Goal: Transaction & Acquisition: Download file/media

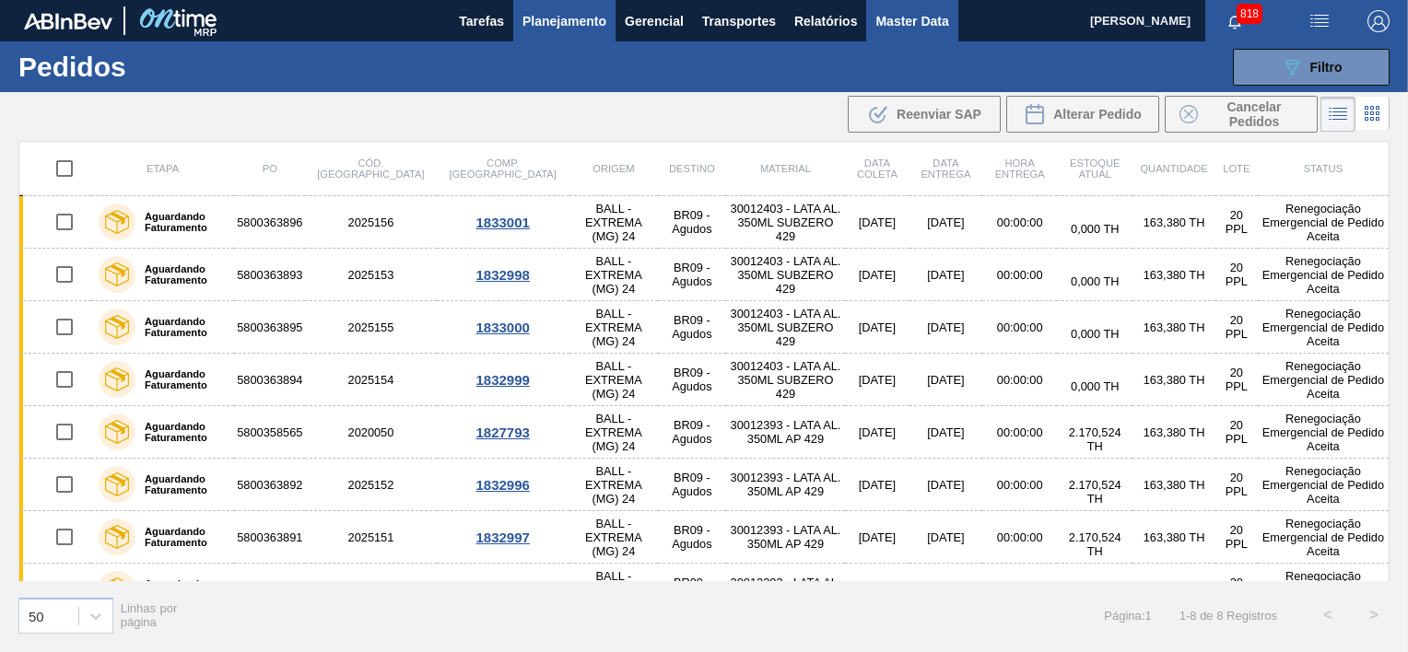
click at [899, 26] on span "Master Data" at bounding box center [911, 21] width 73 height 22
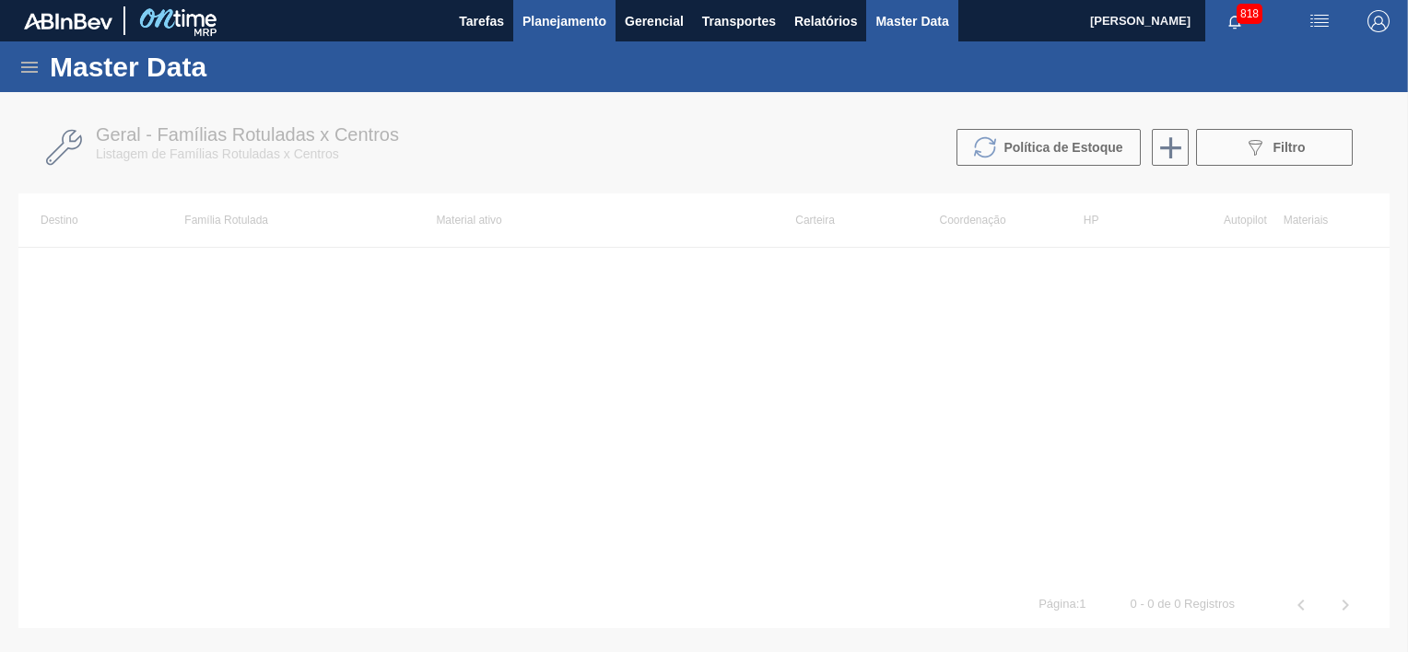
click at [581, 20] on span "Planejamento" at bounding box center [565, 21] width 84 height 22
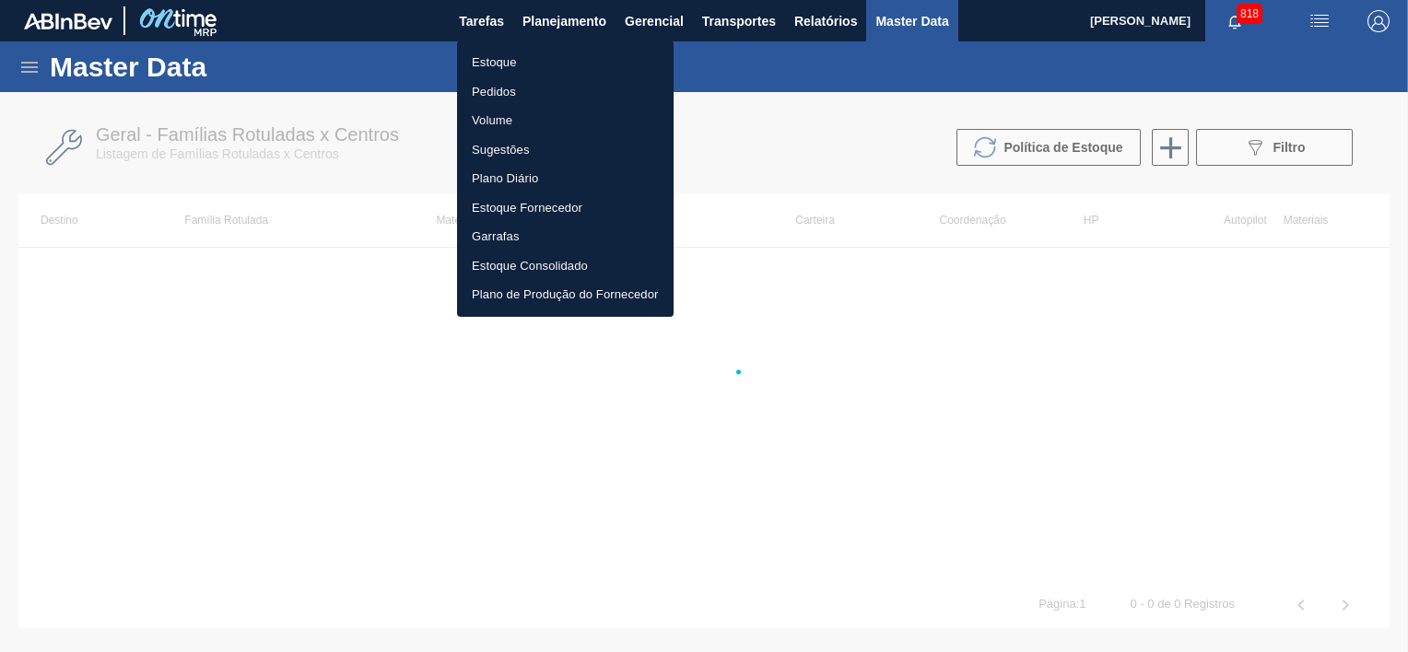
click at [505, 59] on li "Estoque" at bounding box center [565, 62] width 217 height 29
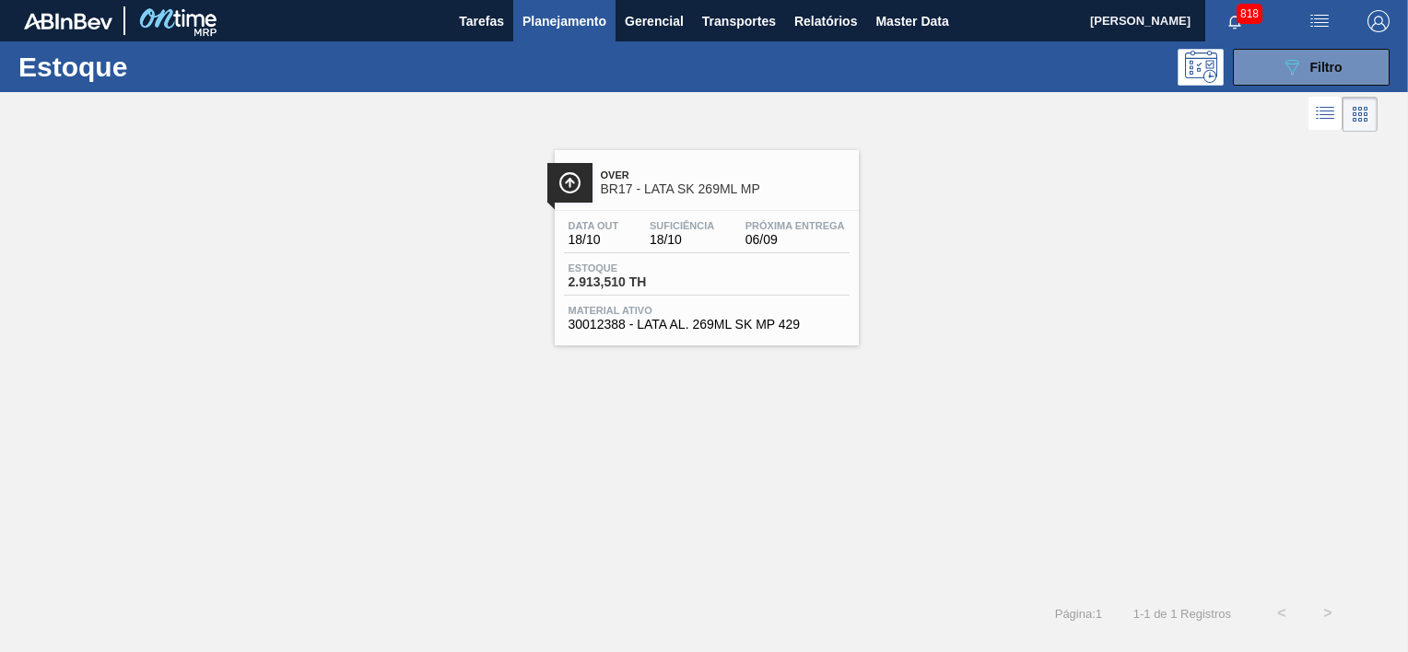
click at [586, 37] on button "Planejamento" at bounding box center [564, 20] width 102 height 41
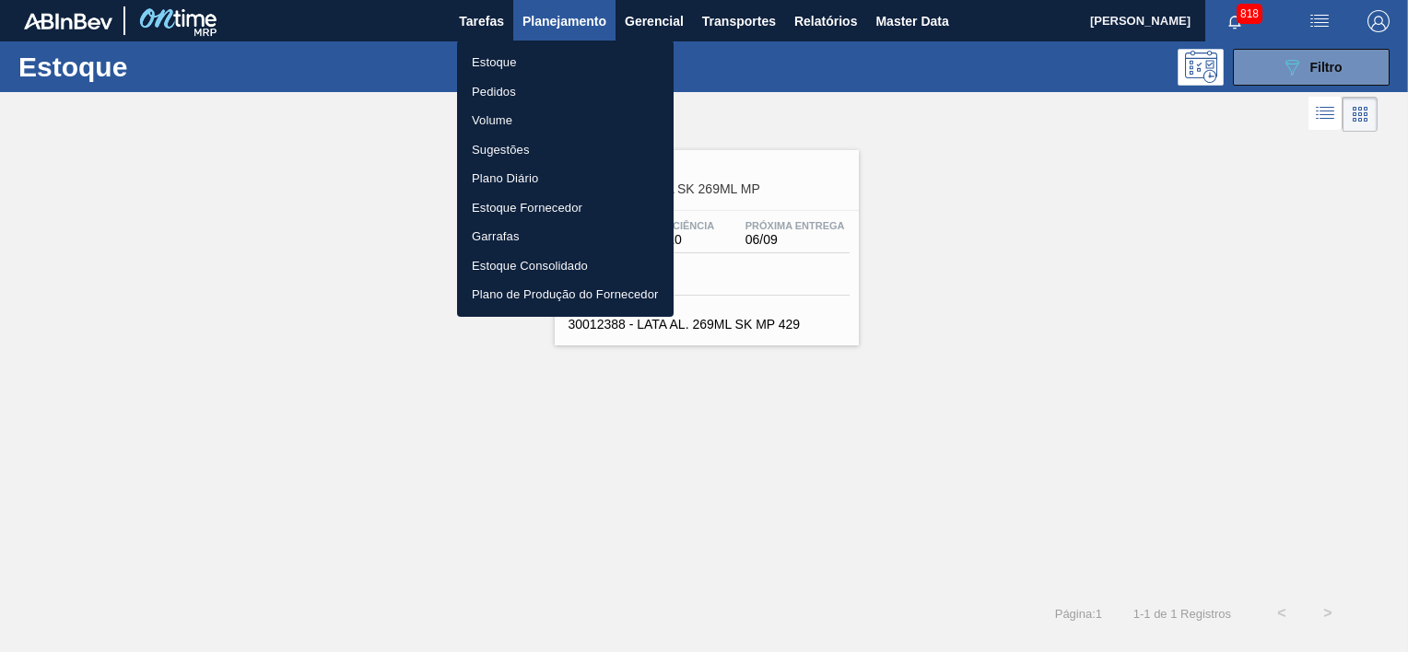
click at [1311, 77] on div at bounding box center [704, 326] width 1408 height 652
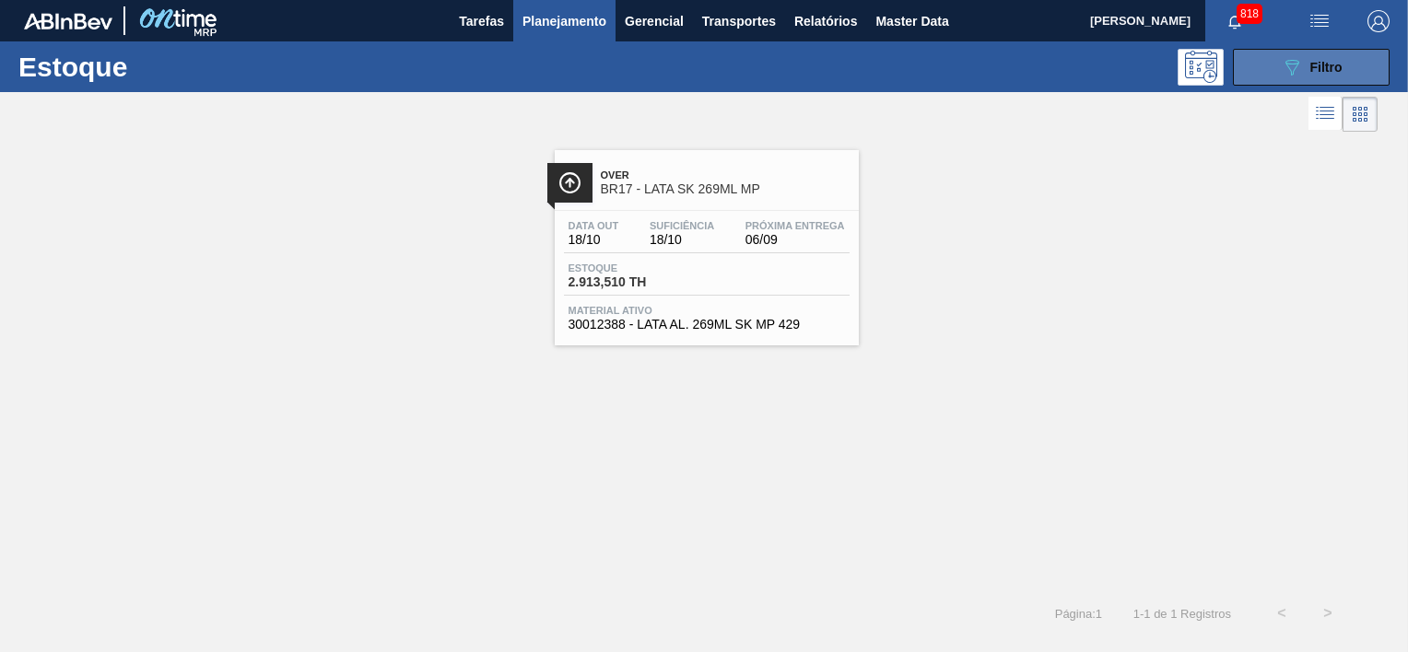
click at [1289, 69] on icon at bounding box center [1293, 68] width 14 height 16
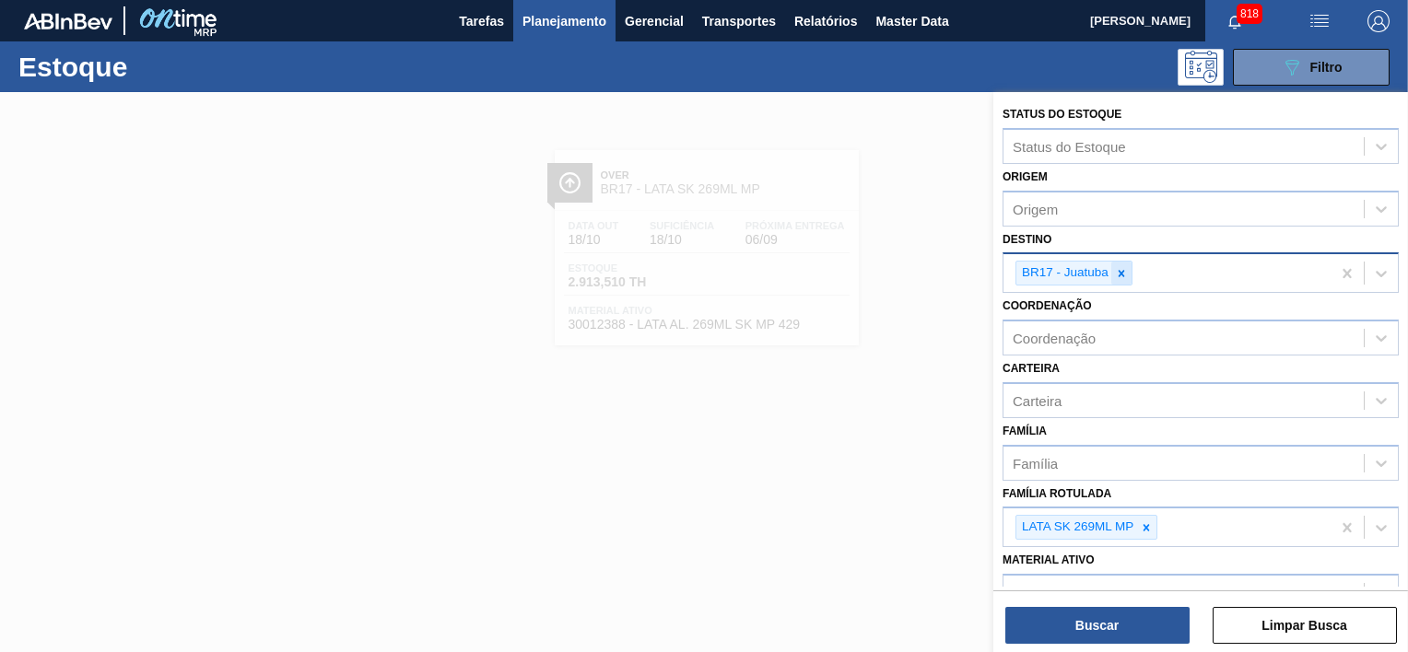
click at [1120, 271] on icon at bounding box center [1122, 273] width 6 height 6
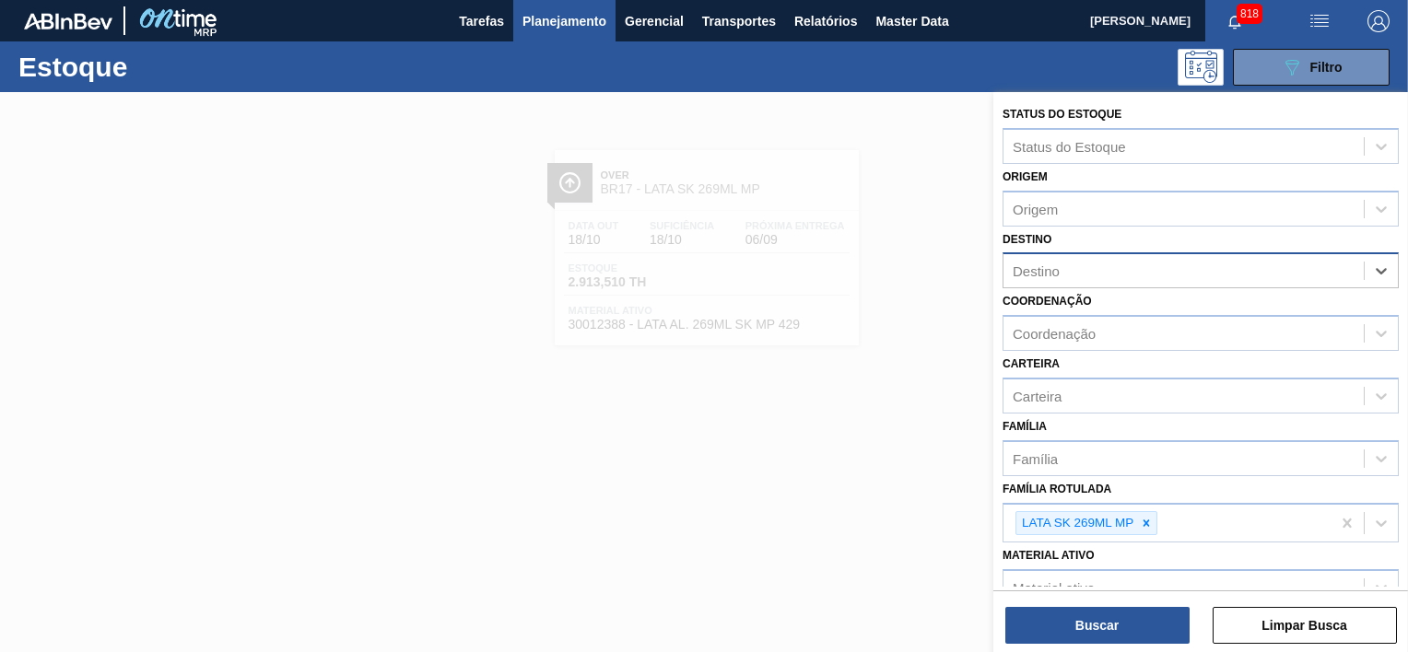
click at [1120, 270] on div "Destino" at bounding box center [1184, 271] width 360 height 27
type input "pira"
click at [1081, 323] on div "BR13 - Piraí" at bounding box center [1201, 317] width 396 height 34
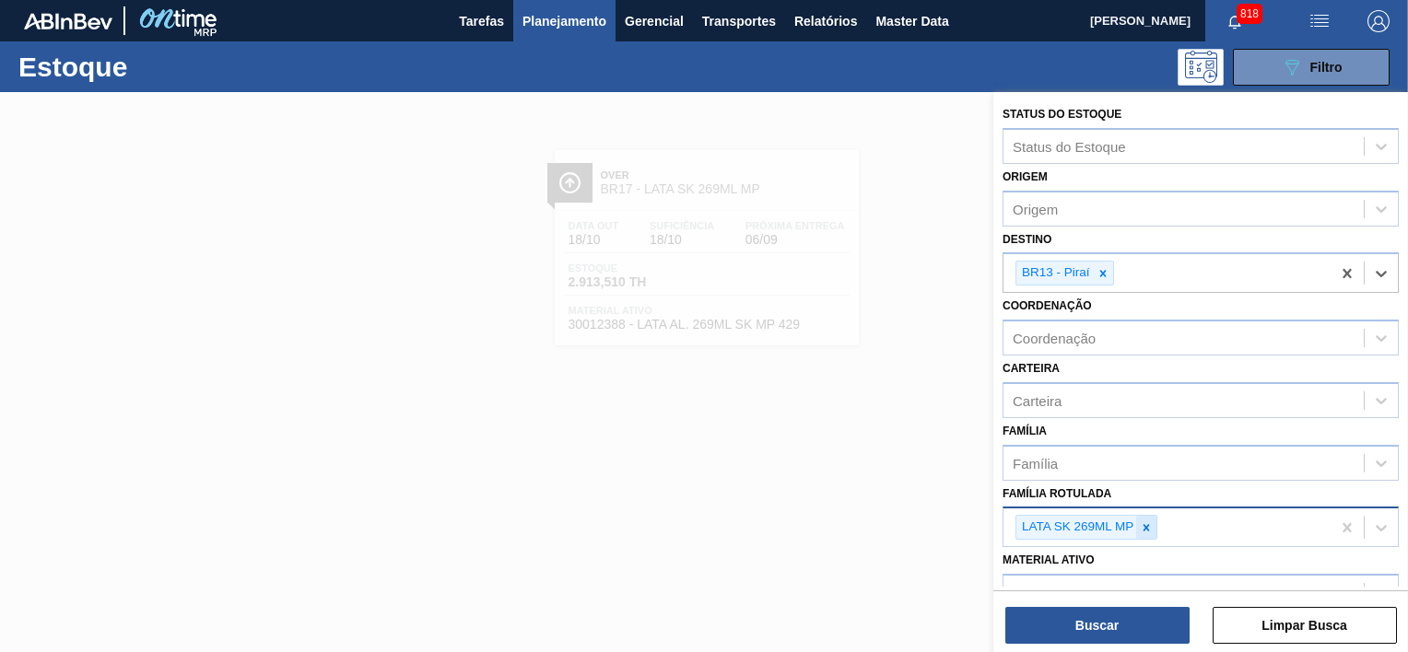
click at [1150, 523] on icon at bounding box center [1146, 528] width 13 height 13
type Rotulada "lata miche"
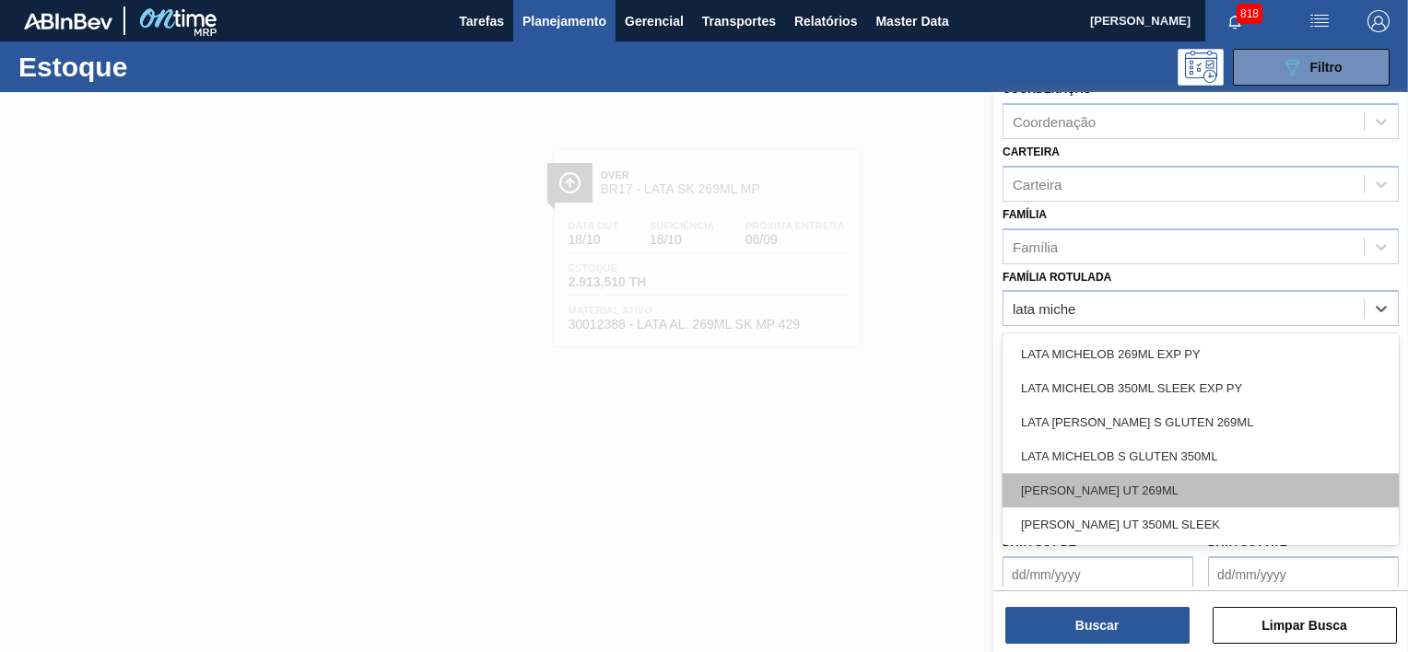
scroll to position [227, 0]
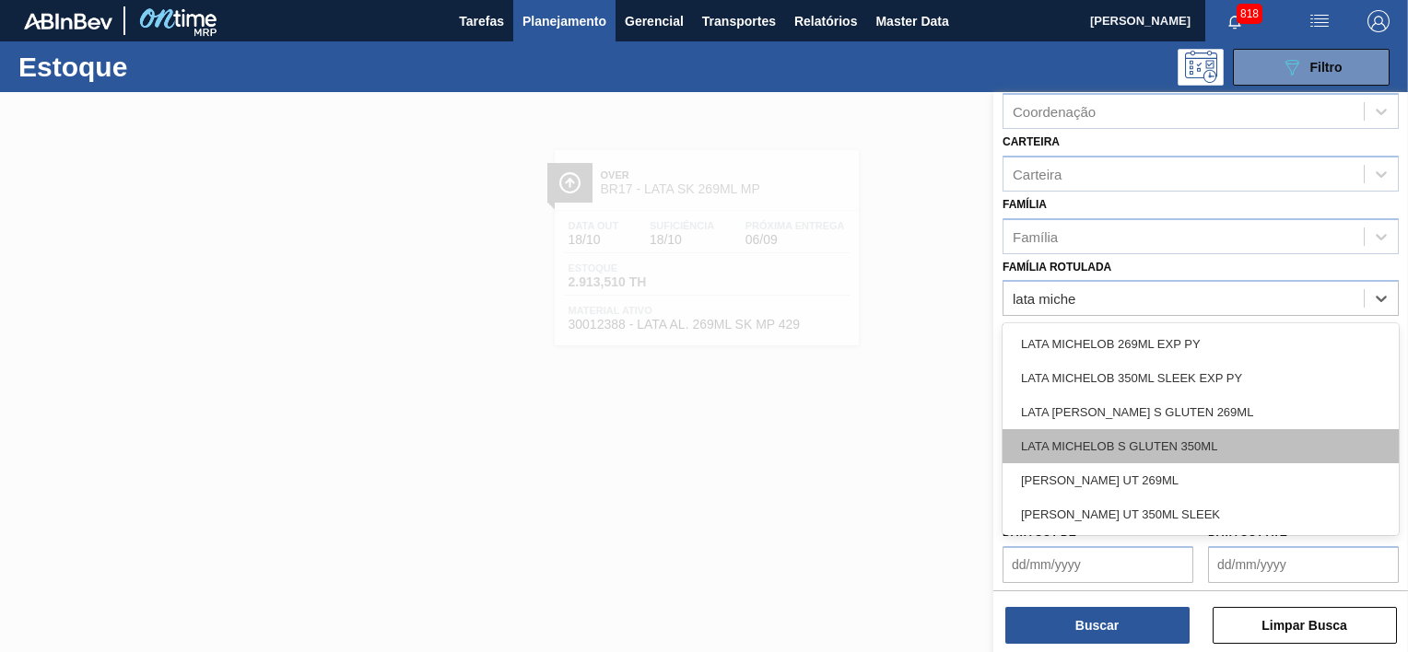
click at [1139, 441] on div "LATA MICHELOB S GLUTEN 350ML" at bounding box center [1201, 446] width 396 height 34
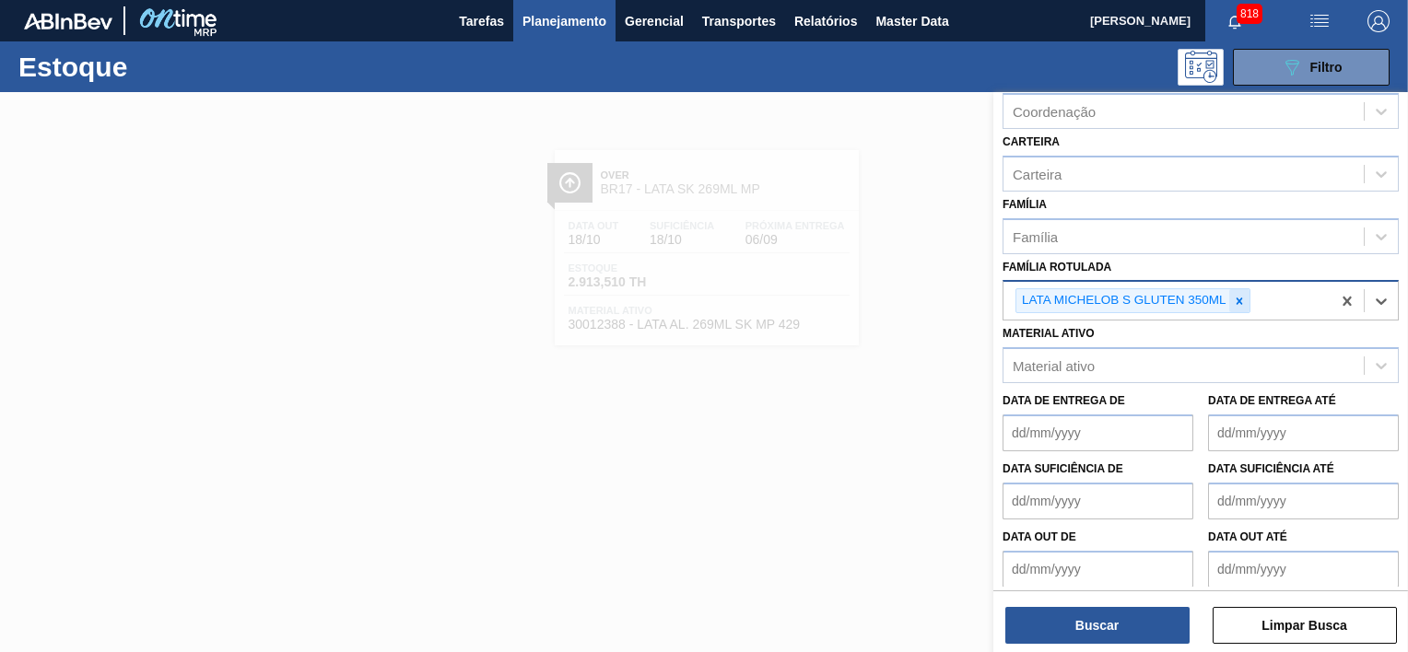
click at [1241, 301] on icon at bounding box center [1239, 301] width 13 height 13
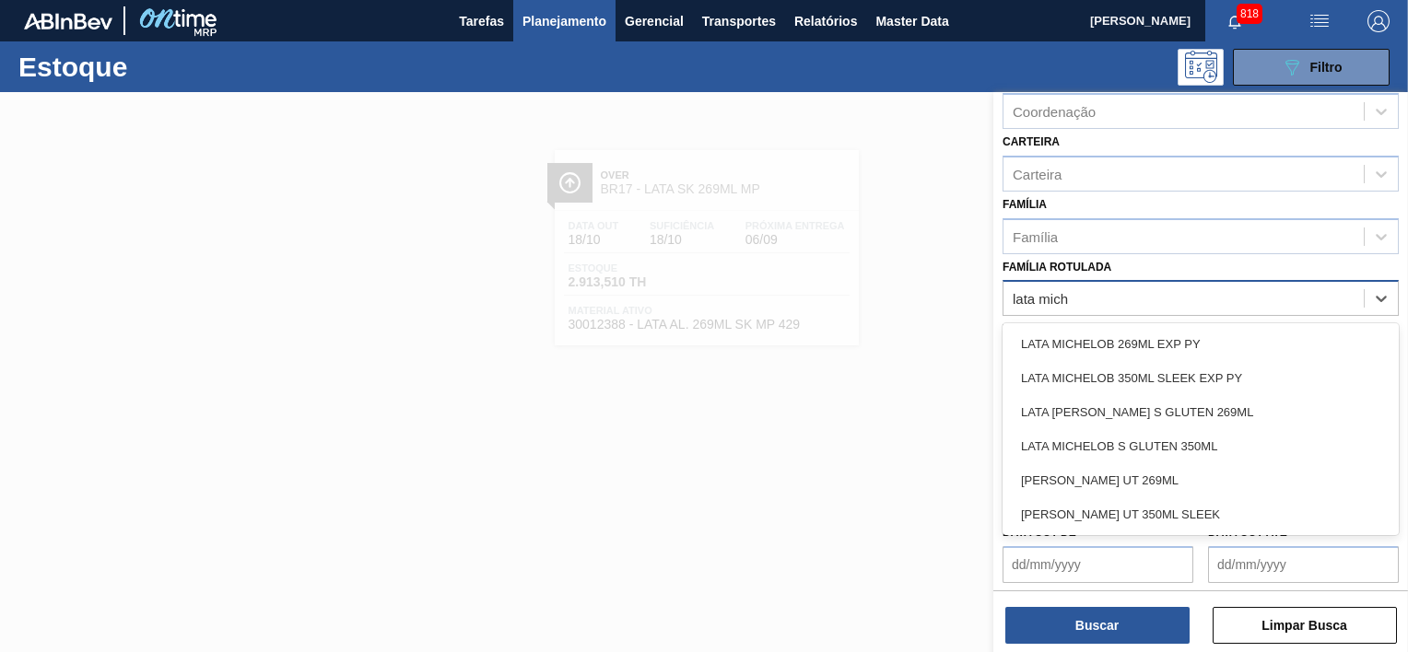
type Rotulada "lata miche"
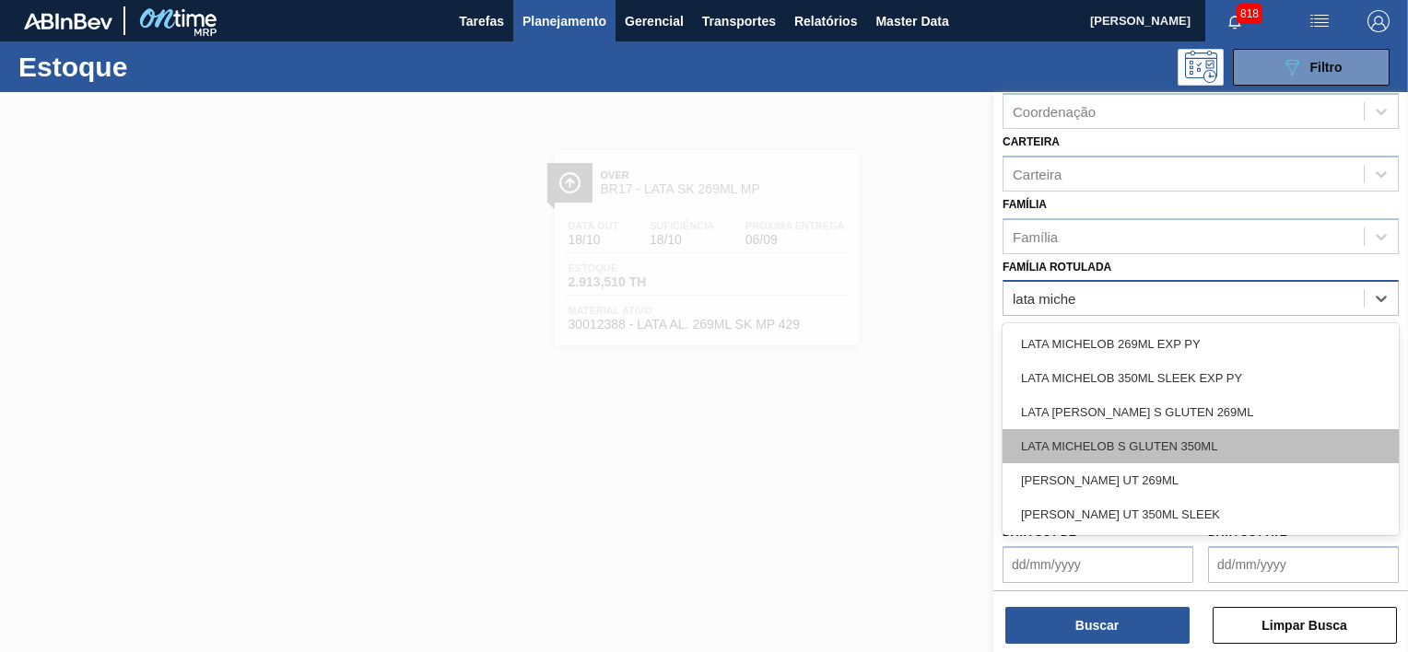
click at [1166, 435] on div "LATA MICHELOB S GLUTEN 350ML" at bounding box center [1201, 446] width 396 height 34
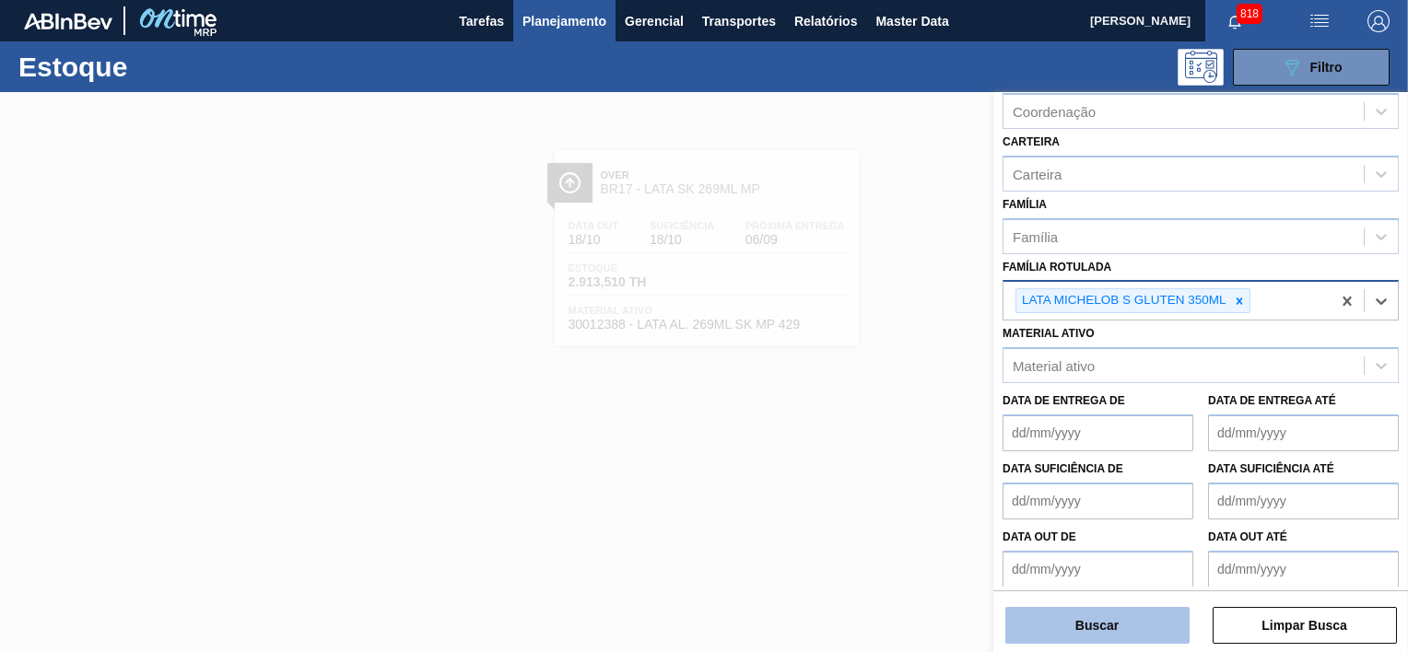
click at [1136, 628] on button "Buscar" at bounding box center [1097, 625] width 184 height 37
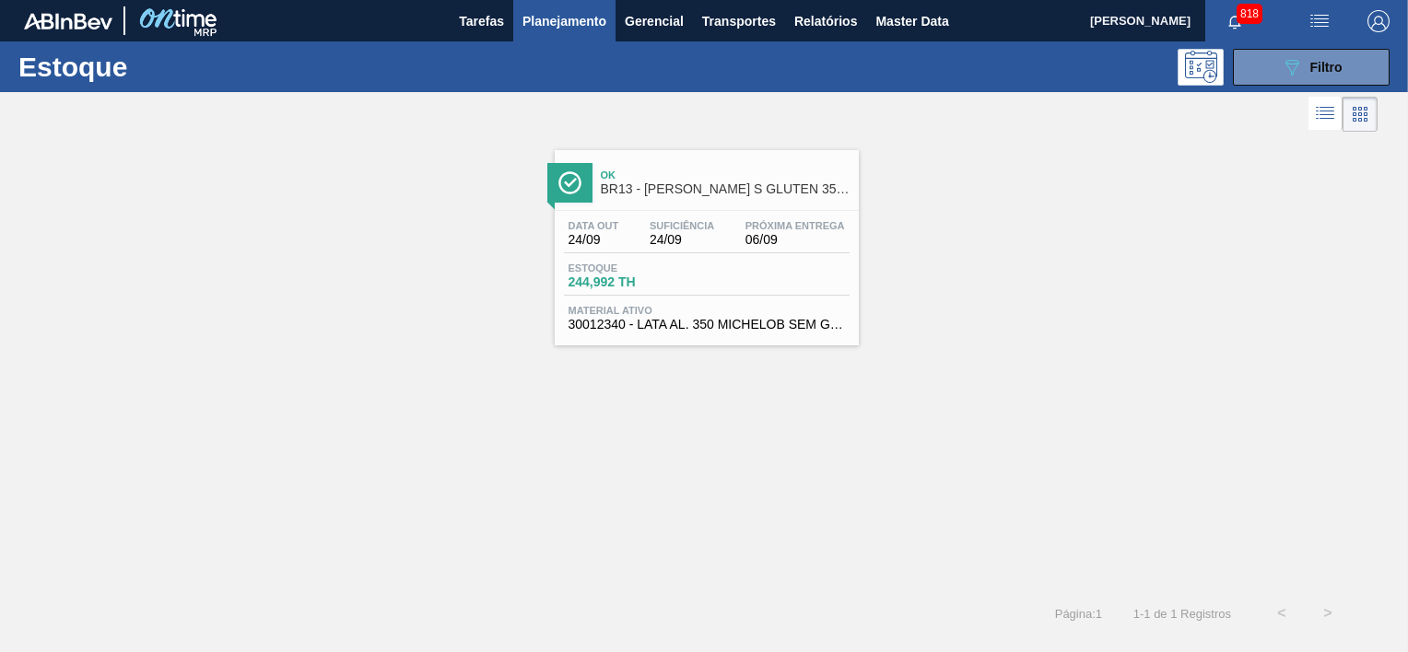
click at [697, 184] on span "BR13 - LATA MICHELOB S GLUTEN 350ML" at bounding box center [725, 189] width 249 height 14
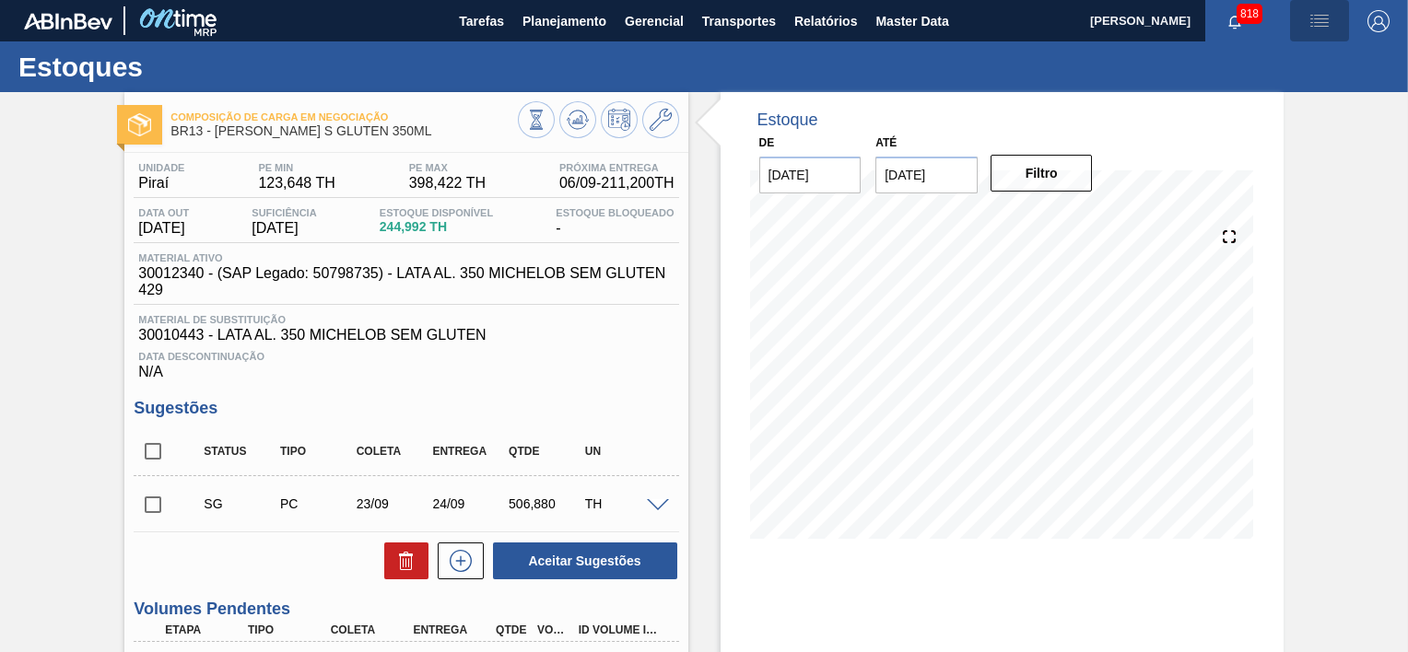
click at [1317, 22] on img "button" at bounding box center [1320, 21] width 22 height 22
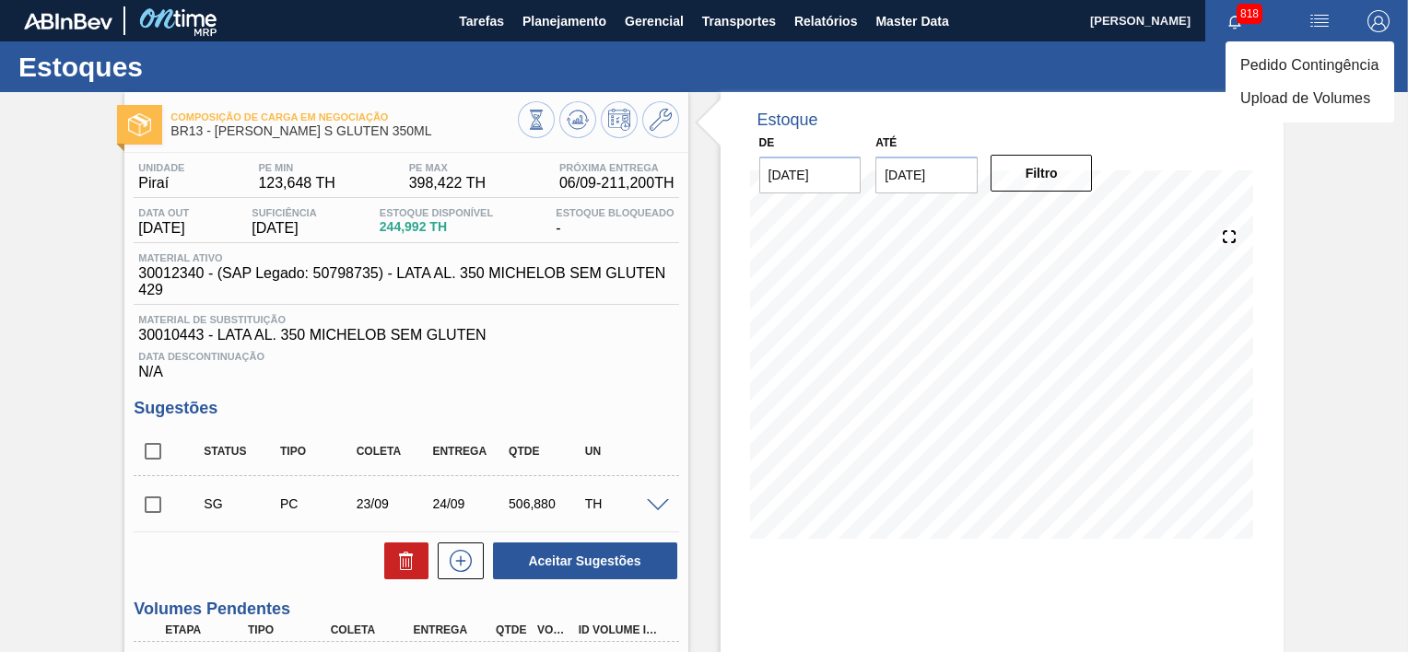
click at [1291, 53] on li "Pedido Contingência" at bounding box center [1310, 65] width 169 height 33
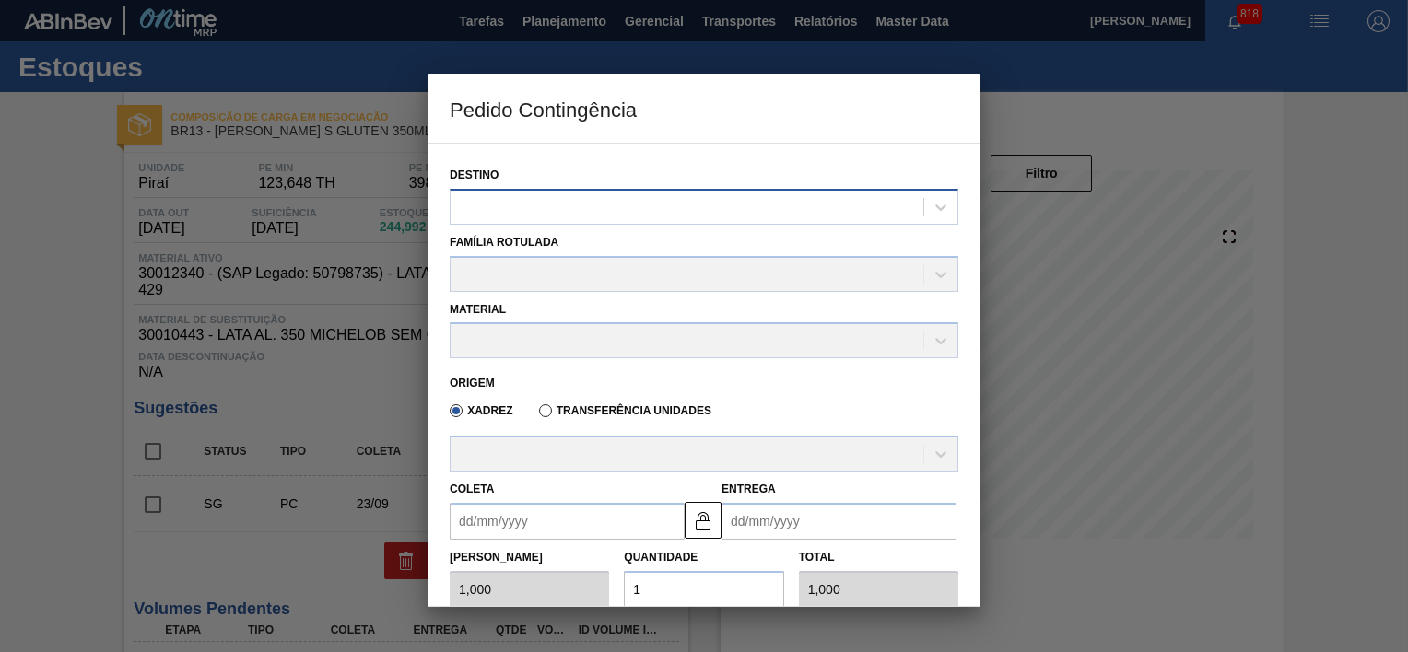
click at [704, 194] on div at bounding box center [687, 207] width 473 height 27
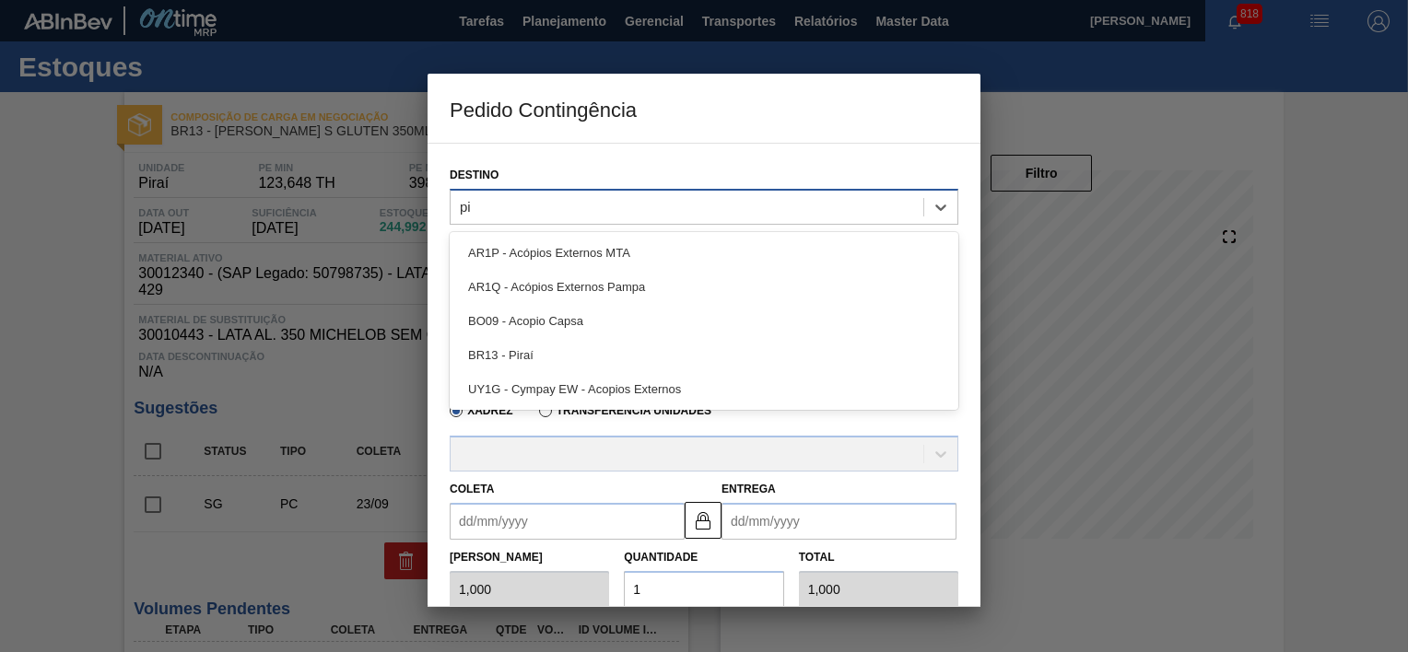
type input "pir"
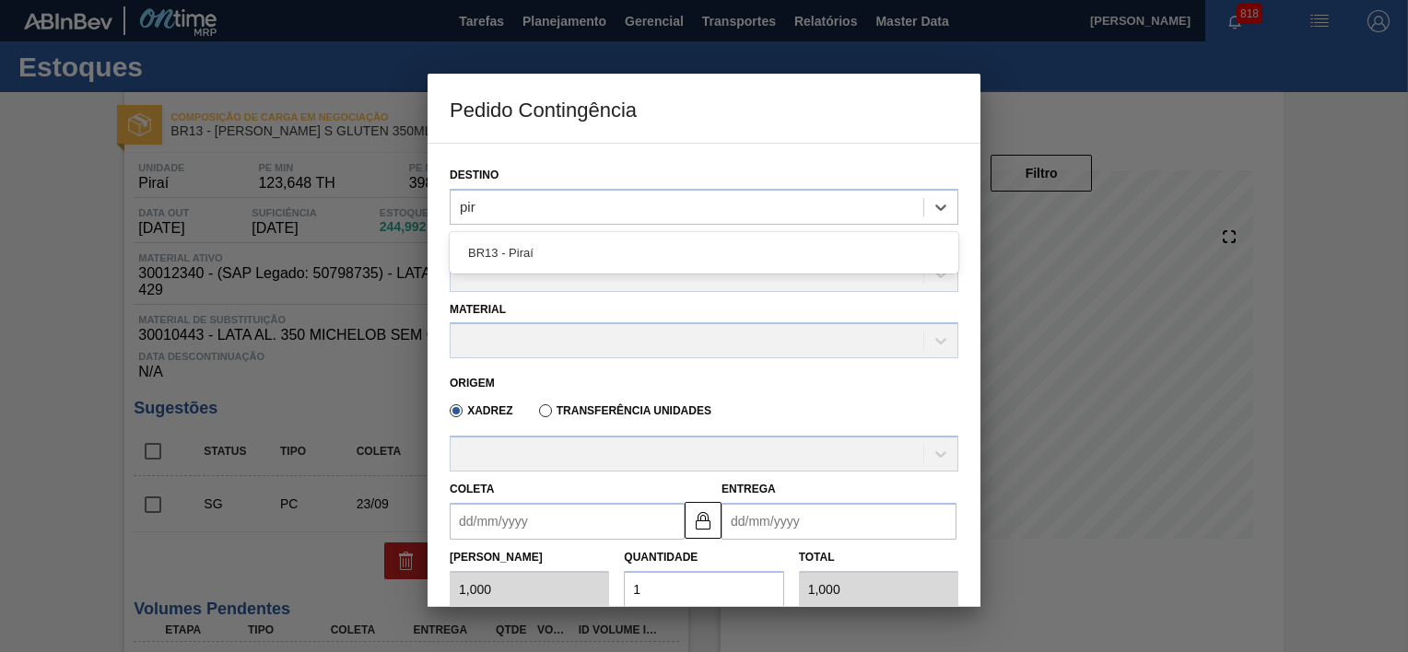
click at [571, 247] on div "BR13 - Piraí" at bounding box center [704, 253] width 509 height 34
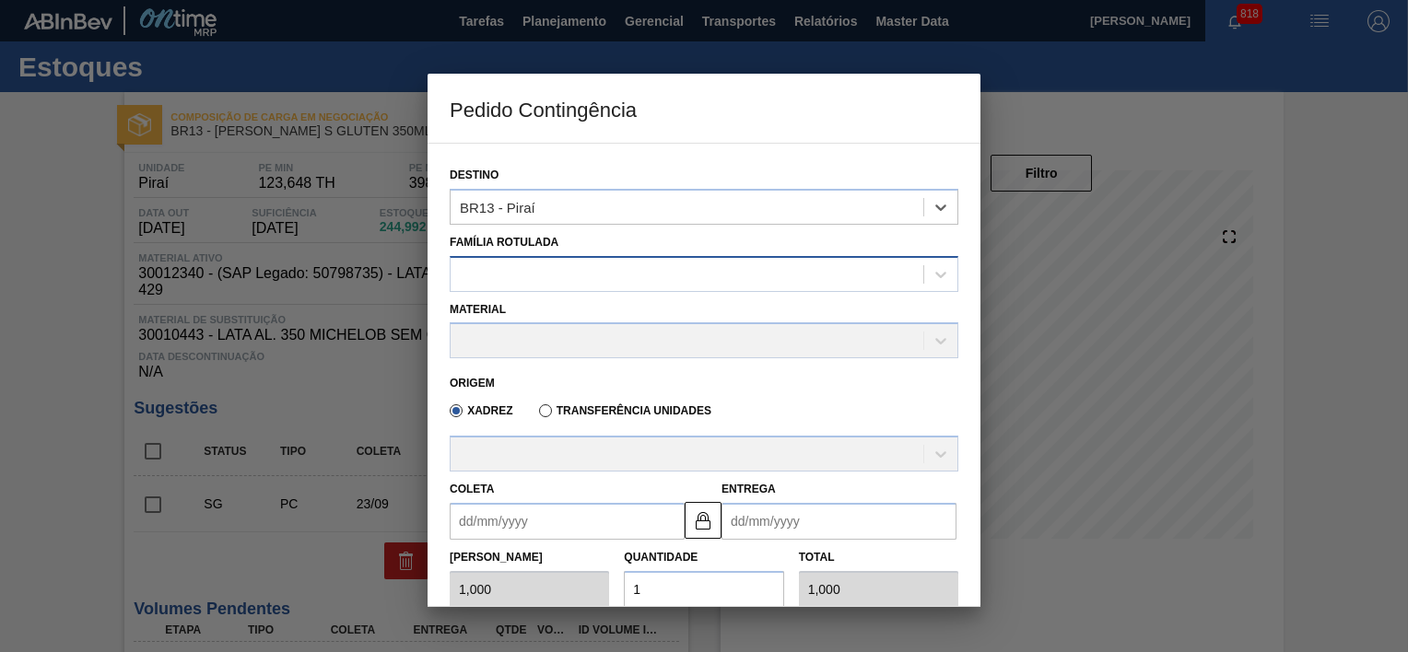
click at [546, 270] on div at bounding box center [687, 274] width 473 height 27
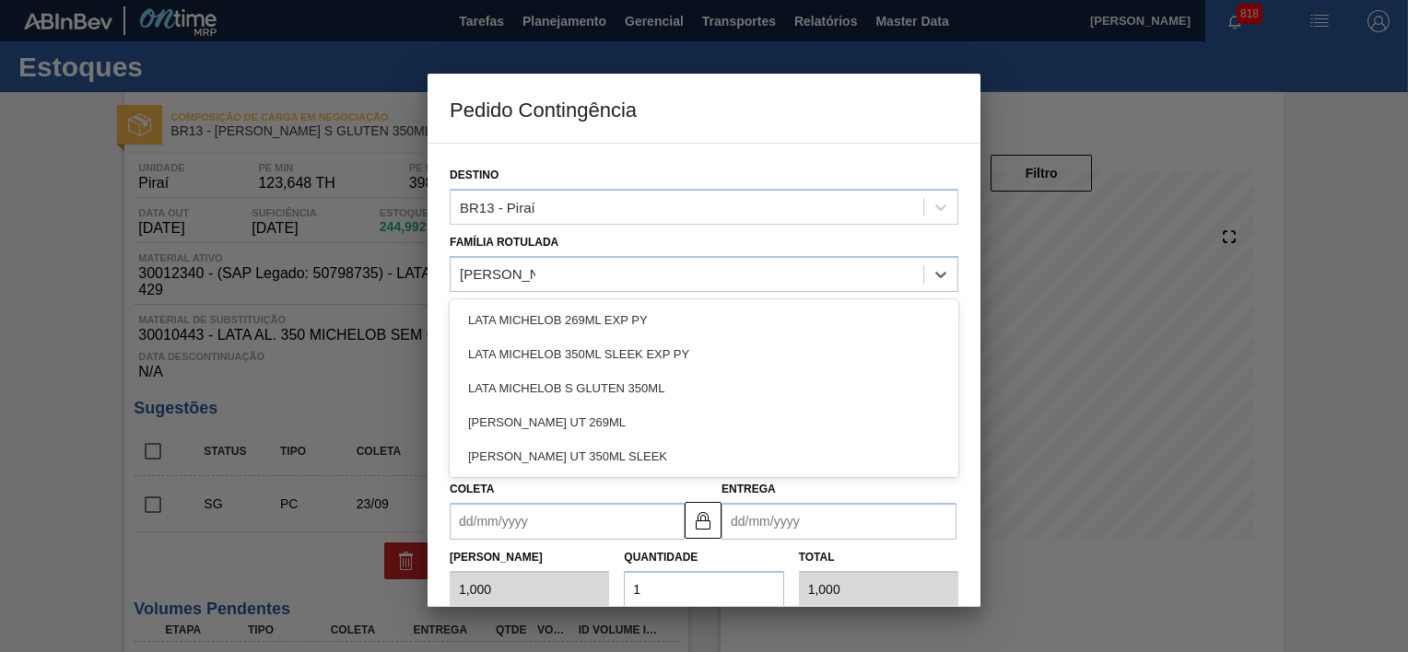
type Rotulada "lata michelob"
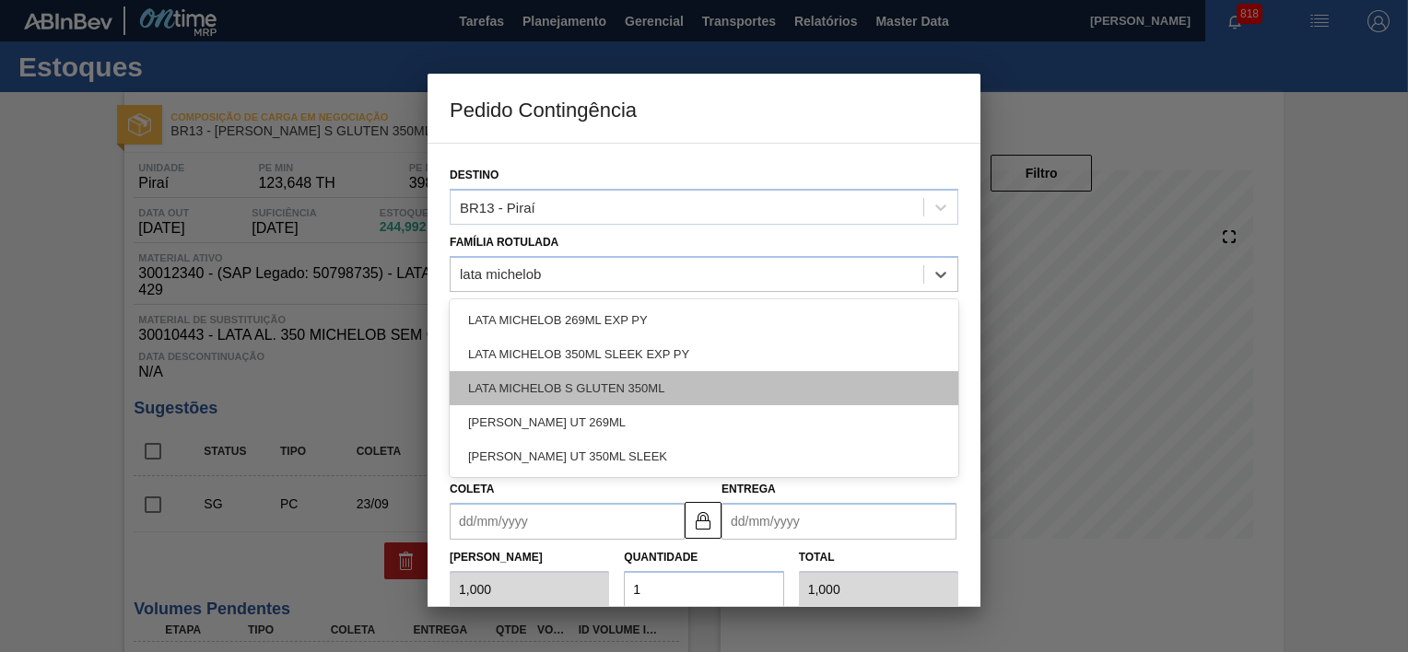
click at [641, 380] on div "LATA MICHELOB S GLUTEN 350ML" at bounding box center [704, 388] width 509 height 34
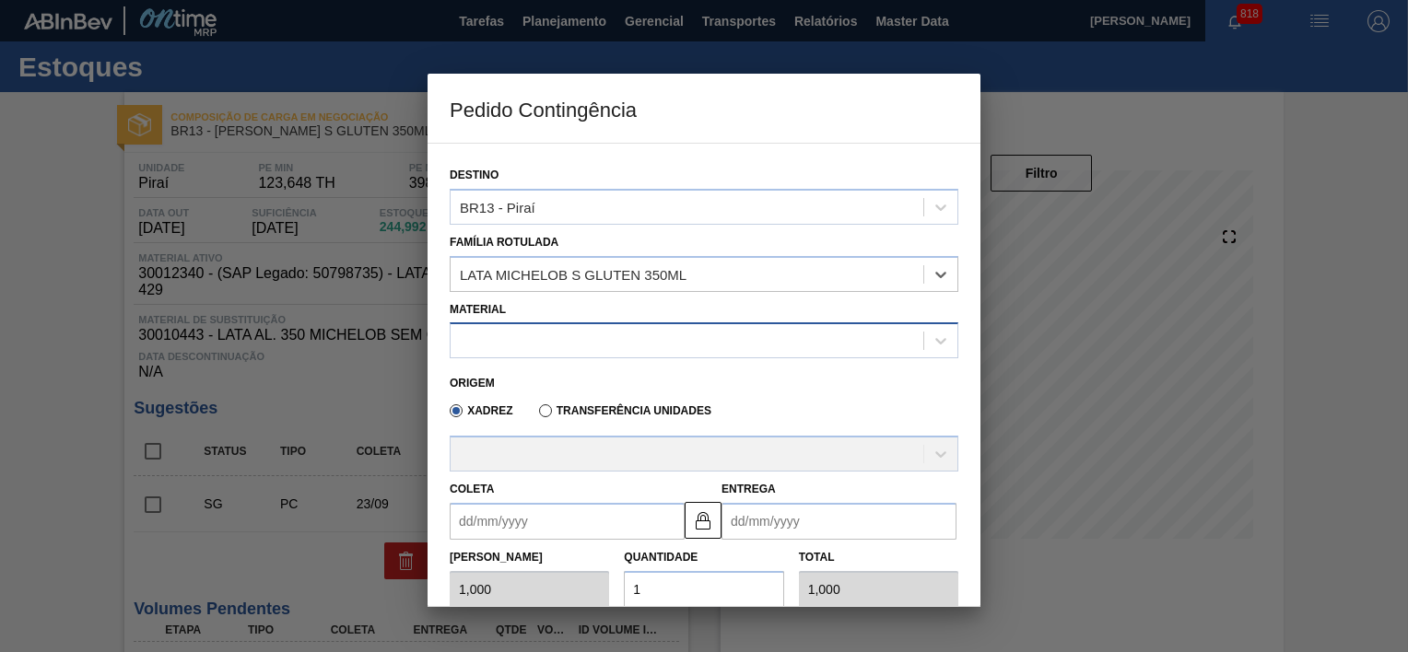
click at [558, 343] on div at bounding box center [687, 341] width 473 height 27
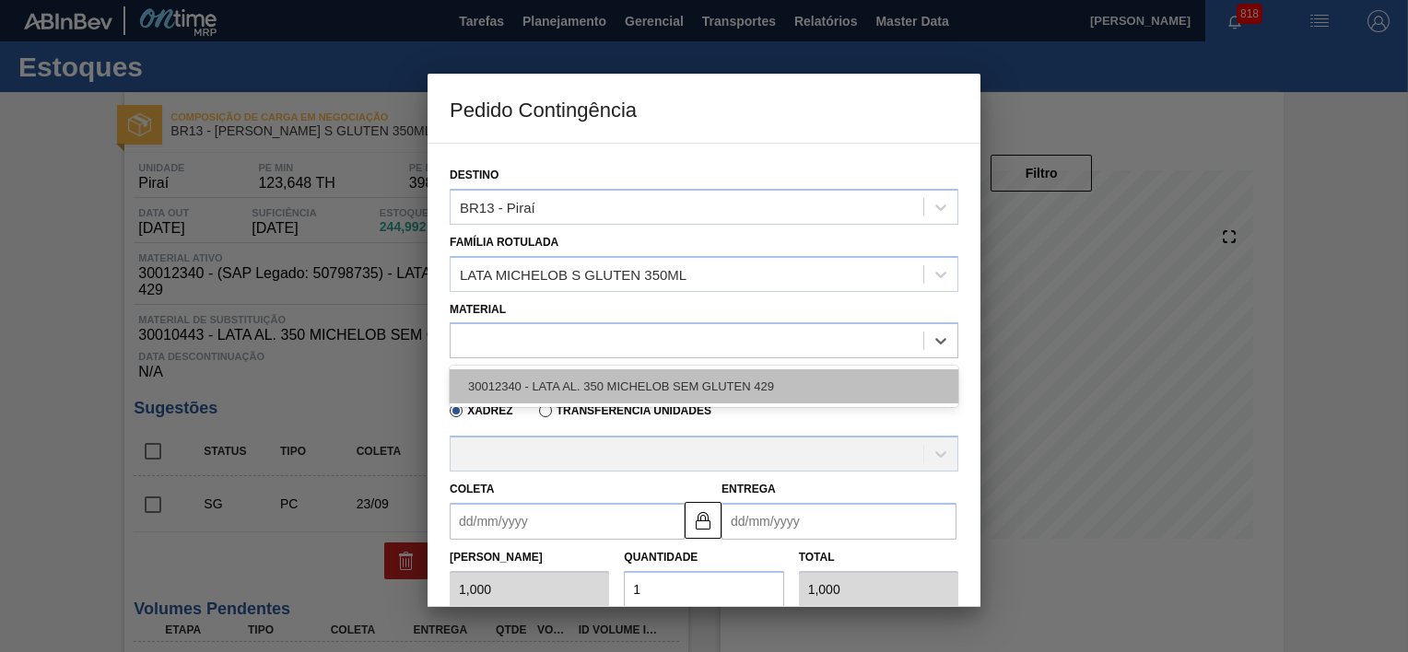
click at [582, 381] on div "30012340 - LATA AL. 350 MICHELOB SEM GLUTEN 429" at bounding box center [704, 387] width 509 height 34
type input "8,448"
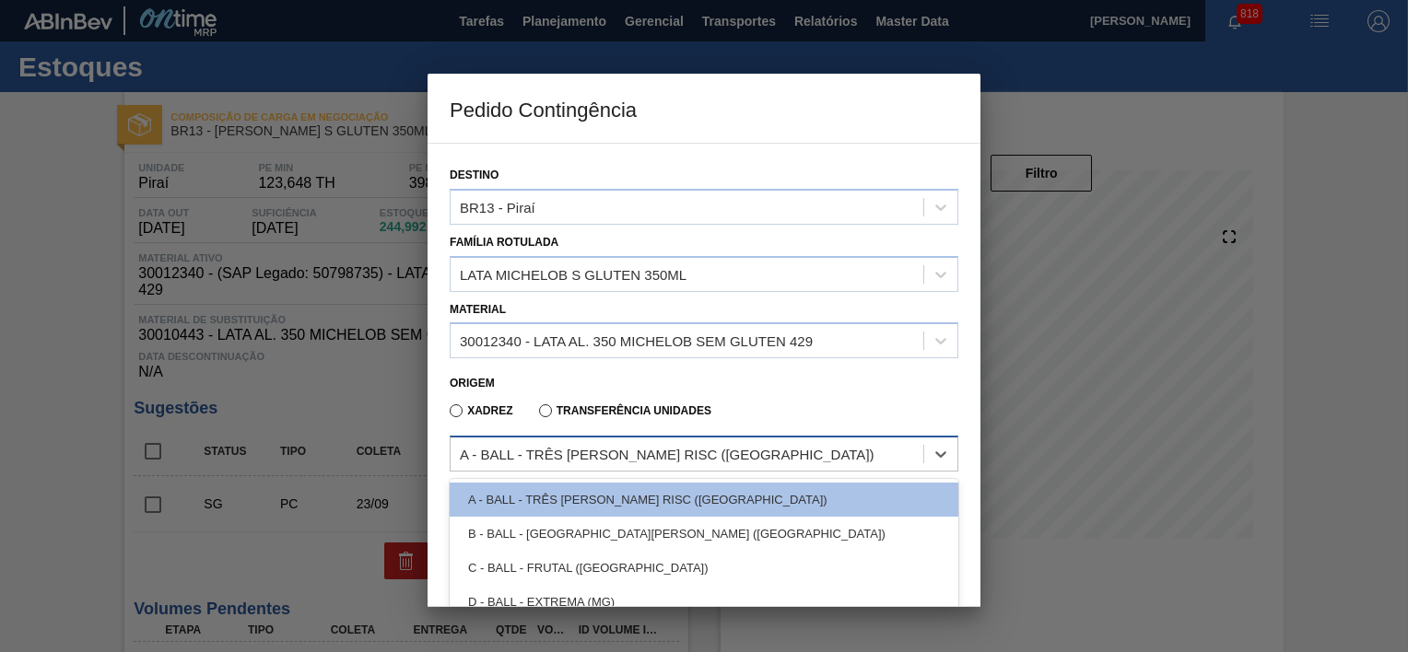
click at [558, 453] on div "A - BALL - TRÊS RIOS RISC (RJ)" at bounding box center [667, 455] width 415 height 16
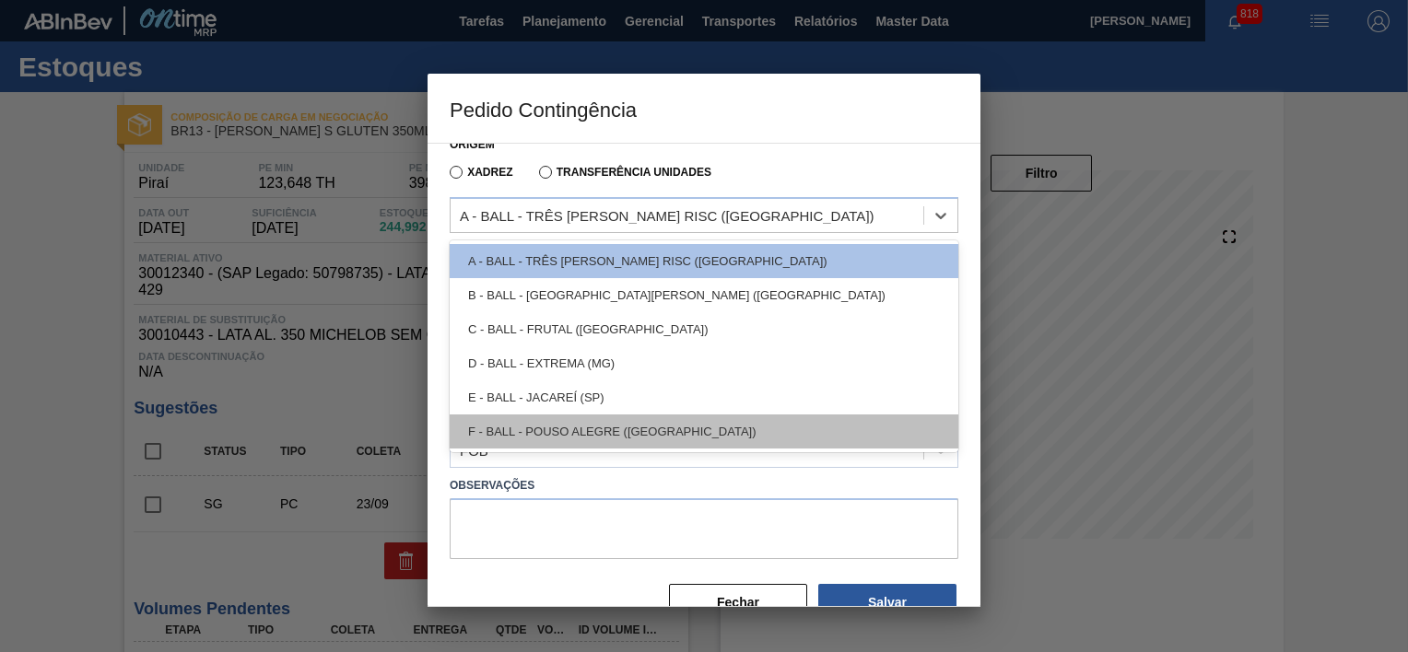
scroll to position [279, 0]
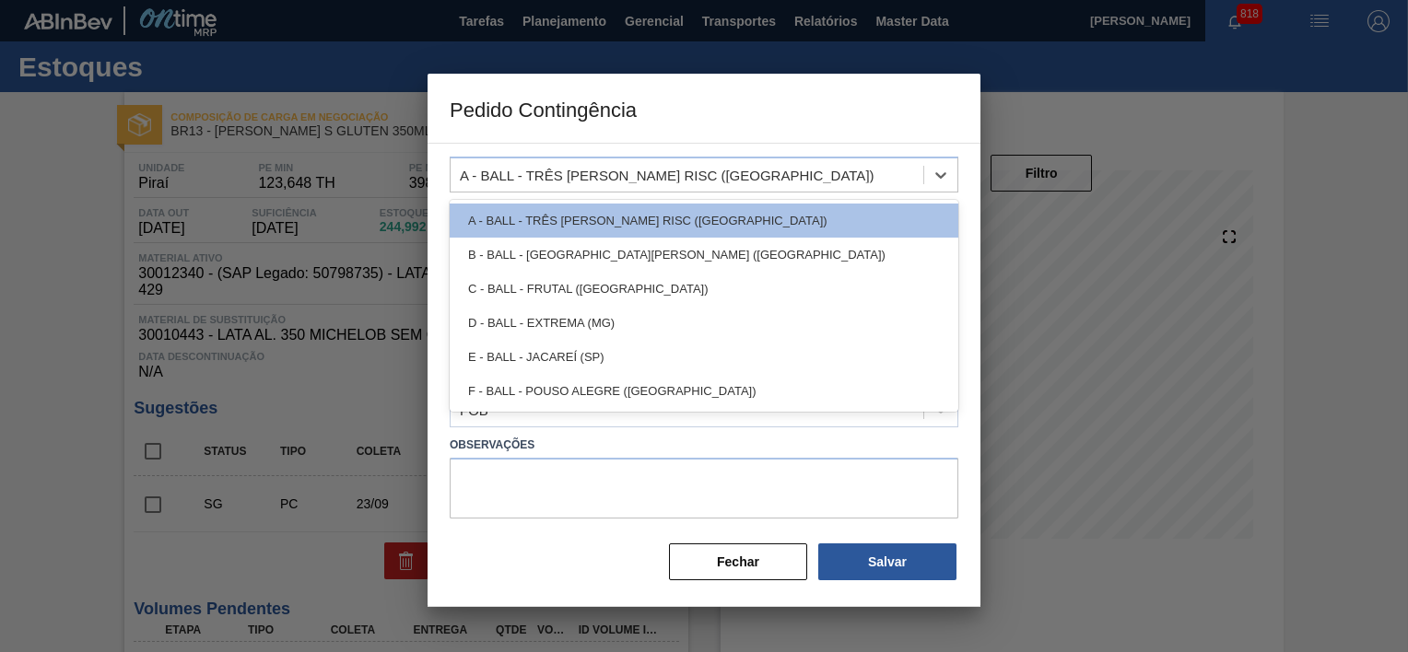
click at [748, 123] on h3 "Pedido Contingência" at bounding box center [704, 109] width 553 height 70
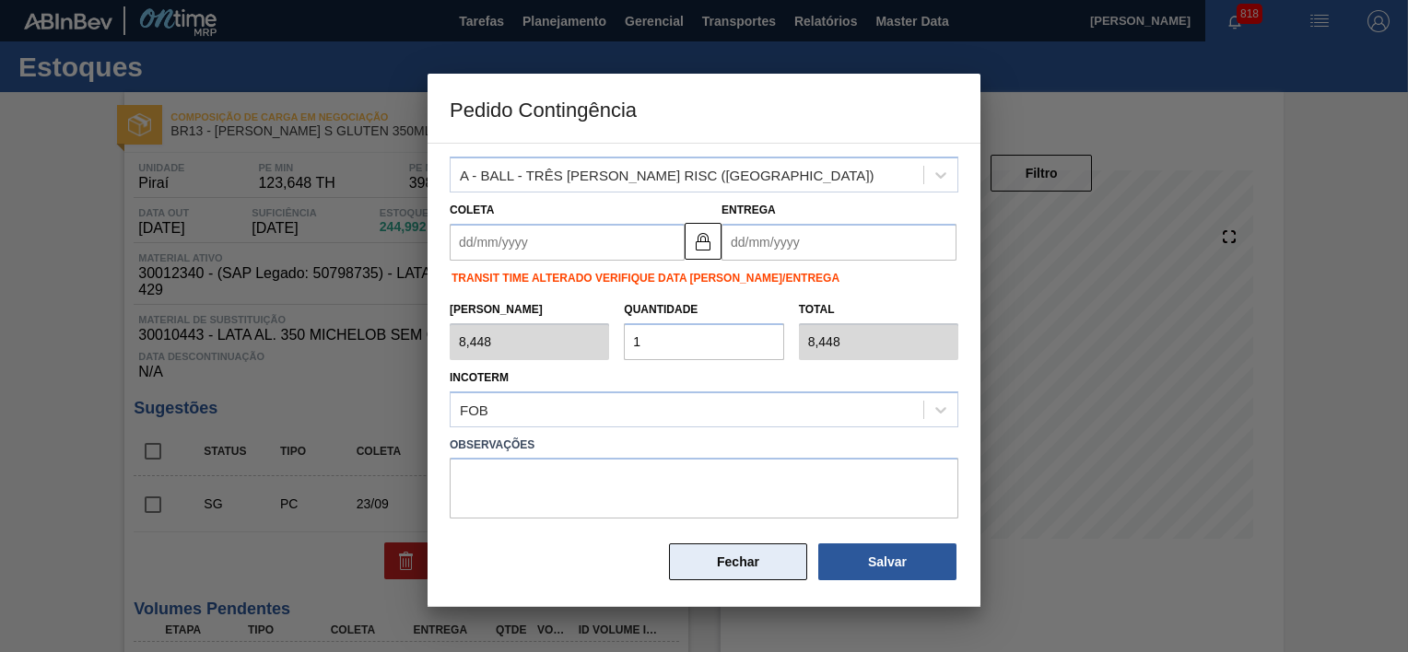
click at [699, 549] on button "Fechar" at bounding box center [738, 562] width 138 height 37
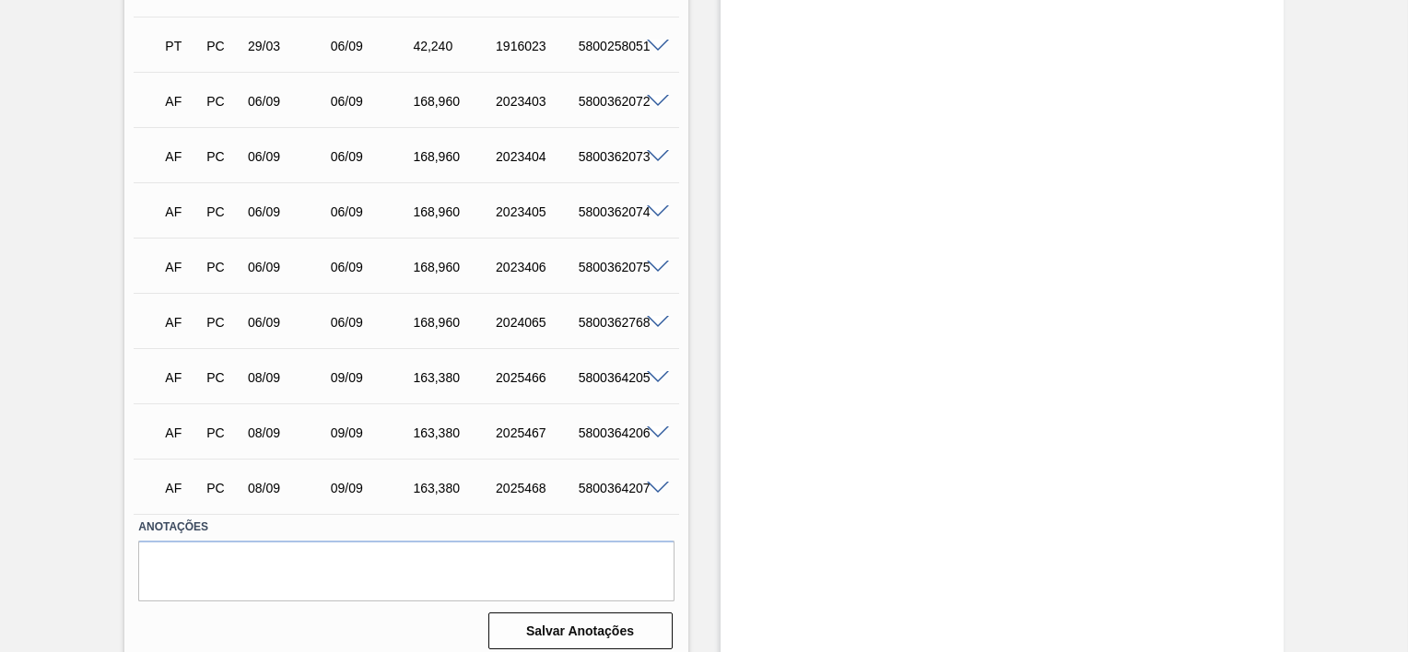
scroll to position [1307, 0]
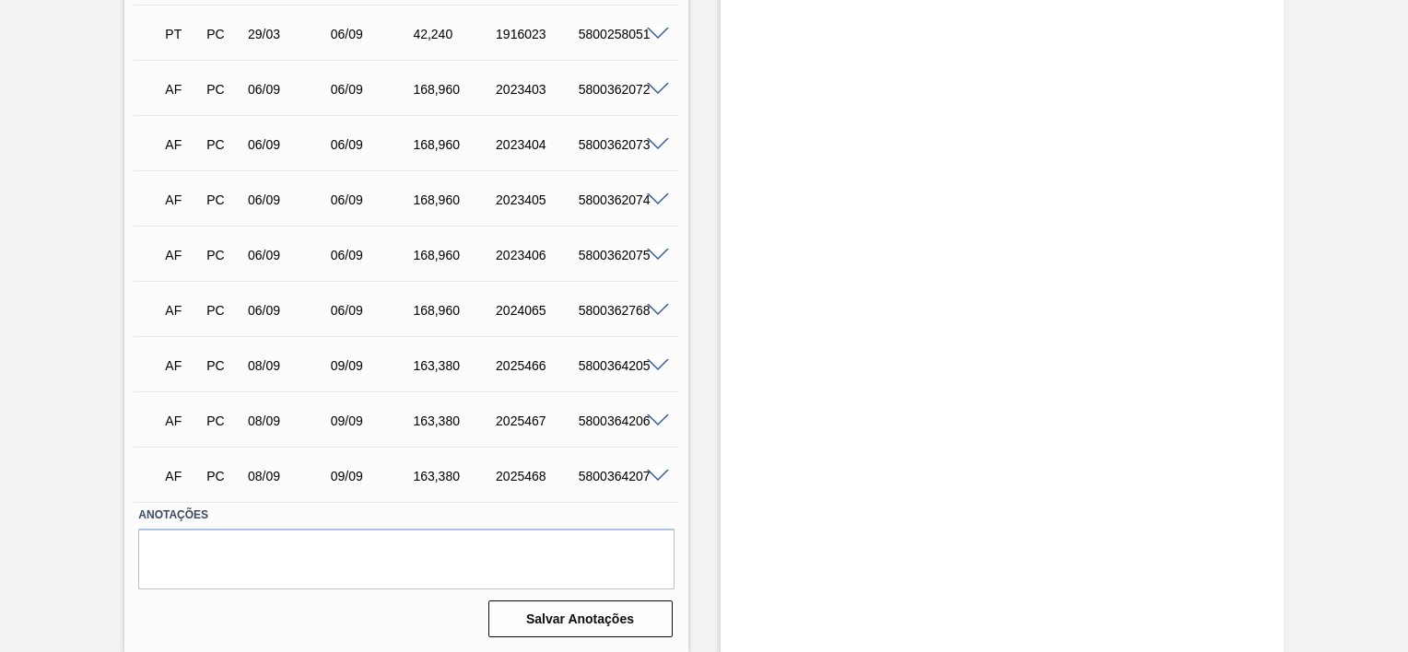
click at [661, 474] on span at bounding box center [658, 477] width 22 height 14
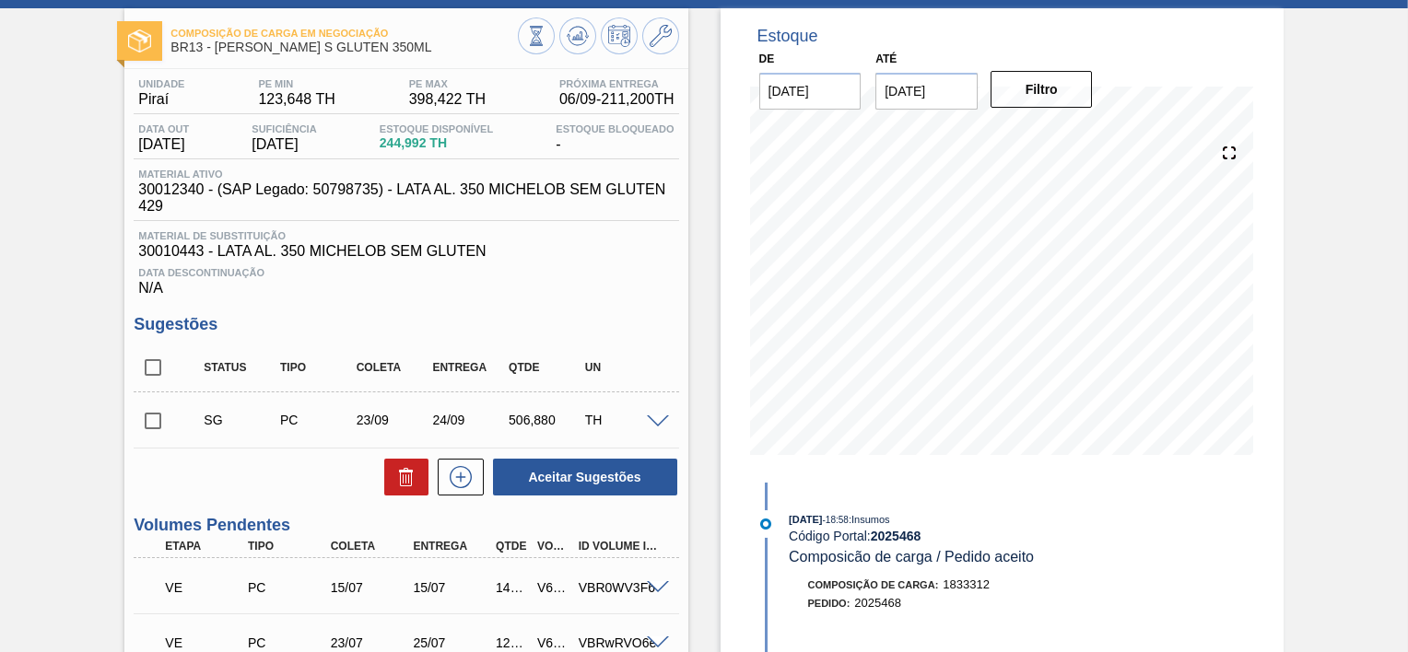
scroll to position [77, 0]
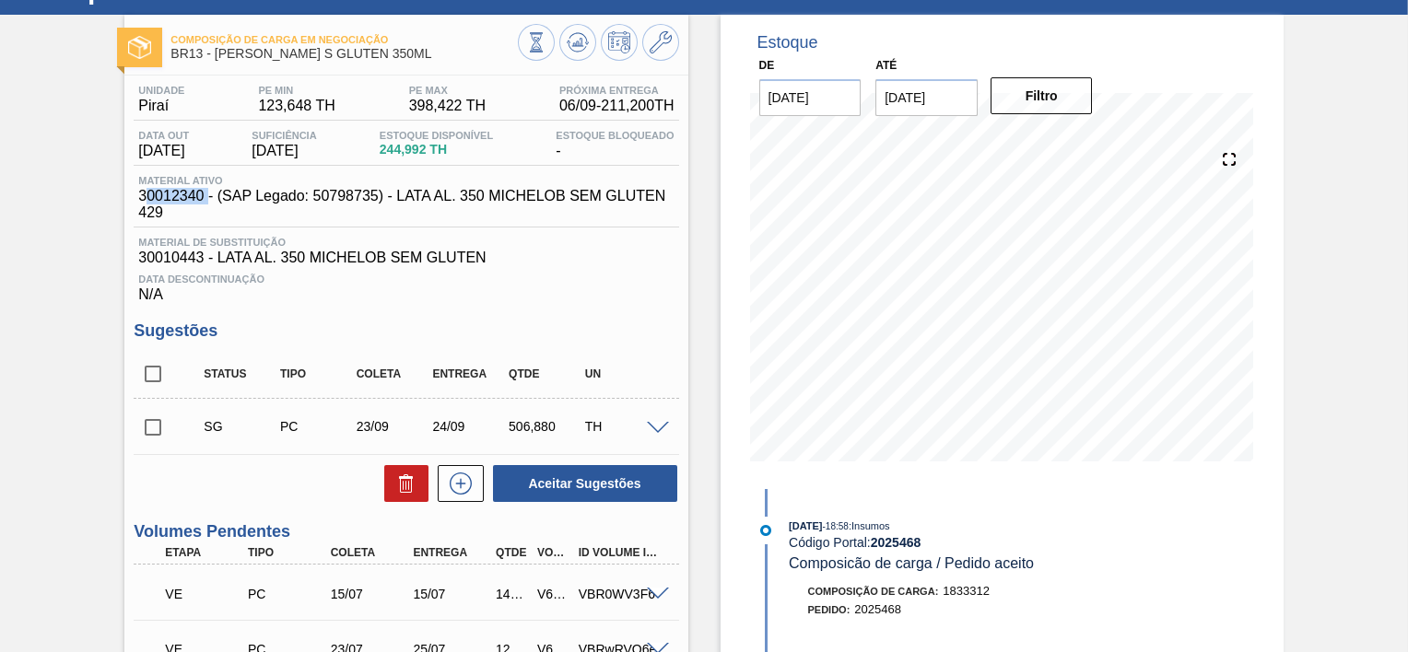
drag, startPoint x: 197, startPoint y: 197, endPoint x: 145, endPoint y: 201, distance: 52.7
click at [145, 201] on span "30012340 - (SAP Legado: 50798735) - LATA AL. 350 MICHELOB SEM GLUTEN 429" at bounding box center [410, 204] width 545 height 33
click at [145, 198] on span "30012340 - (SAP Legado: 50798735) - LATA AL. 350 MICHELOB SEM GLUTEN 429" at bounding box center [410, 204] width 545 height 33
click at [141, 196] on span "30012340 - (SAP Legado: 50798735) - LATA AL. 350 MICHELOB SEM GLUTEN 429" at bounding box center [410, 204] width 545 height 33
drag, startPoint x: 141, startPoint y: 194, endPoint x: 205, endPoint y: 199, distance: 63.8
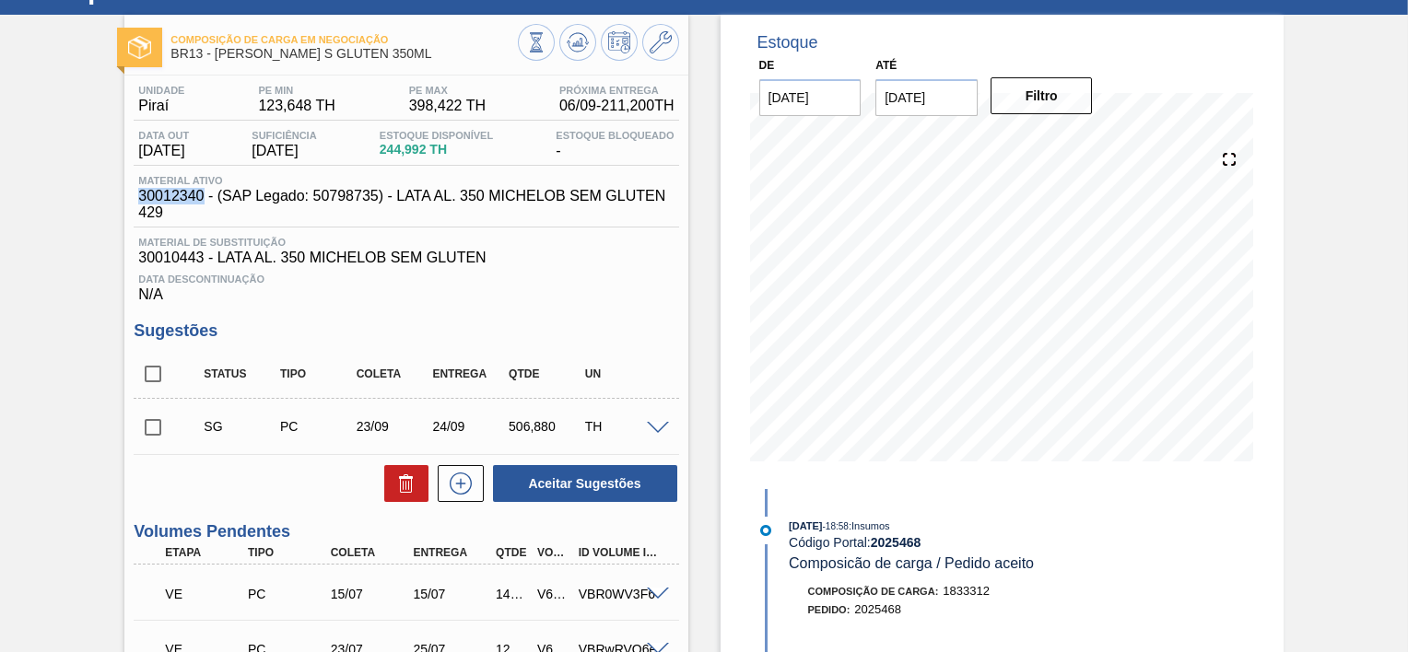
click at [205, 199] on span "30012340 - (SAP Legado: 50798735) - LATA AL. 350 MICHELOB SEM GLUTEN 429" at bounding box center [410, 204] width 545 height 33
copy span "30012340"
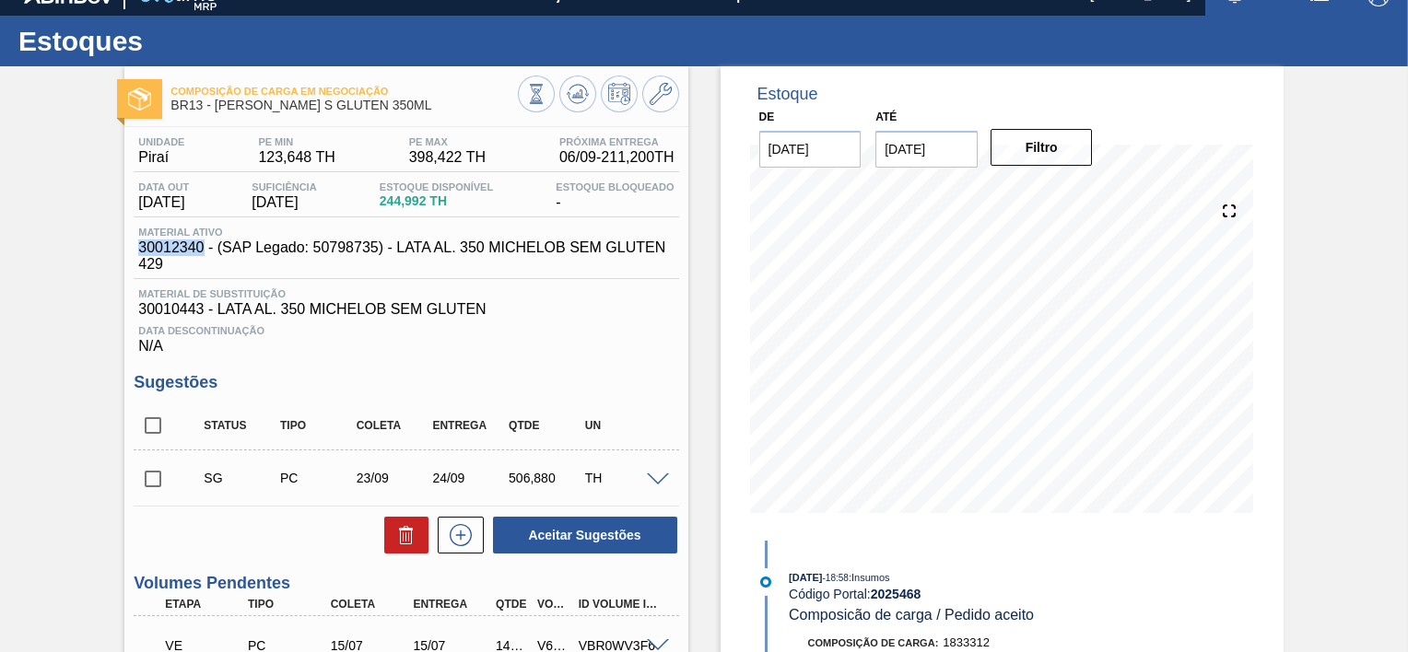
scroll to position [0, 0]
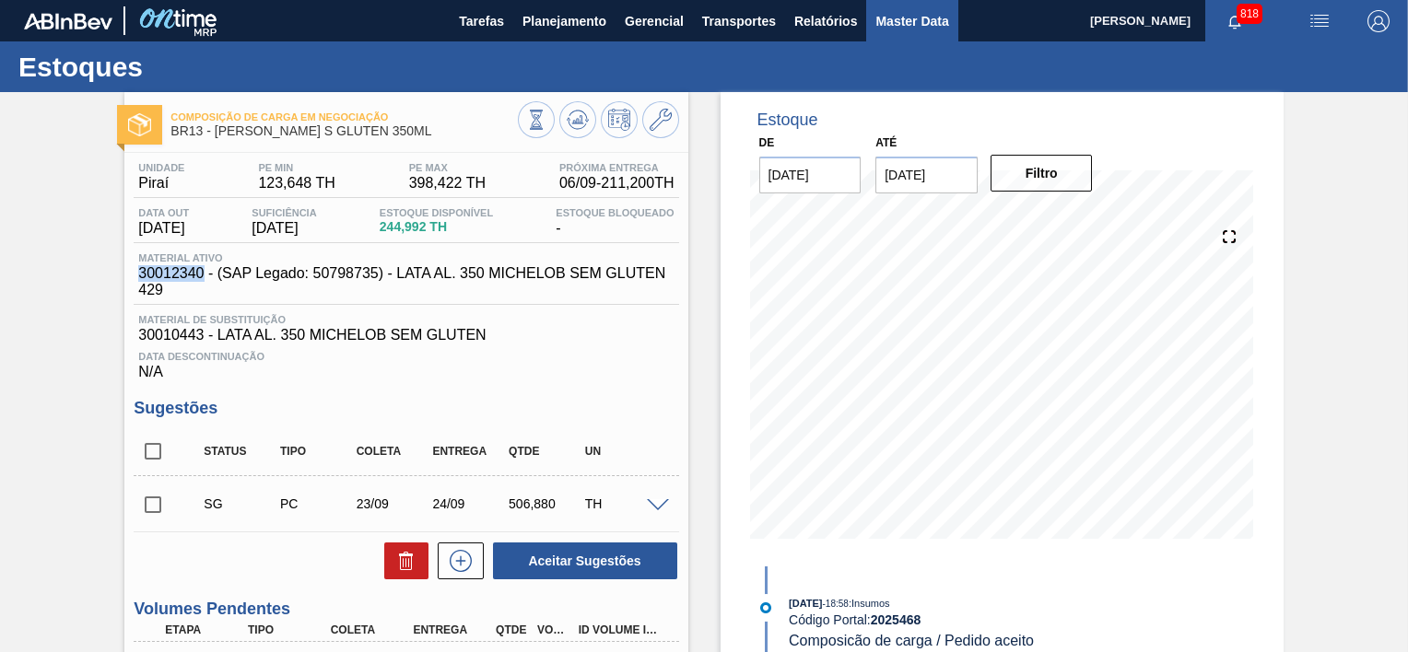
click at [924, 18] on span "Master Data" at bounding box center [911, 21] width 73 height 22
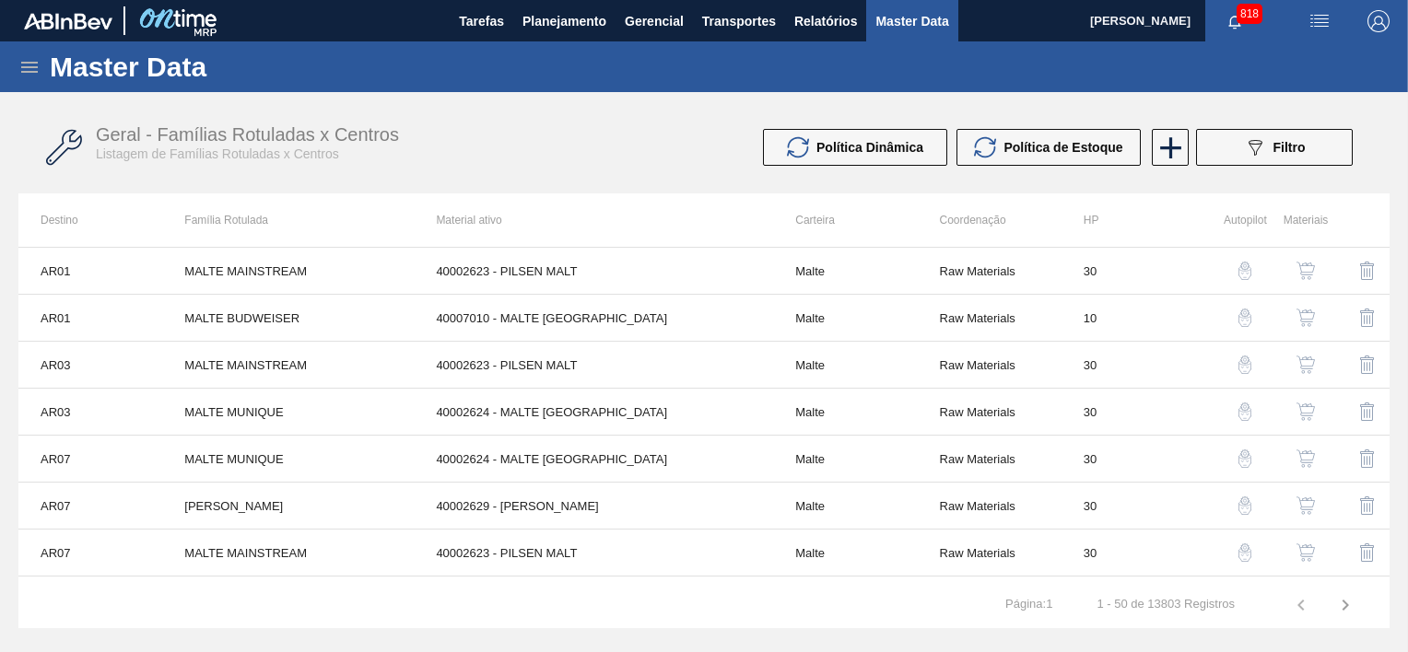
click at [37, 76] on icon at bounding box center [29, 67] width 22 height 22
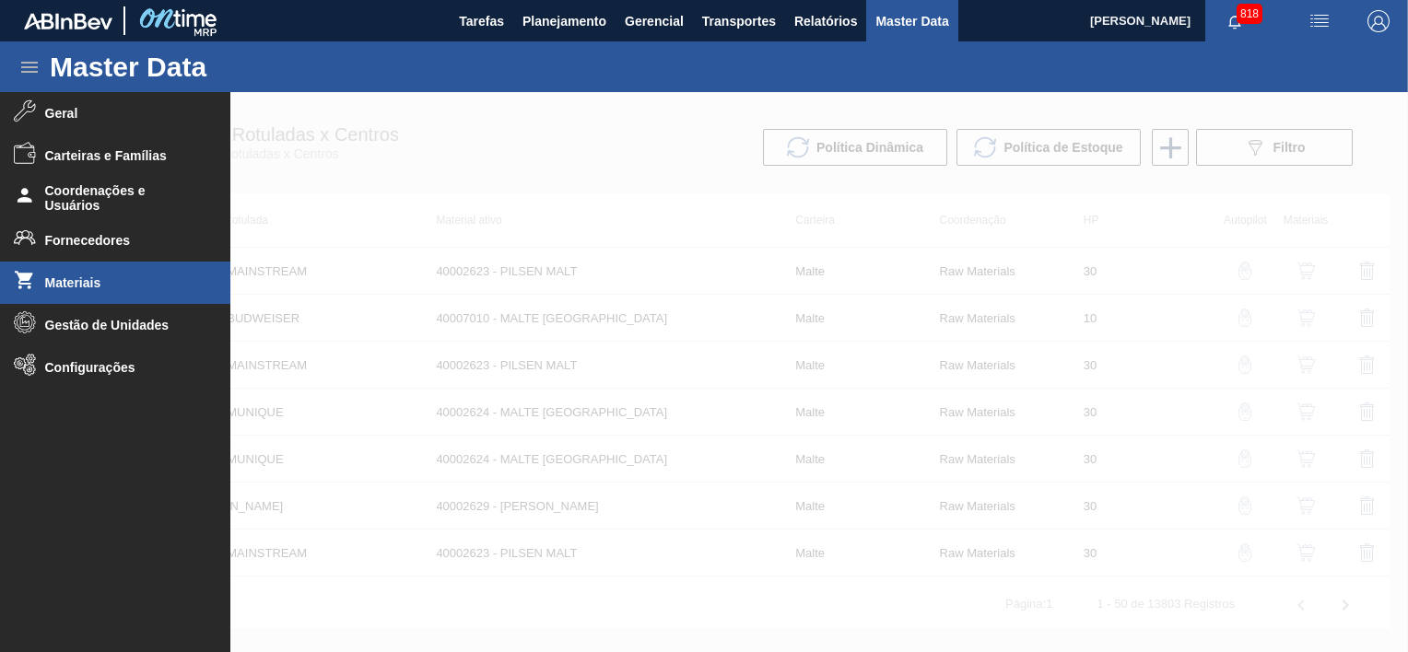
click at [78, 264] on li "Materiais" at bounding box center [115, 283] width 230 height 42
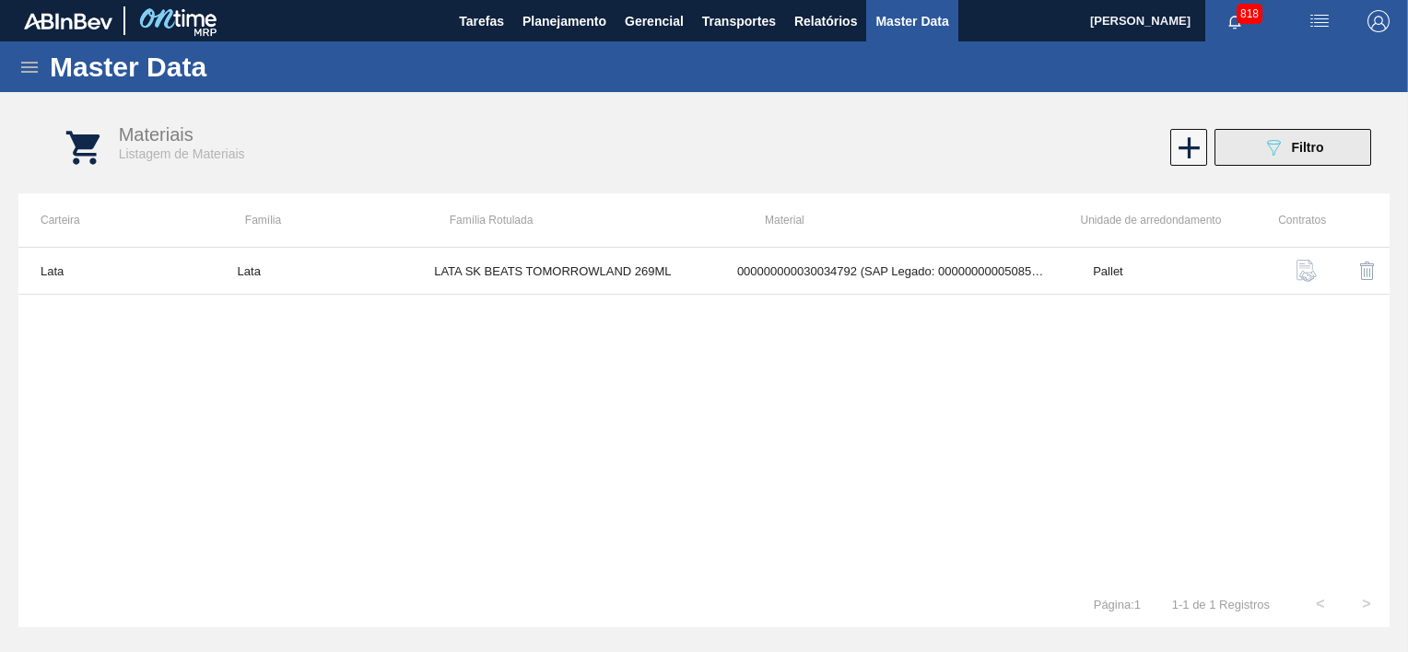
click at [1292, 141] on span "Filtro" at bounding box center [1308, 147] width 32 height 15
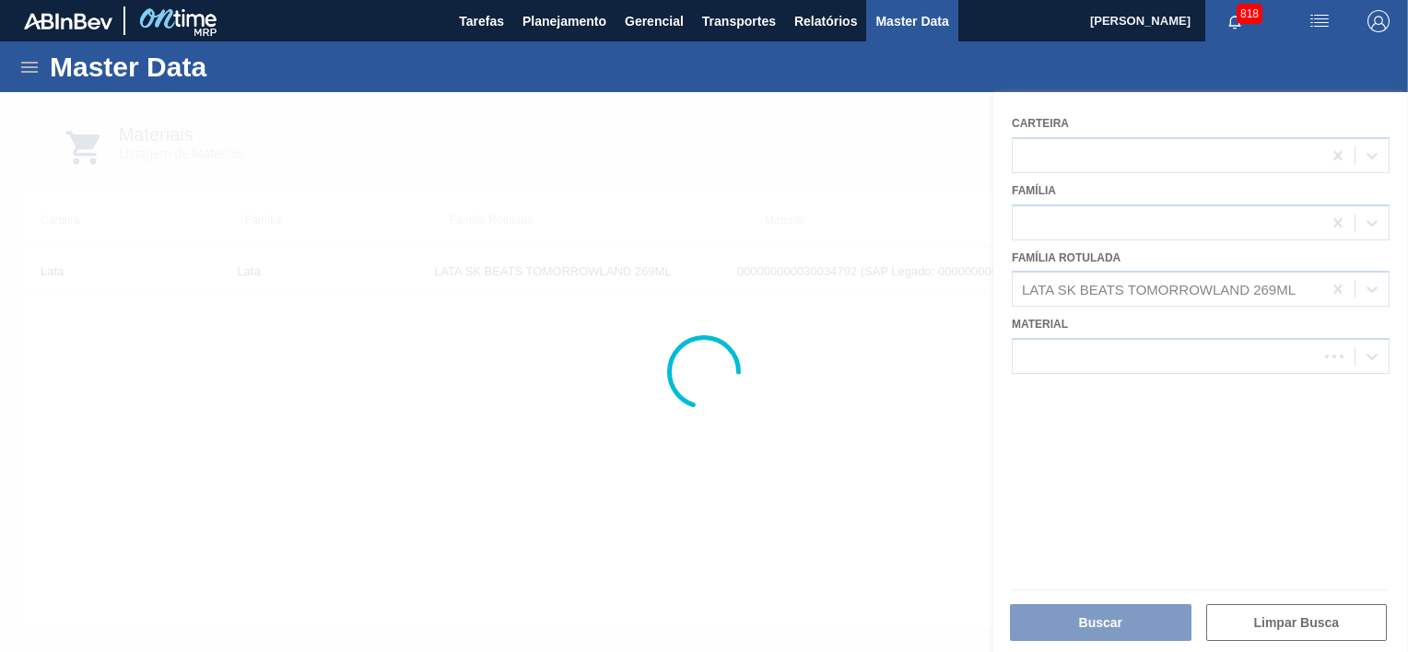
click at [1337, 289] on div at bounding box center [704, 372] width 1408 height 560
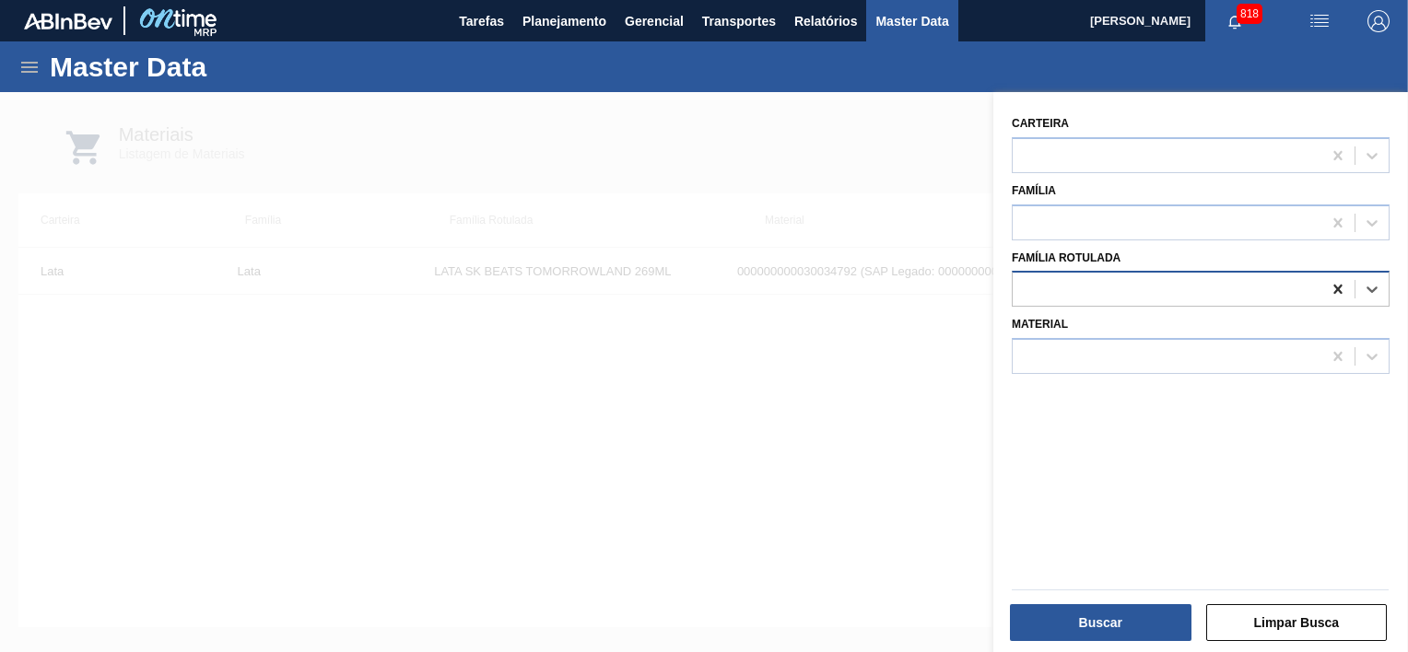
click at [1337, 289] on icon at bounding box center [1337, 289] width 8 height 9
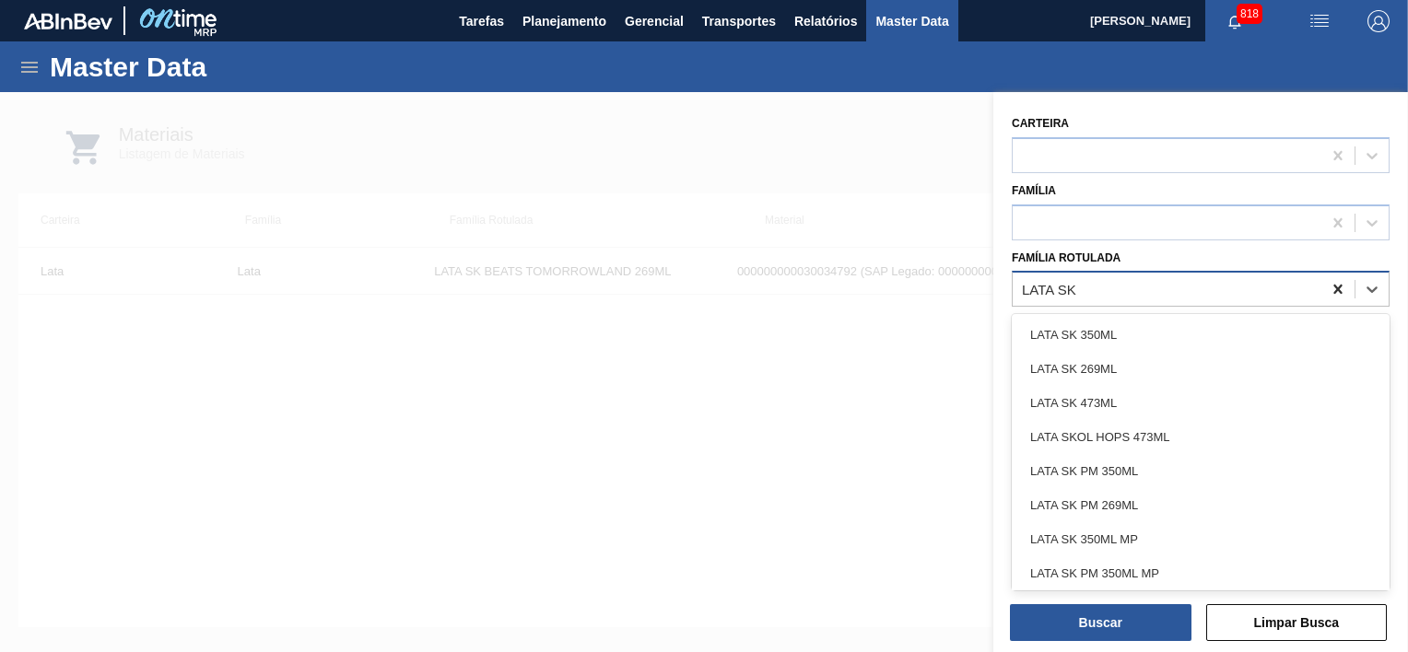
type Rotulada "LATA SK"
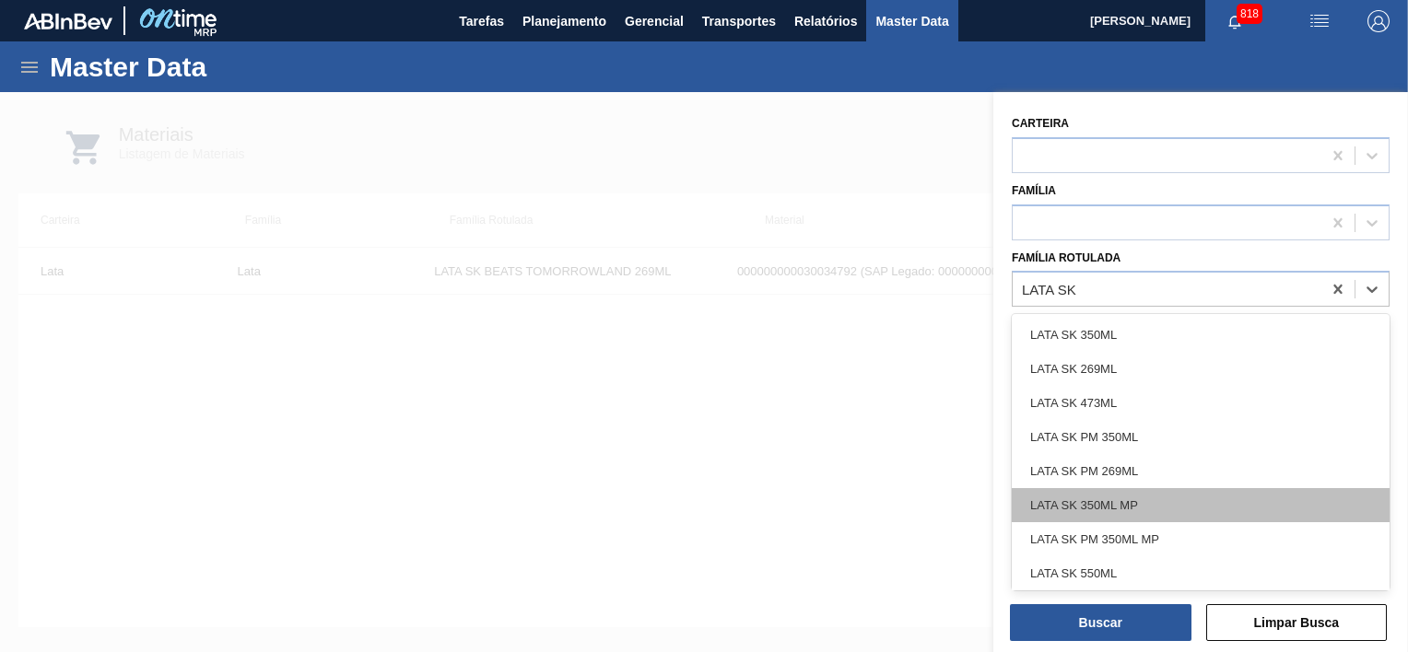
click at [1123, 511] on div "LATA SK 350ML MP" at bounding box center [1201, 505] width 378 height 34
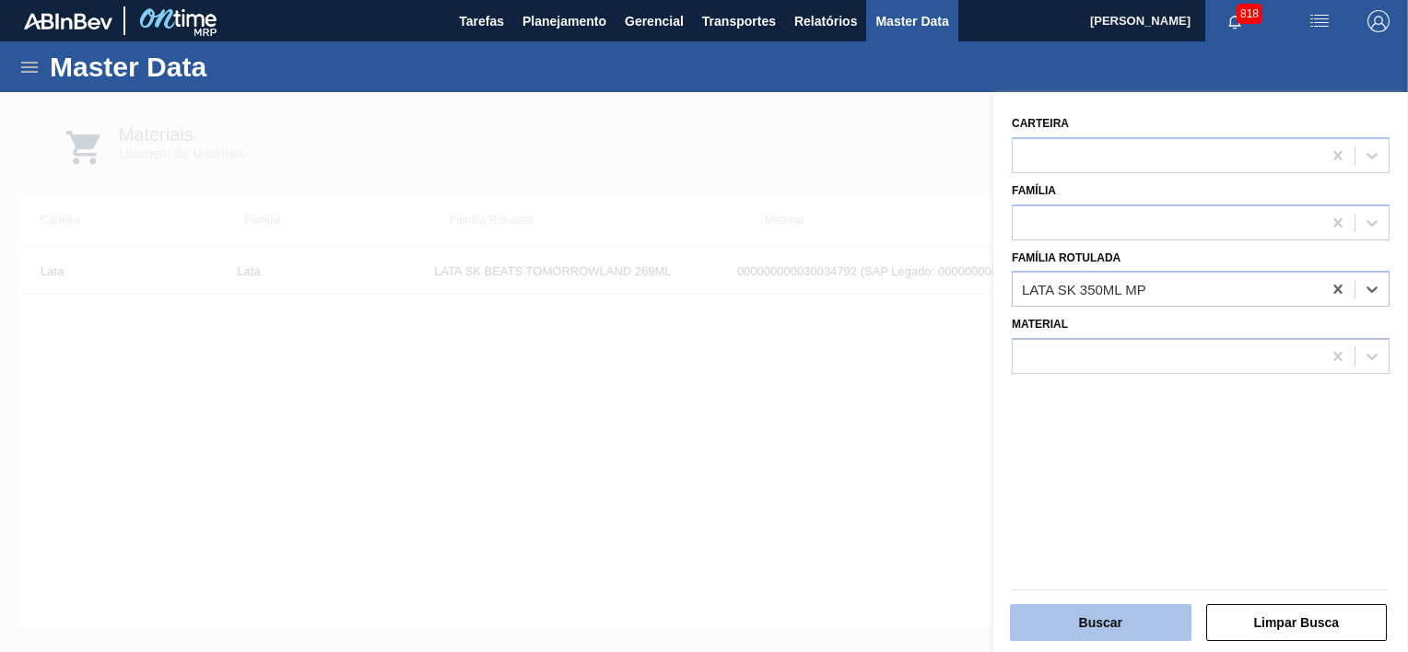
click at [1125, 624] on button "Buscar" at bounding box center [1101, 623] width 182 height 37
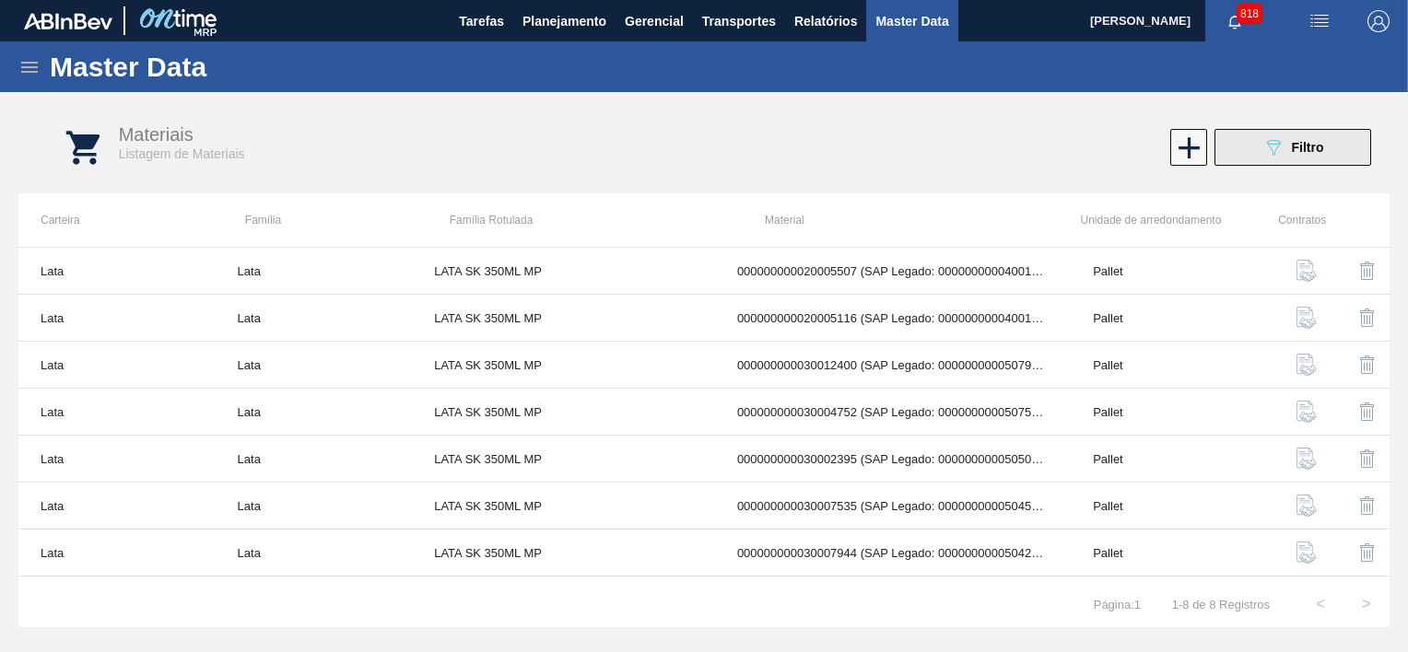
click at [1298, 163] on button "089F7B8B-B2A5-4AFE-B5C0-19BA573D28AC Filtro" at bounding box center [1293, 147] width 157 height 37
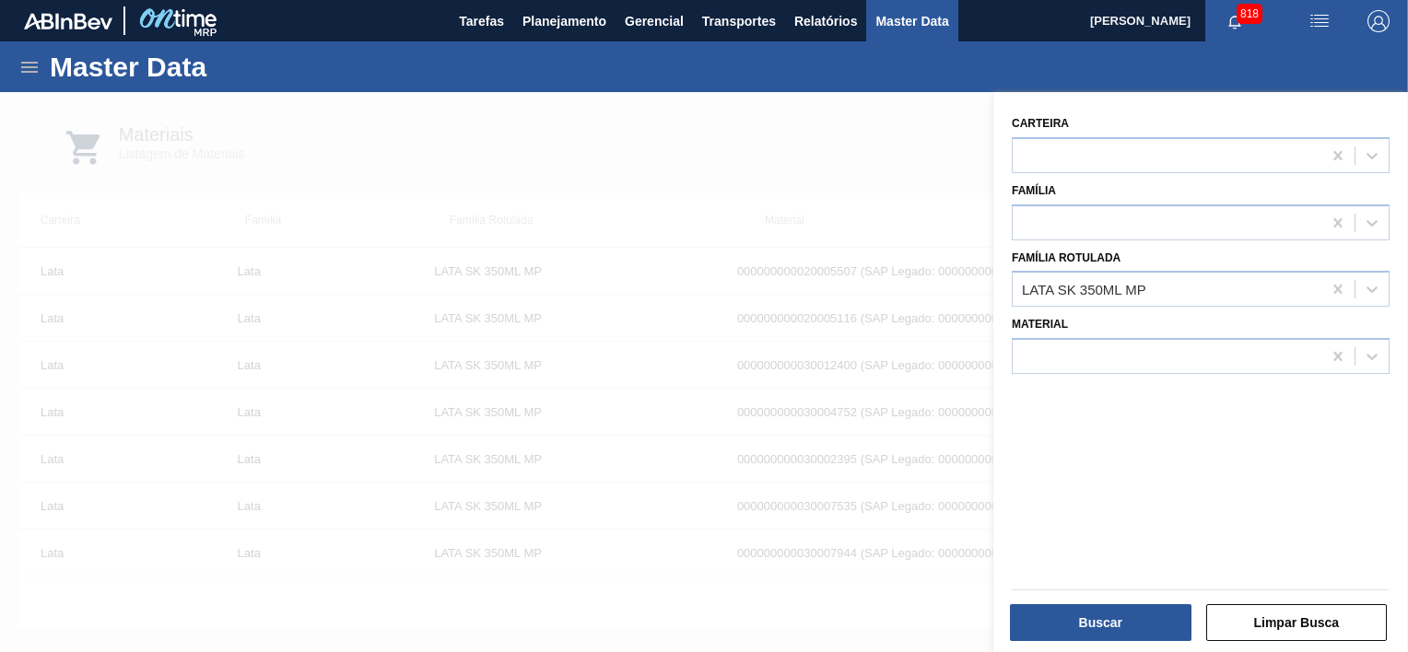
click at [892, 162] on div at bounding box center [704, 418] width 1408 height 652
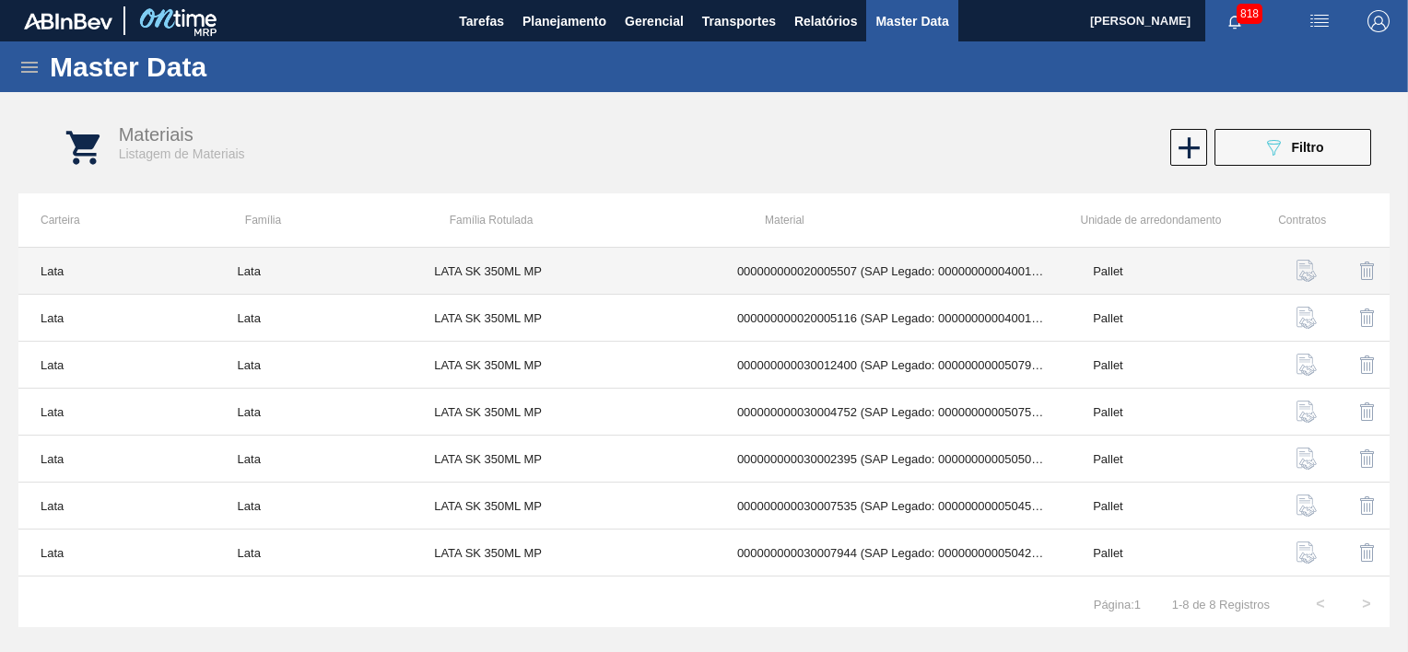
click at [914, 278] on td "000000000020005507 (SAP Legado: 000000000040012427) - LATA MET SKOL PILSEN MP 4…" at bounding box center [893, 271] width 356 height 47
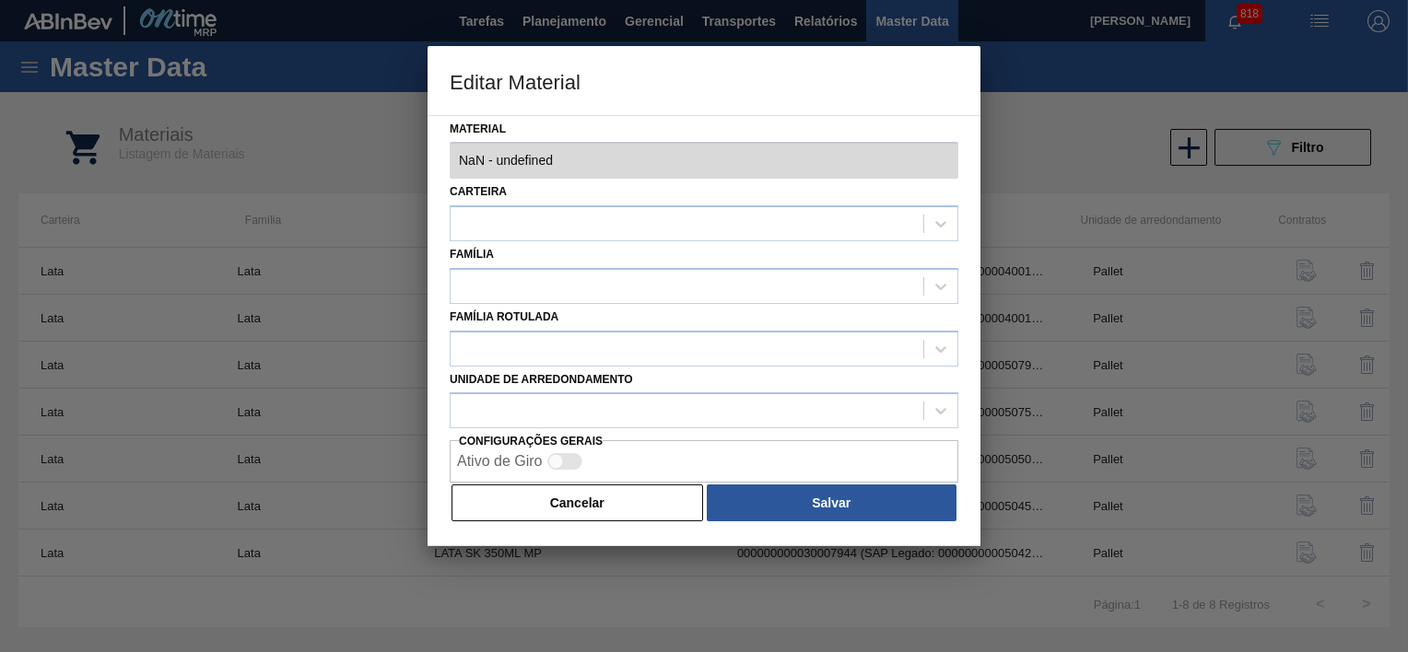
type input "20005507 - 000000000020005507 (SAP Legado: 000000000040012427) - LATA MET SKOL …"
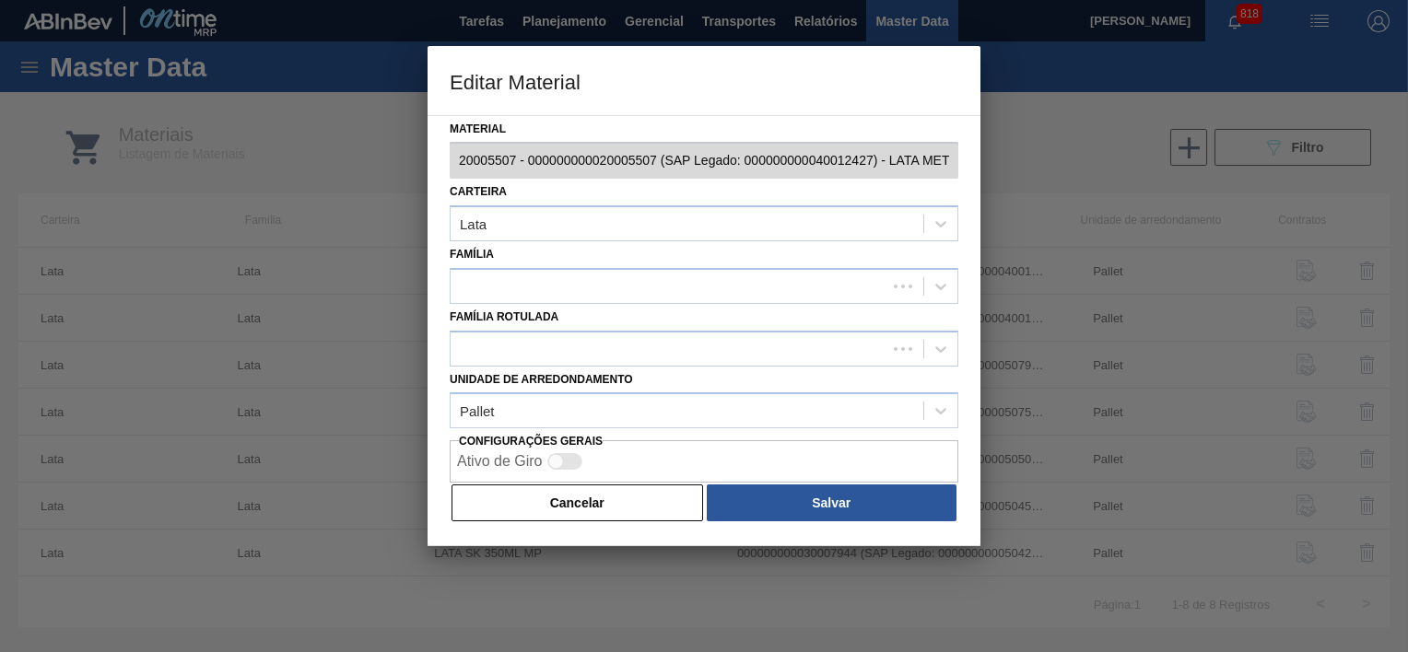
scroll to position [0, 177]
click at [1092, 159] on div "Editar Material Material 20005507 - 000000000020005507 (SAP Legado: 00000000004…" at bounding box center [704, 326] width 1408 height 652
click at [612, 496] on button "Cancelar" at bounding box center [578, 503] width 252 height 37
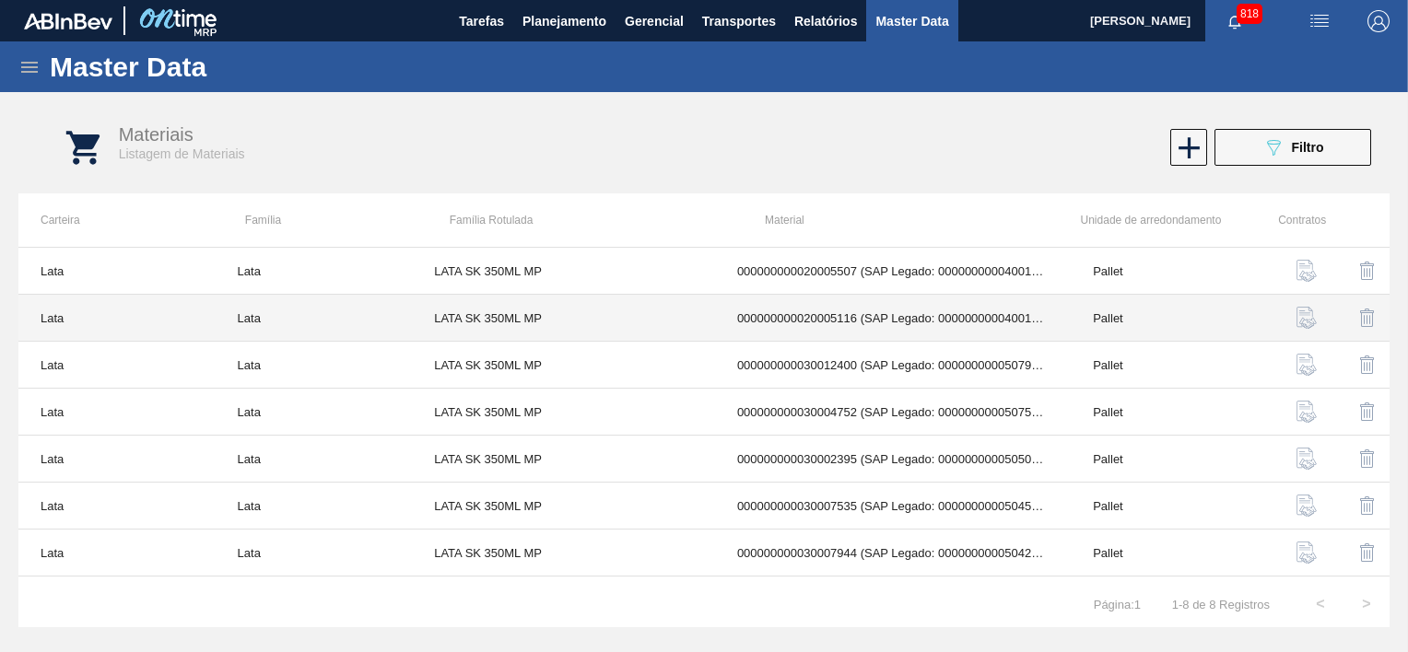
click at [912, 326] on td "000000000020005116 (SAP Legado: 000000000040011955) - LAT MET SKOL P NIV22 MPDG…" at bounding box center [893, 318] width 356 height 47
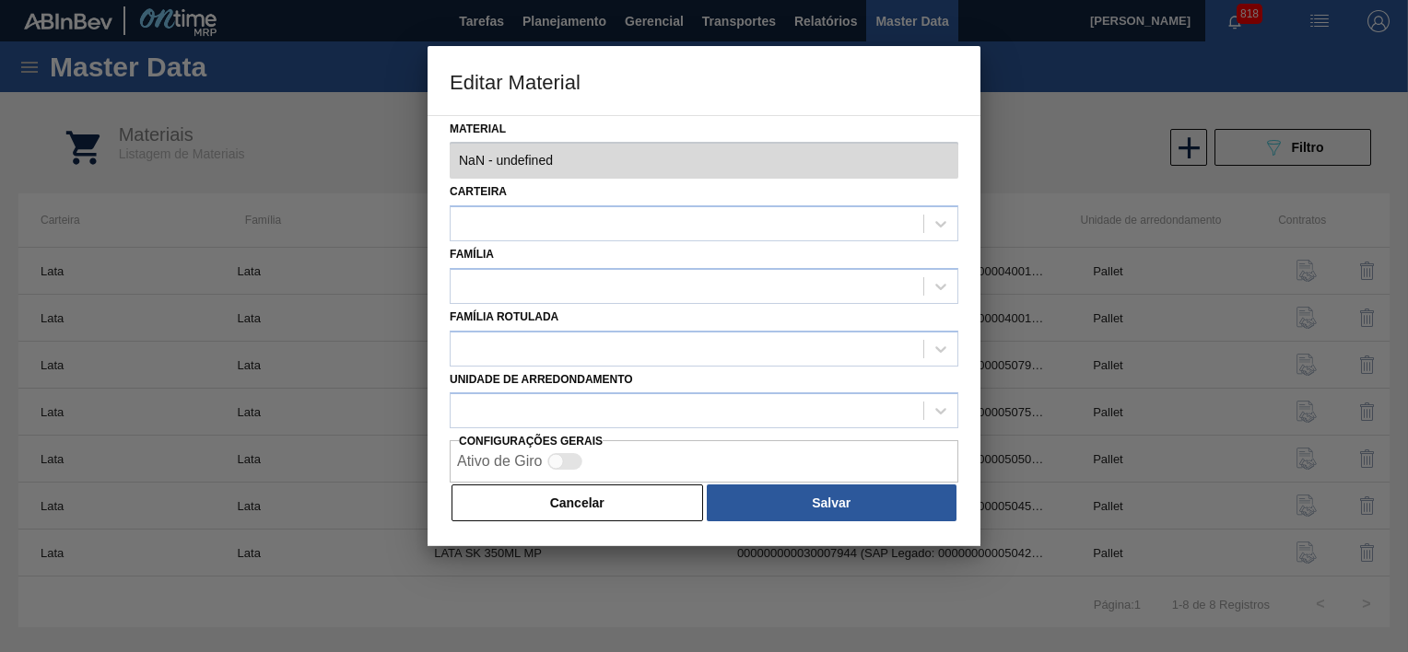
type input "20005116 - 000000000020005116 (SAP Legado: 000000000040011955) - LAT MET SKOL P…"
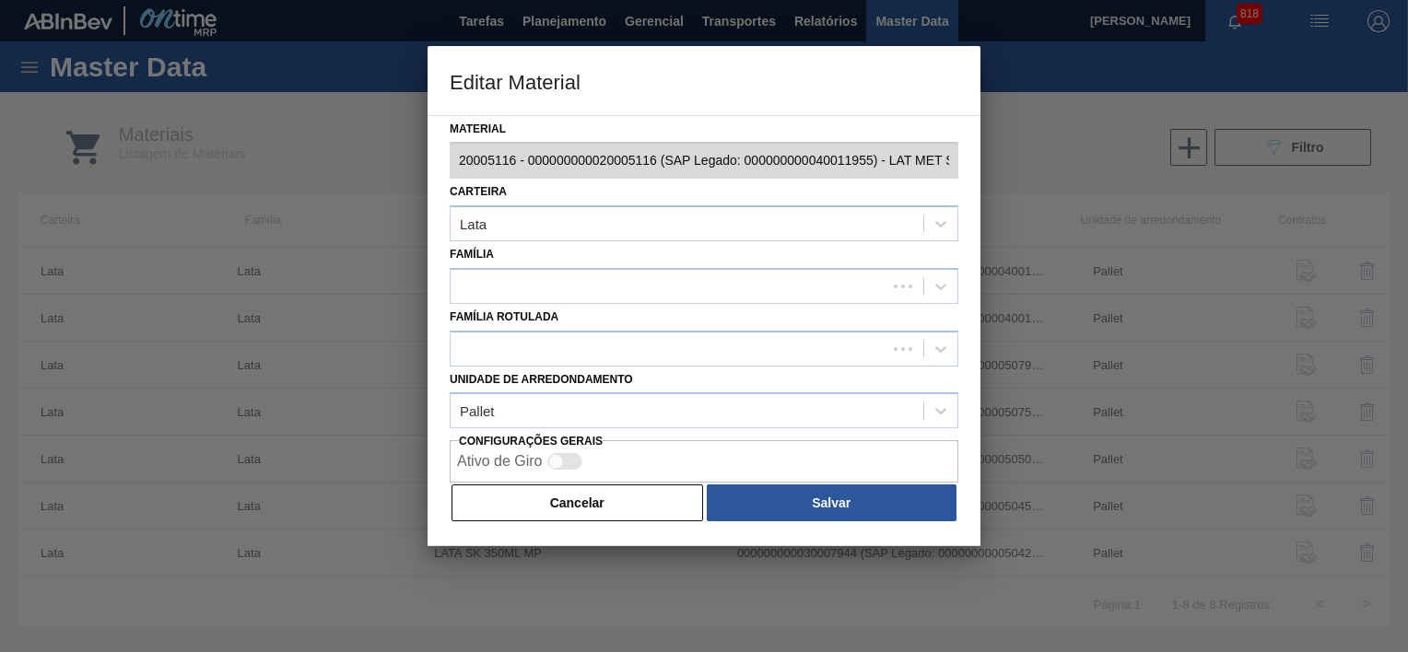
scroll to position [0, 164]
click at [1024, 170] on div "Editar Material Material 20005116 - 000000000020005116 (SAP Legado: 00000000004…" at bounding box center [704, 326] width 1408 height 652
drag, startPoint x: 1024, startPoint y: 169, endPoint x: 1036, endPoint y: 140, distance: 31.0
click at [1036, 140] on div at bounding box center [704, 326] width 1408 height 652
click at [630, 485] on button "Cancelar" at bounding box center [578, 503] width 252 height 37
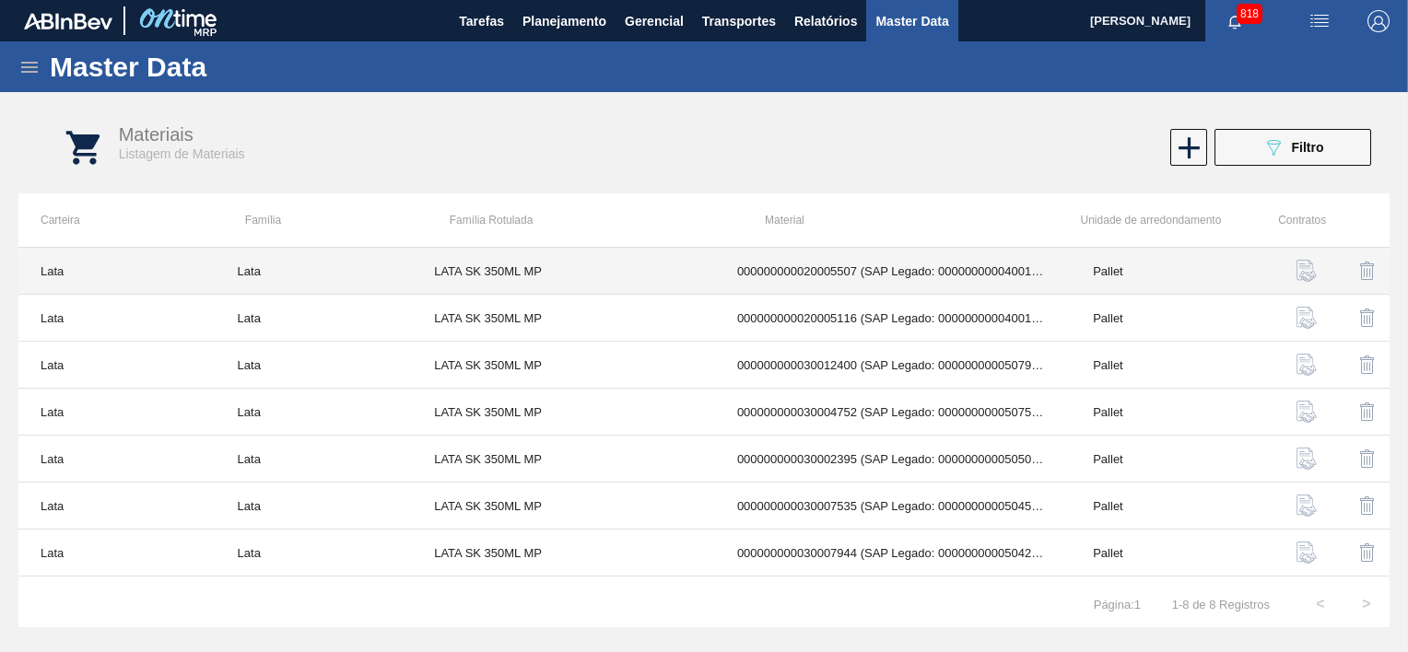
click at [914, 268] on td "000000000020005507 (SAP Legado: 000000000040012427) - LATA MET SKOL PILSEN MP 4…" at bounding box center [893, 271] width 356 height 47
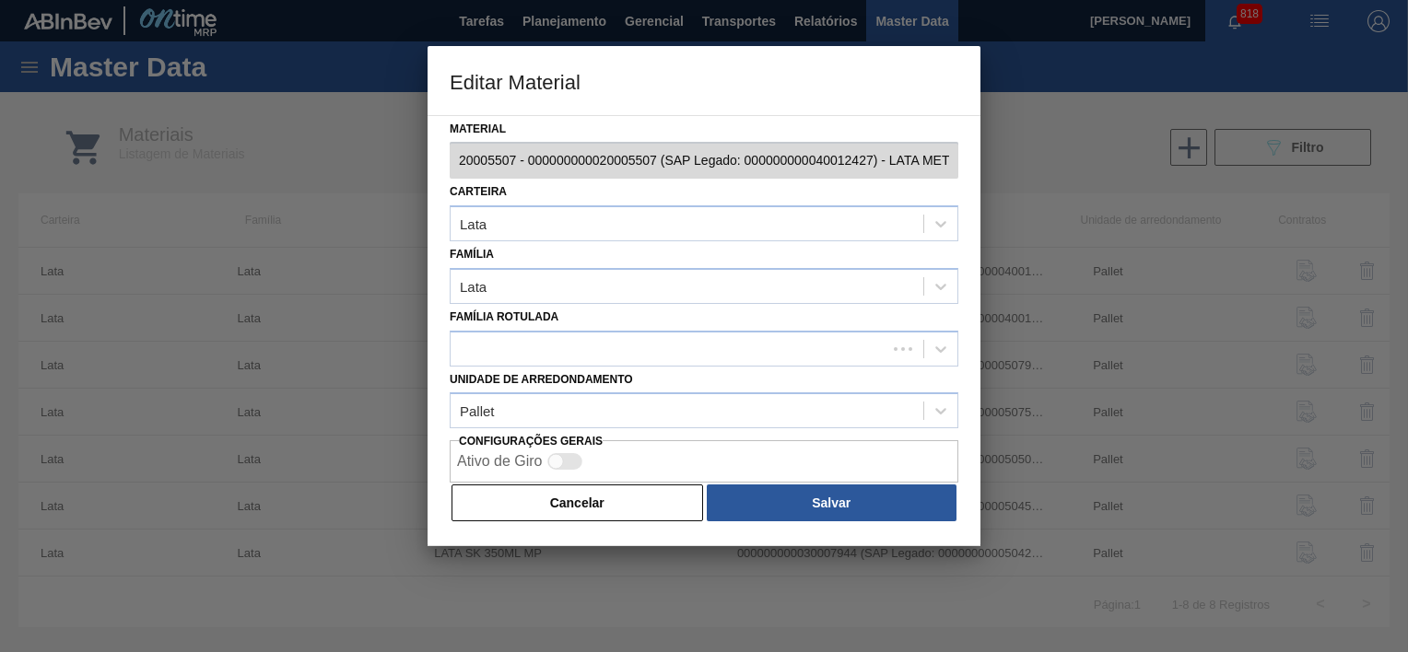
scroll to position [0, 177]
click at [1075, 155] on div "Editar Material Material 20005507 - 000000000020005507 (SAP Legado: 00000000004…" at bounding box center [704, 326] width 1408 height 652
click at [303, 222] on div "Editar Material Material 20005507 - 000000000020005507 (SAP Legado: 00000000004…" at bounding box center [704, 326] width 1408 height 652
click at [579, 507] on button "Cancelar" at bounding box center [578, 503] width 252 height 37
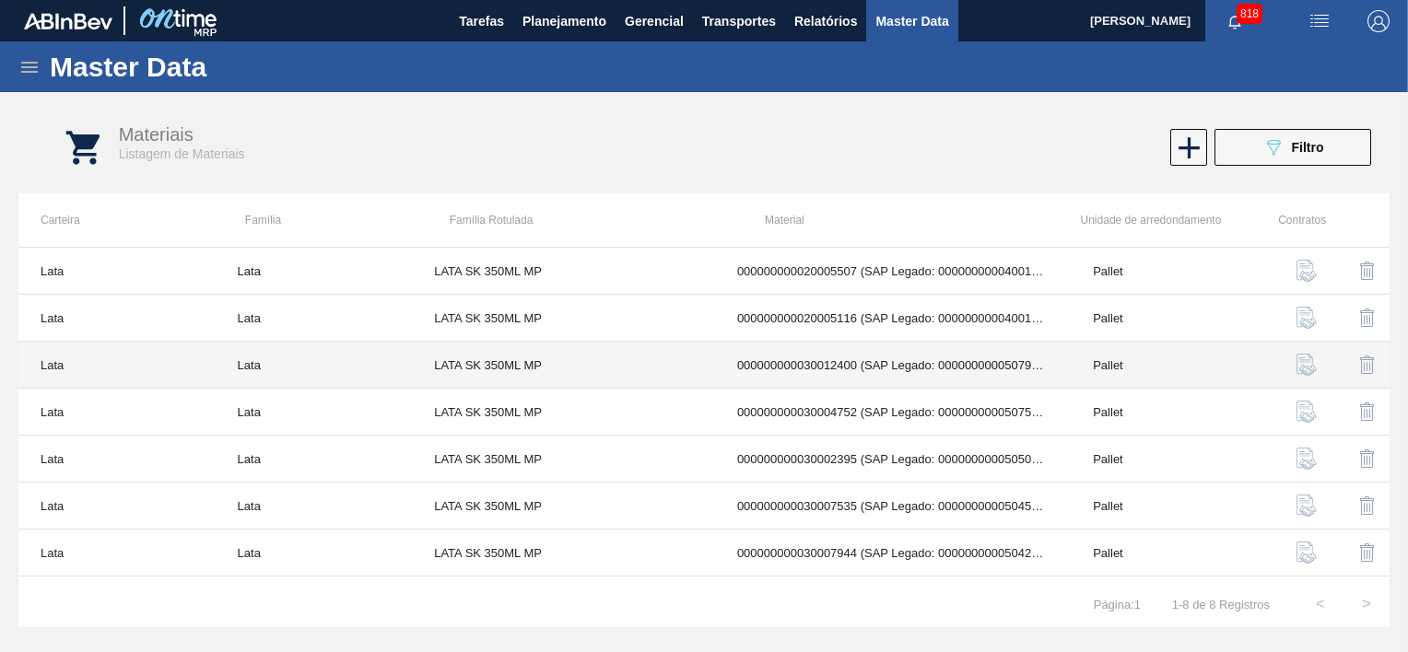
click at [887, 369] on td "000000000030012400 (SAP Legado: 000000000050798763) - LATA AL. 350ML SK MP 429" at bounding box center [893, 365] width 356 height 47
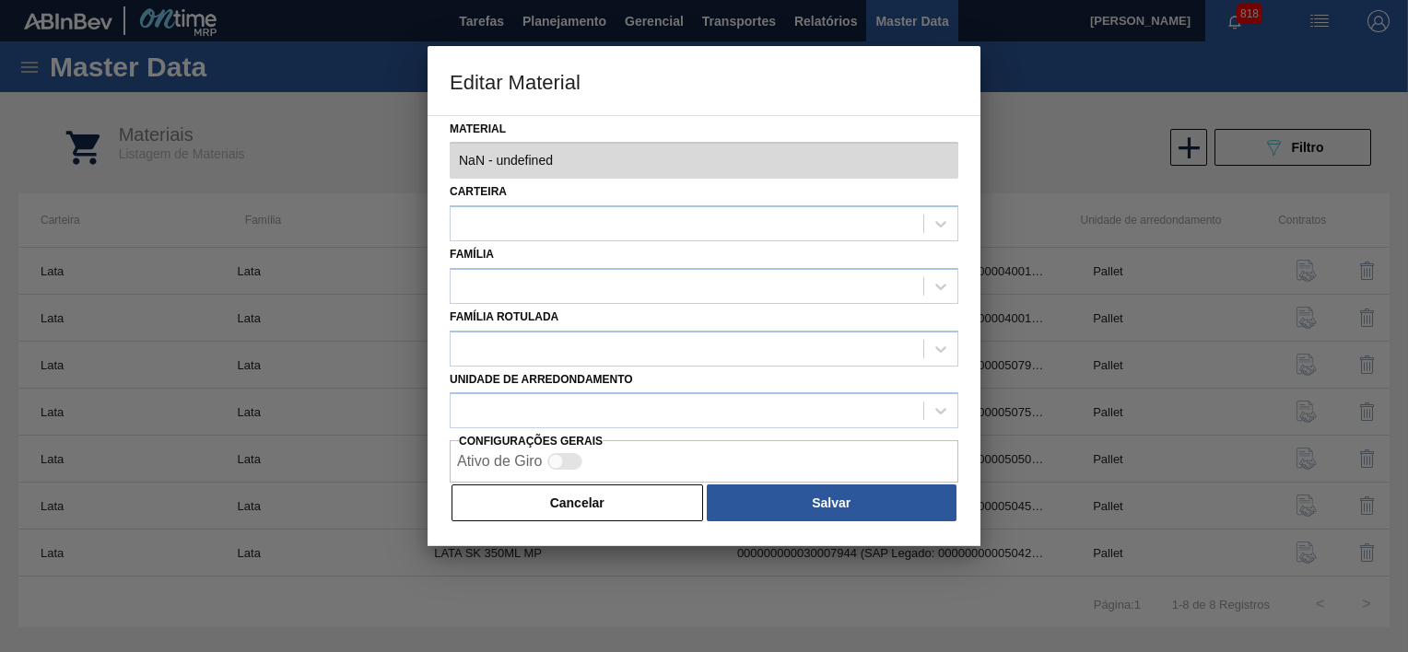
type input "30012400 - 000000000030012400 (SAP Legado: 000000000050798763) - LATA AL. 350ML…"
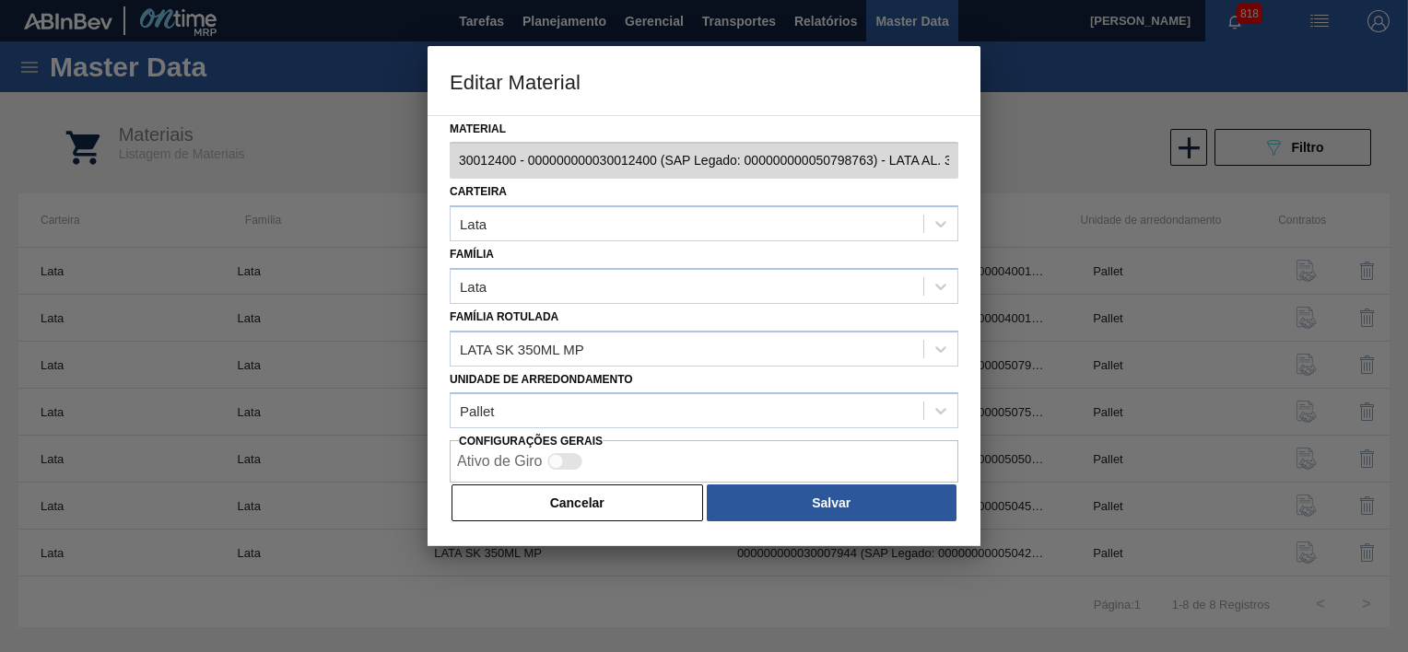
scroll to position [0, 103]
click at [1066, 162] on div "Editar Material Material 30012400 - 000000000030012400 (SAP Legado: 00000000005…" at bounding box center [704, 326] width 1408 height 652
click at [609, 505] on button "Cancelar" at bounding box center [578, 503] width 252 height 37
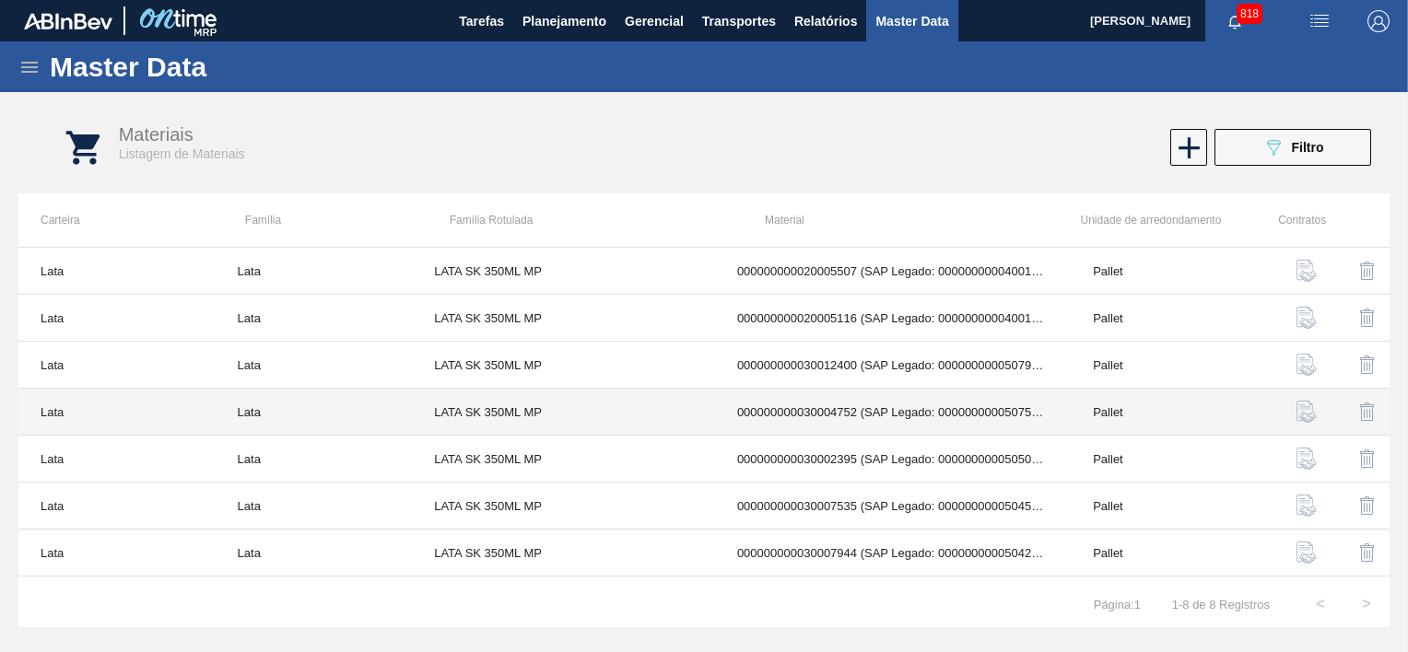
click at [888, 418] on td "000000000030004752 (SAP Legado: 000000000050757751) - LATA AL. 350ML SK MULTIPA…" at bounding box center [893, 412] width 356 height 47
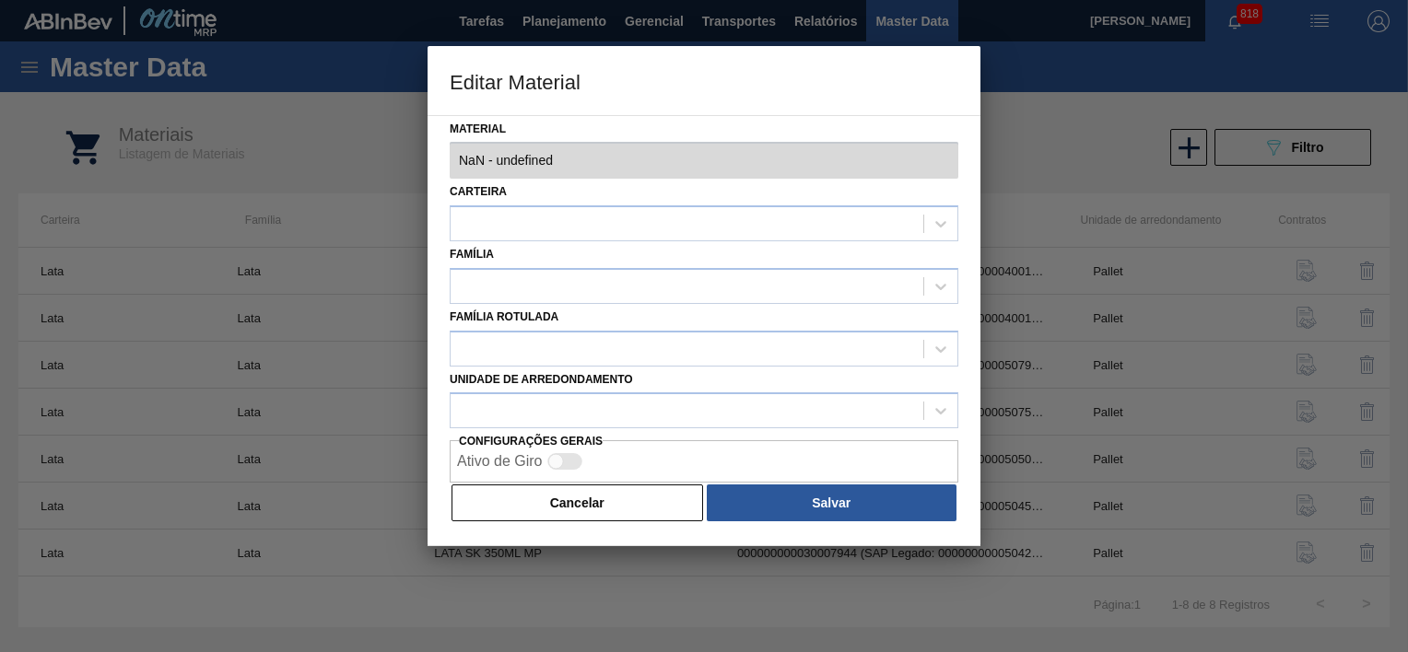
type input "30004752 - 000000000030004752 (SAP Legado: 000000000050757751) - LATA AL. 350ML…"
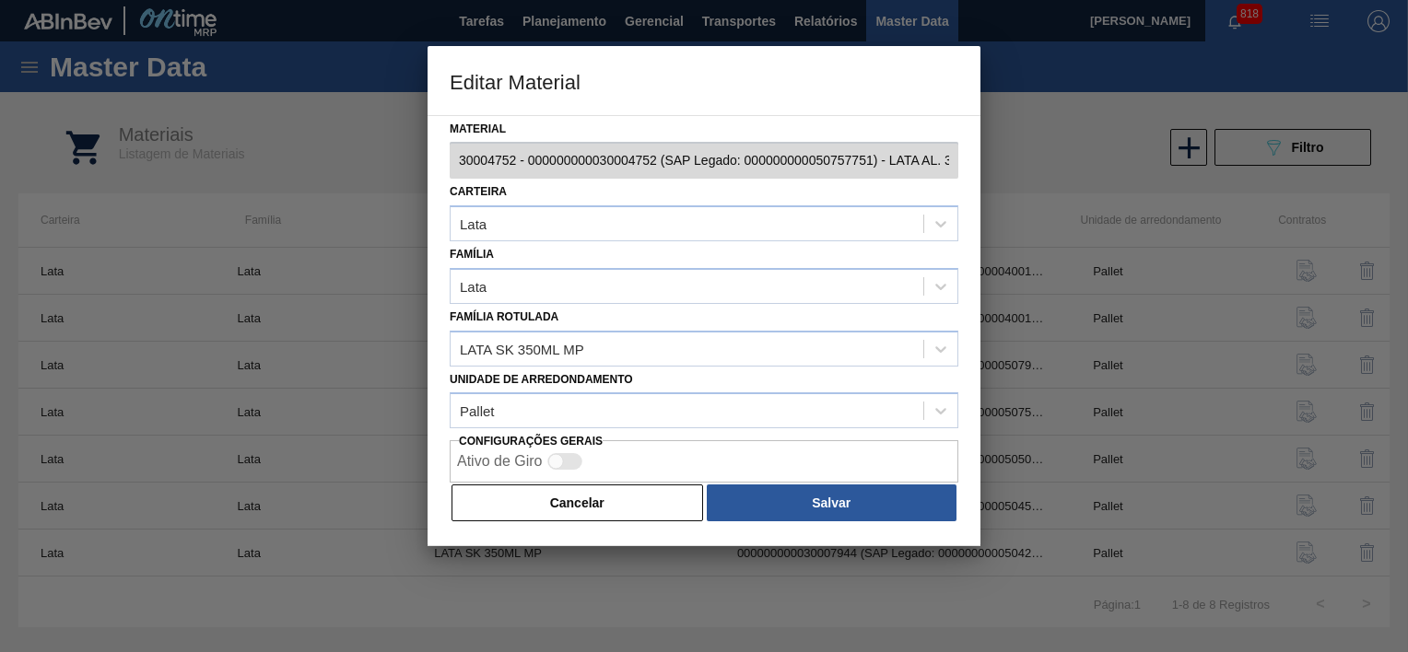
click at [405, 166] on div "Editar Material Material 30004752 - 000000000030004752 (SAP Legado: 00000000005…" at bounding box center [704, 326] width 1408 height 652
click at [603, 515] on button "Cancelar" at bounding box center [578, 503] width 252 height 37
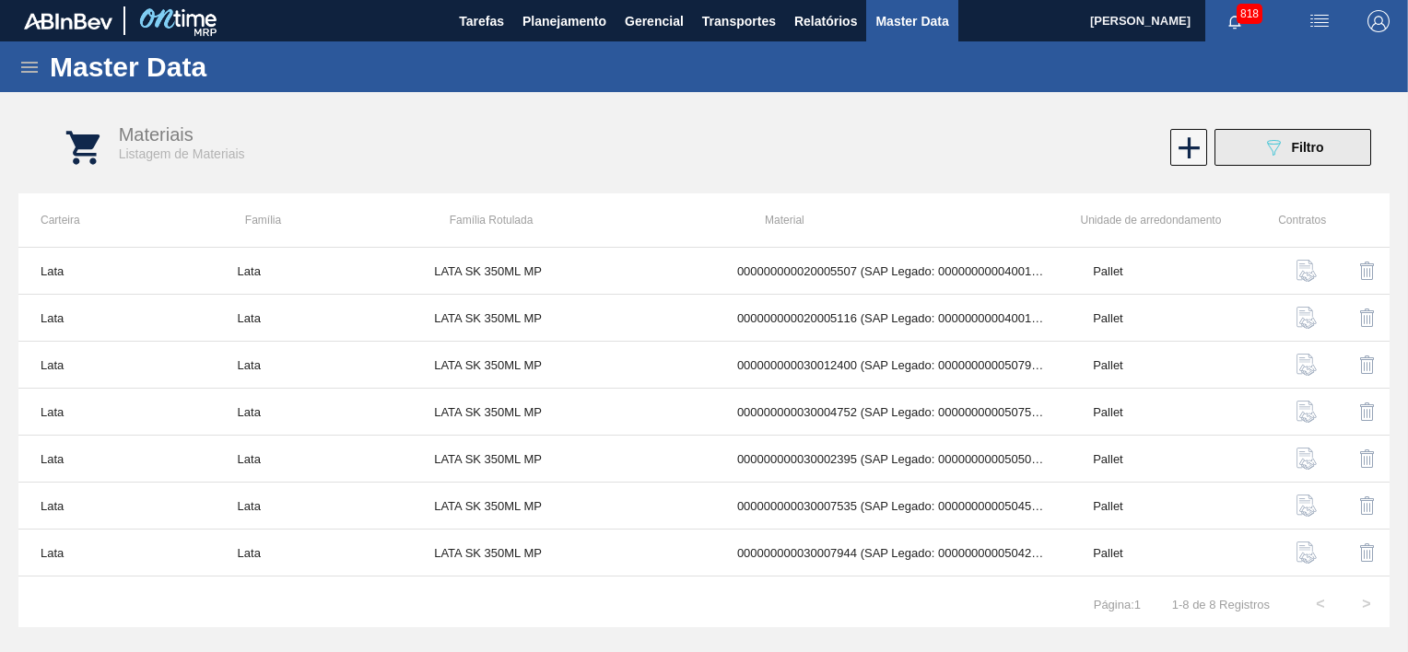
click at [1293, 151] on span "Filtro" at bounding box center [1308, 147] width 32 height 15
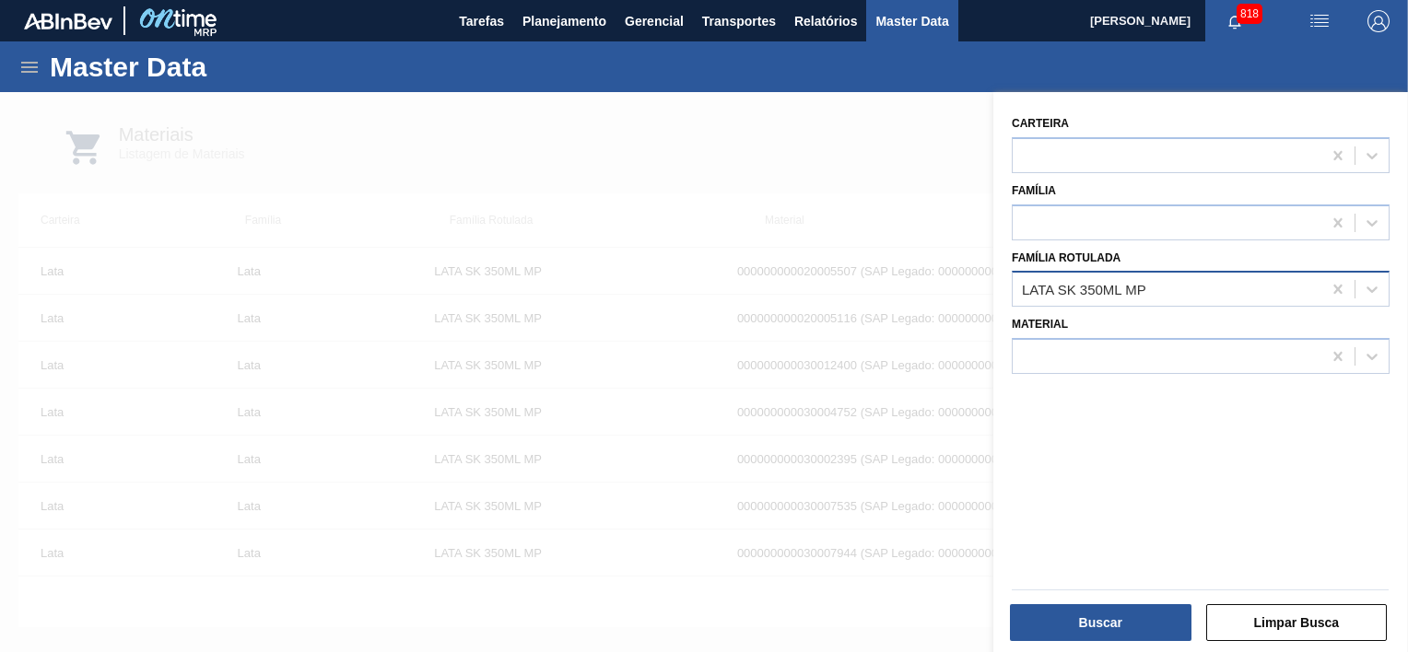
click at [1157, 281] on div "LATA SK 350ML MP" at bounding box center [1167, 289] width 309 height 27
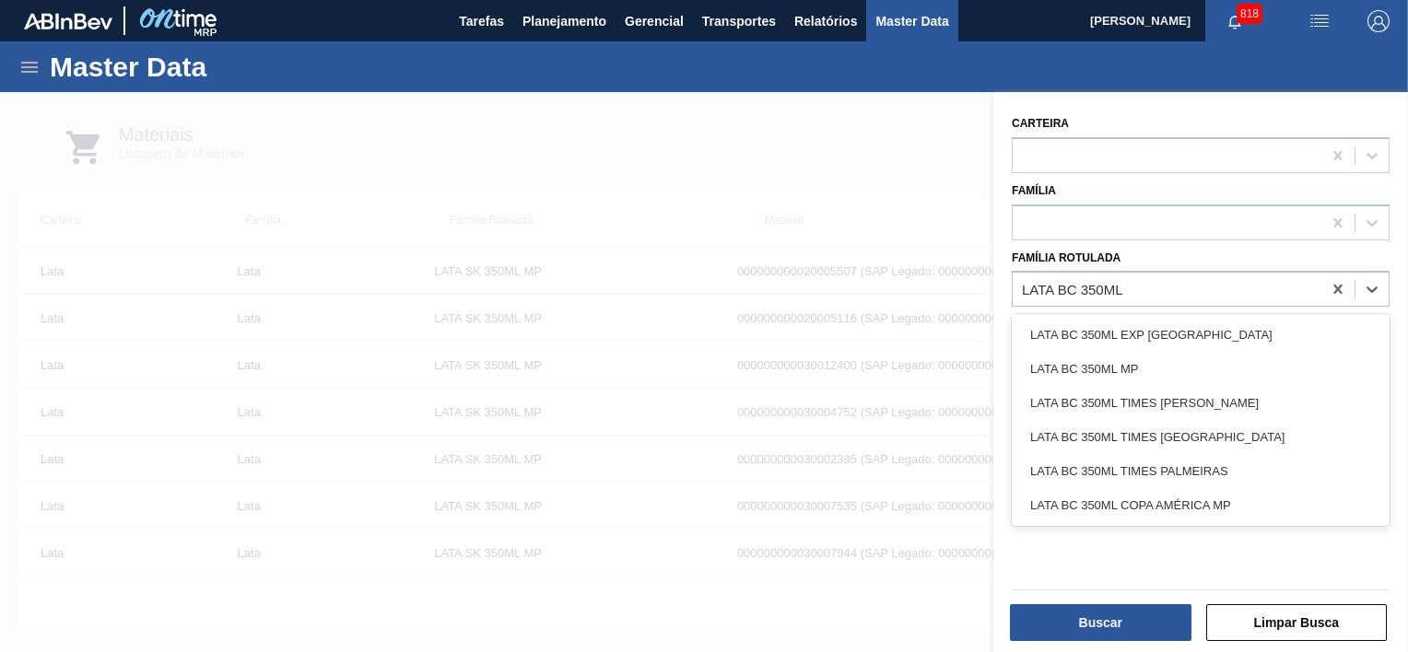
type Rotulada "LATA BC 350ML M"
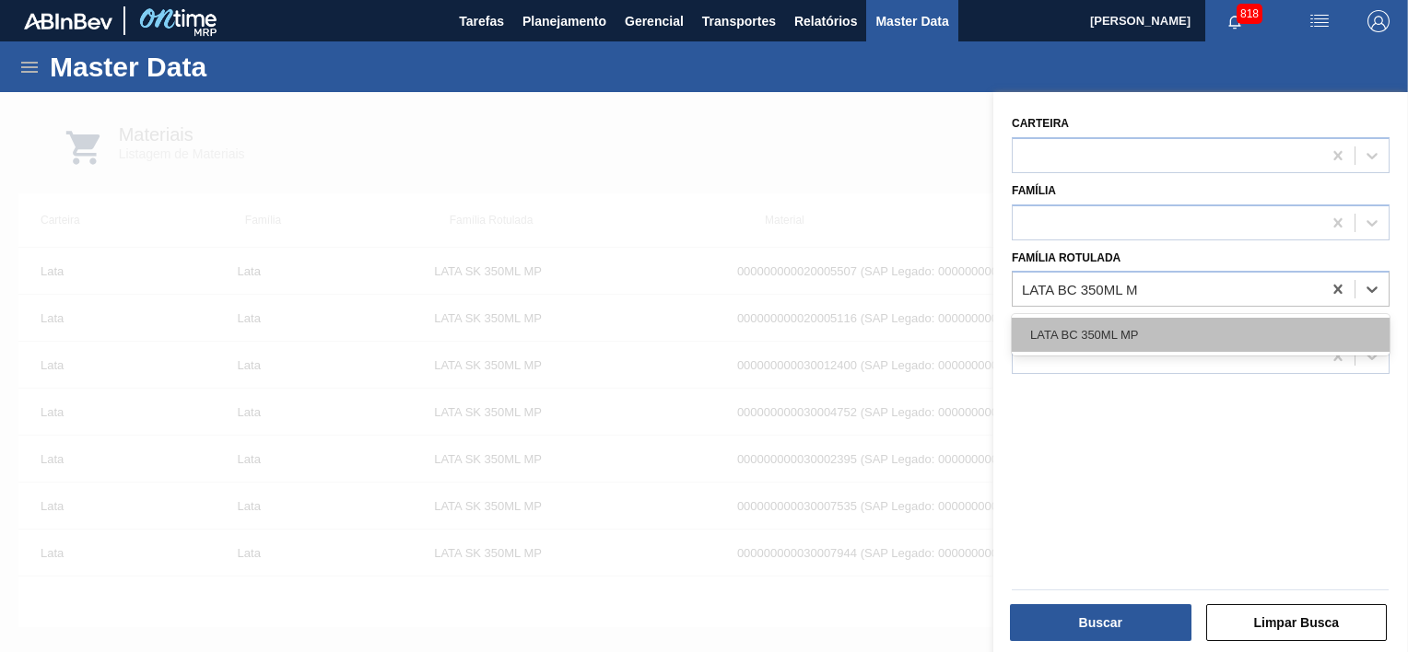
click at [1150, 328] on div "LATA BC 350ML MP" at bounding box center [1201, 335] width 378 height 34
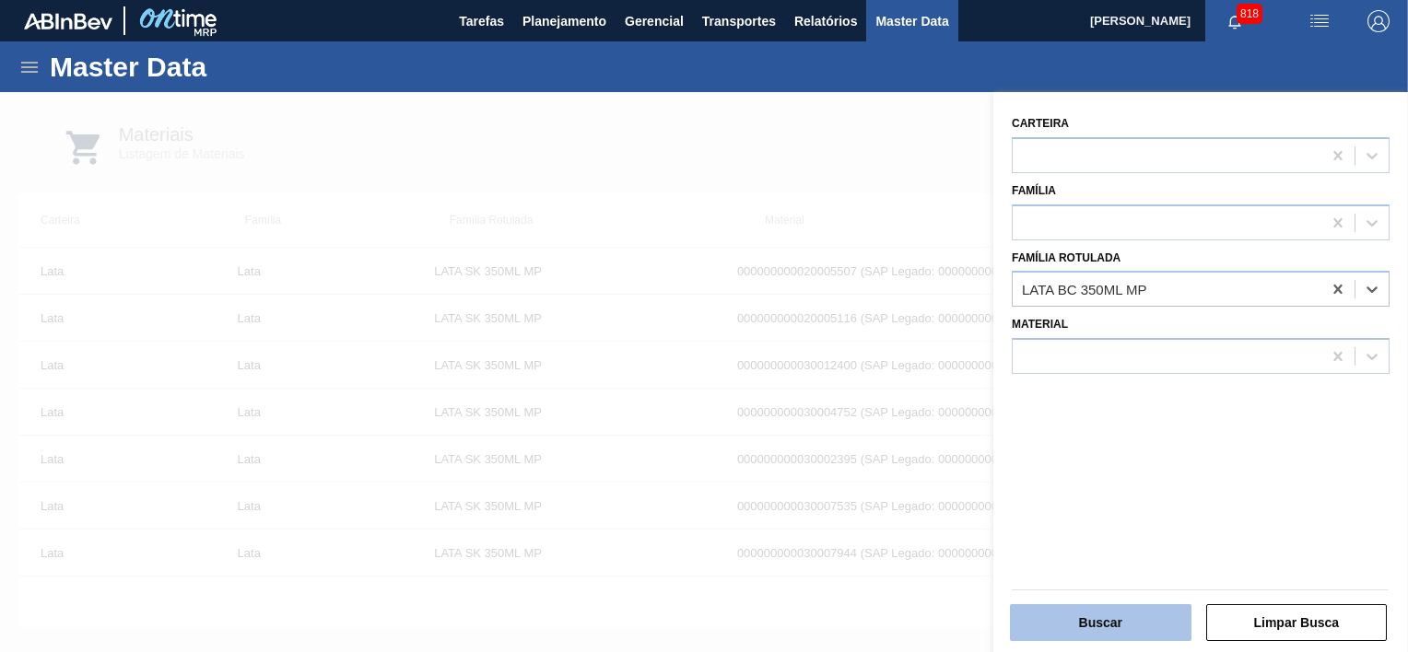
click at [1127, 619] on button "Buscar" at bounding box center [1101, 623] width 182 height 37
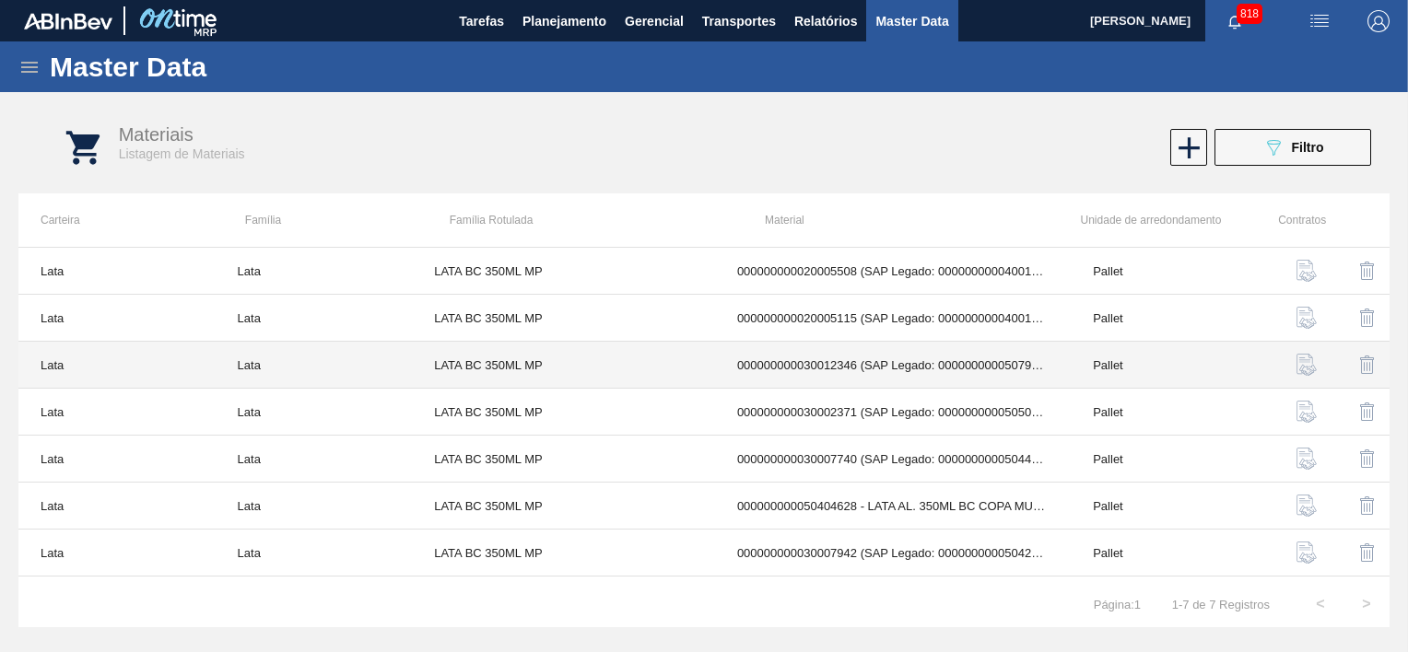
click at [892, 359] on td "000000000030012346 (SAP Legado: 000000000050798746) - LATA AL. 350ML BC MP 429" at bounding box center [893, 365] width 356 height 47
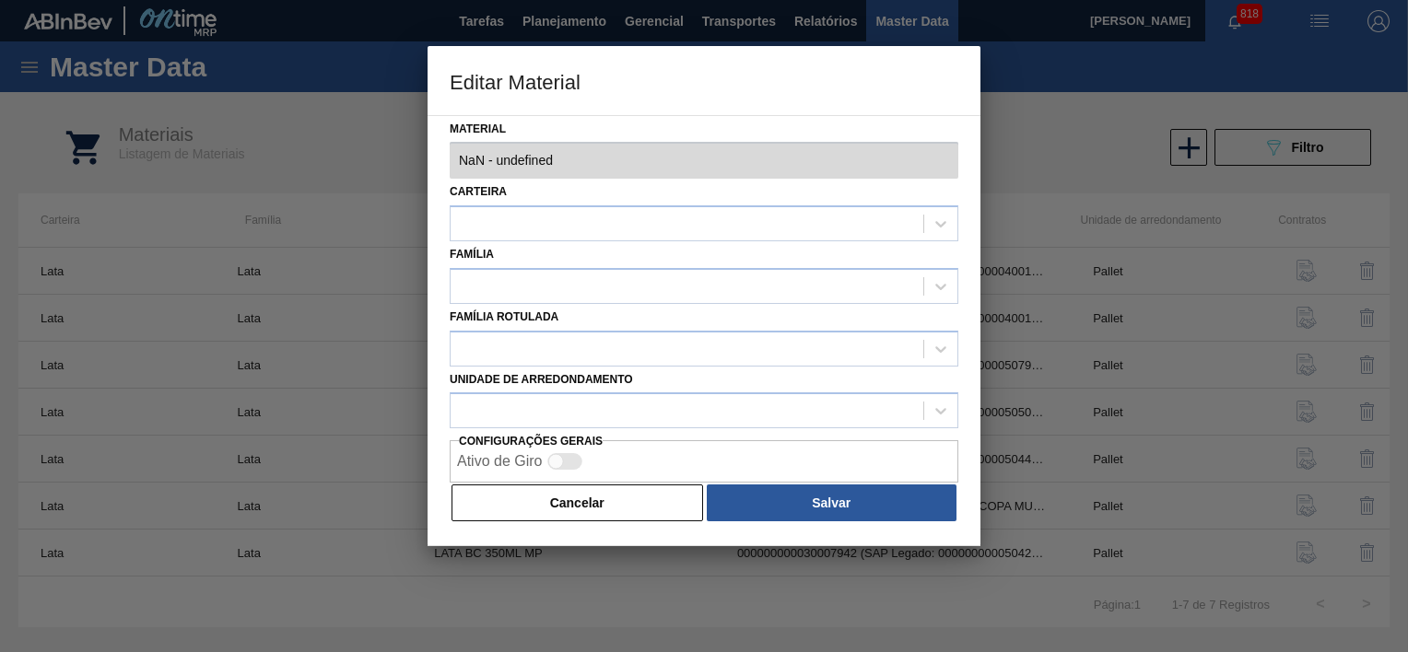
type input "30012346 - 000000000030012346 (SAP Legado: 000000000050798746) - LATA AL. 350ML…"
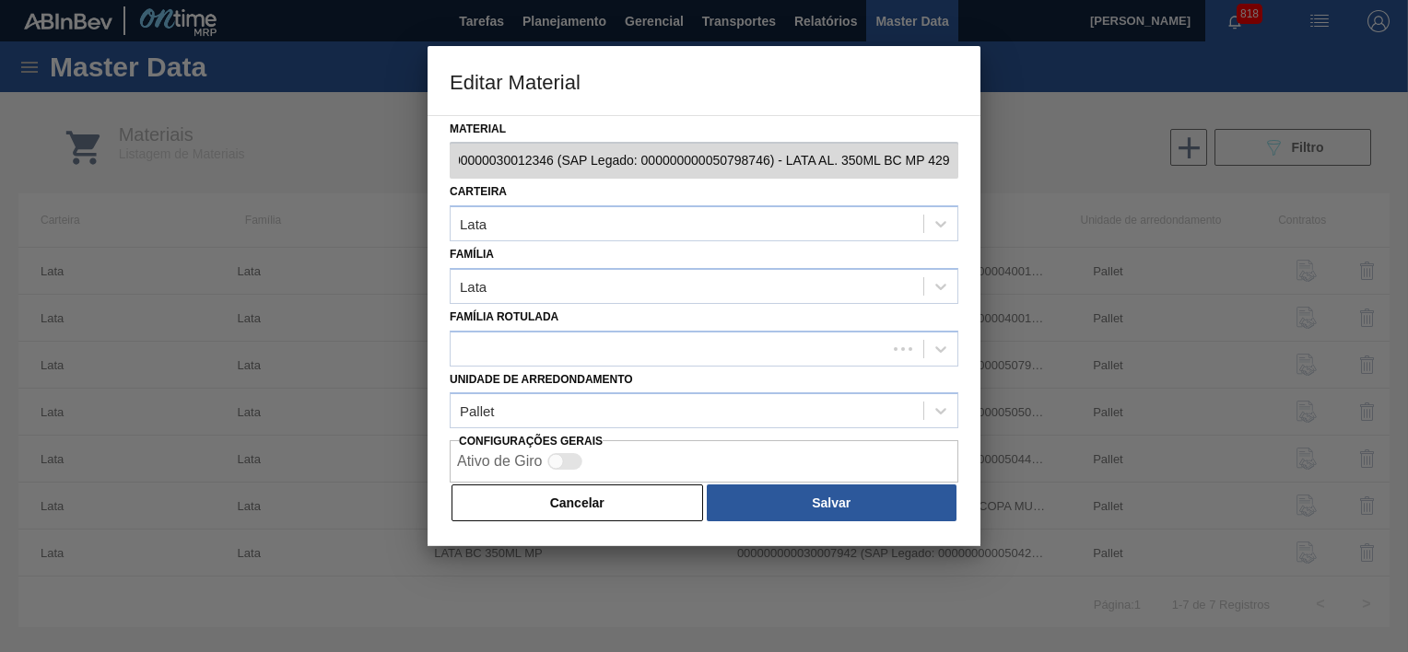
click at [1027, 165] on div "Editar Material Material 30012346 - 000000000030012346 (SAP Legado: 00000000005…" at bounding box center [704, 326] width 1408 height 652
click at [448, 169] on div "Material 30012346 - 000000000030012346 (SAP Legado: 000000000050798746) - LATA …" at bounding box center [704, 331] width 553 height 432
click at [430, 167] on div "Material 30012346 - 000000000030012346 (SAP Legado: 000000000050798746) - LATA …" at bounding box center [704, 331] width 553 height 432
click at [584, 501] on button "Cancelar" at bounding box center [578, 503] width 252 height 37
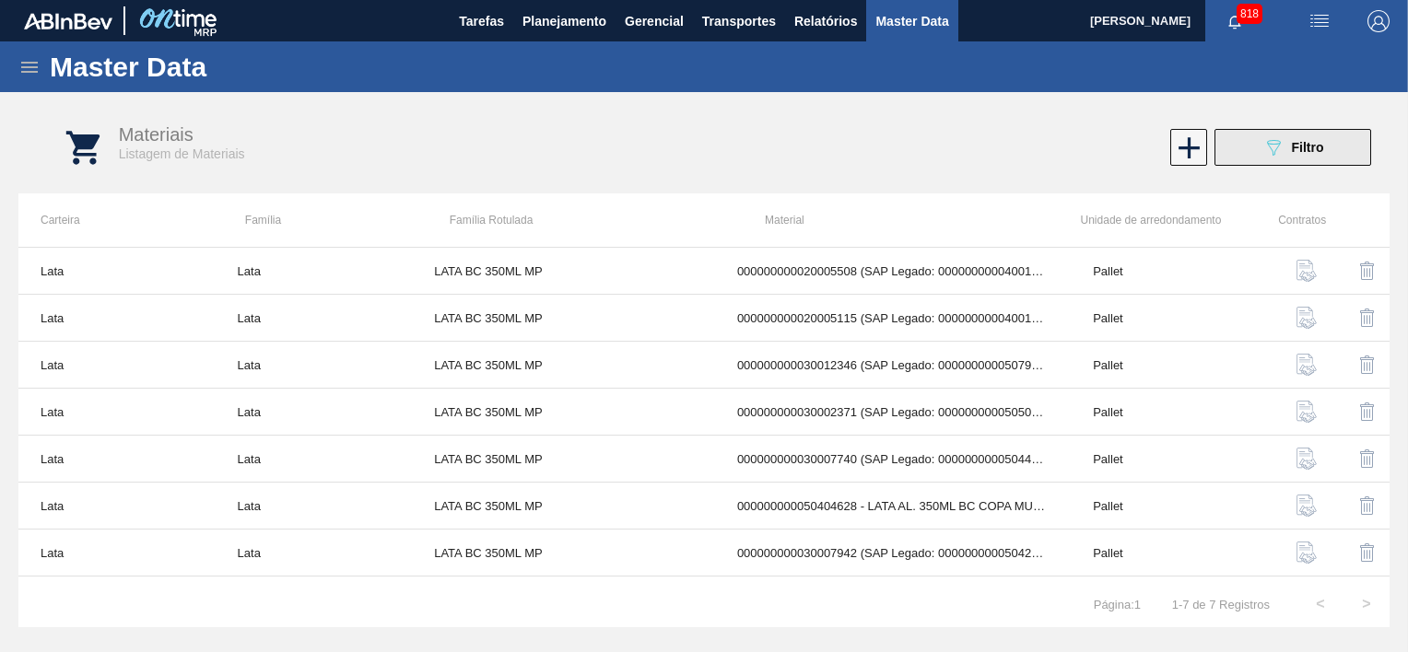
click at [1286, 147] on div "089F7B8B-B2A5-4AFE-B5C0-19BA573D28AC Filtro" at bounding box center [1294, 147] width 62 height 22
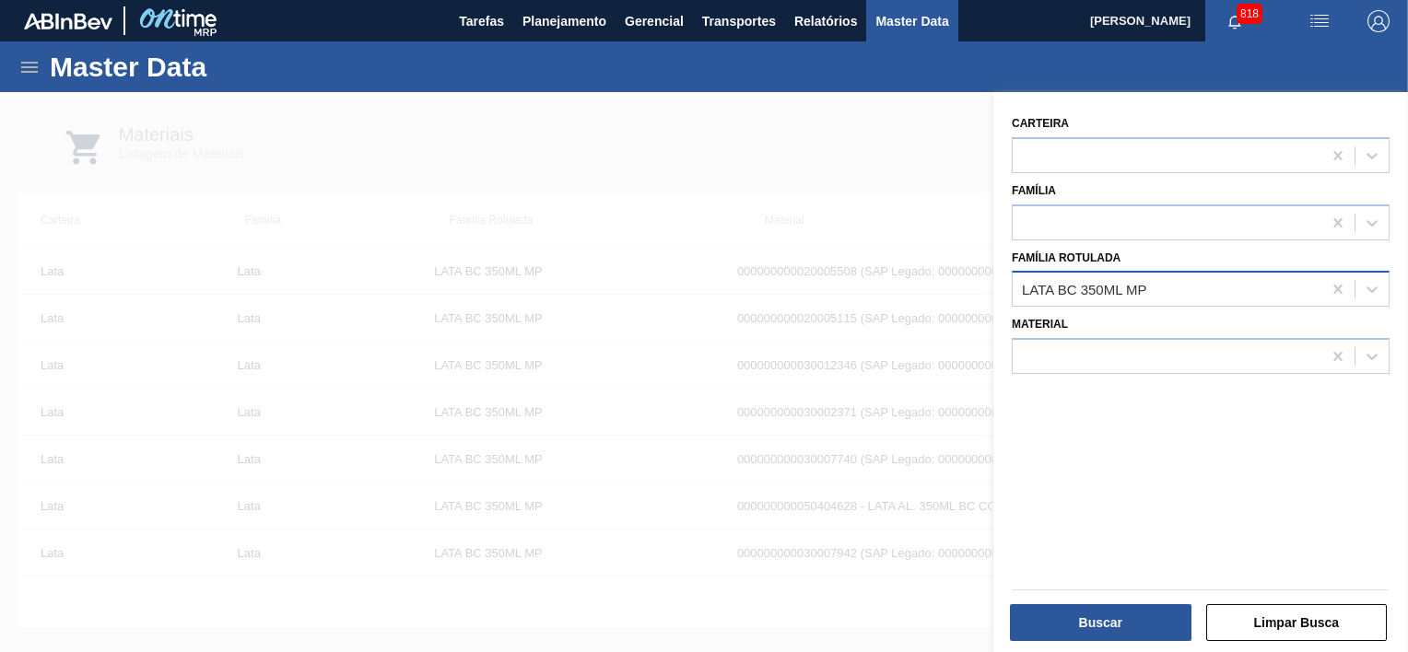
click at [1144, 291] on div "LATA BC 350ML MP" at bounding box center [1084, 290] width 125 height 16
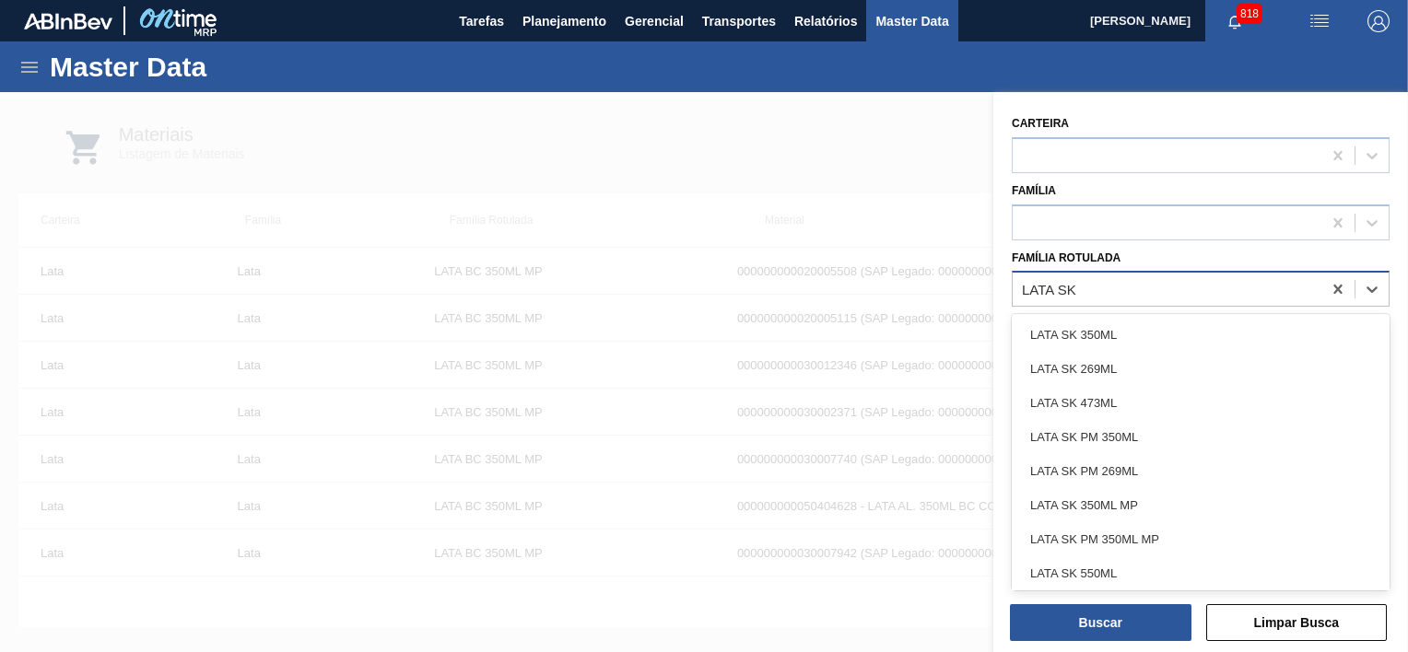
type Rotulada "LATA SK 3"
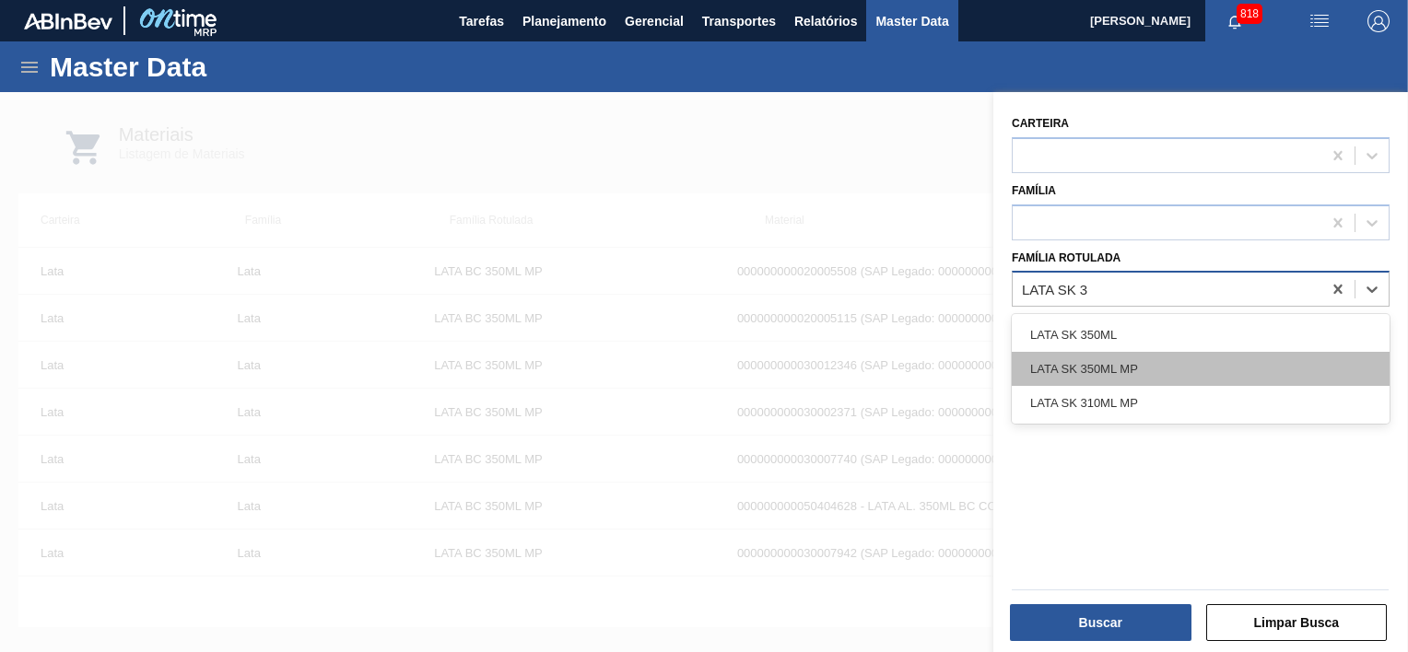
click at [1139, 365] on div "LATA SK 350ML MP" at bounding box center [1201, 369] width 378 height 34
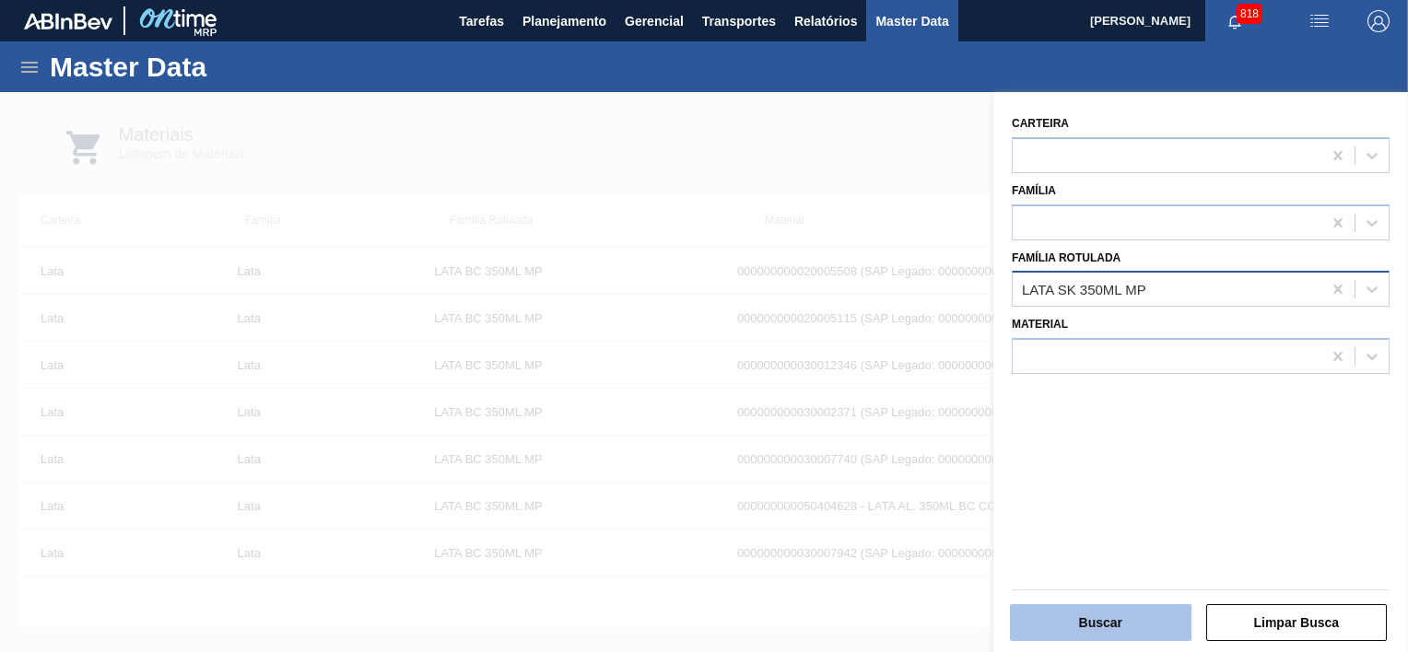
click at [1115, 630] on button "Buscar" at bounding box center [1101, 623] width 182 height 37
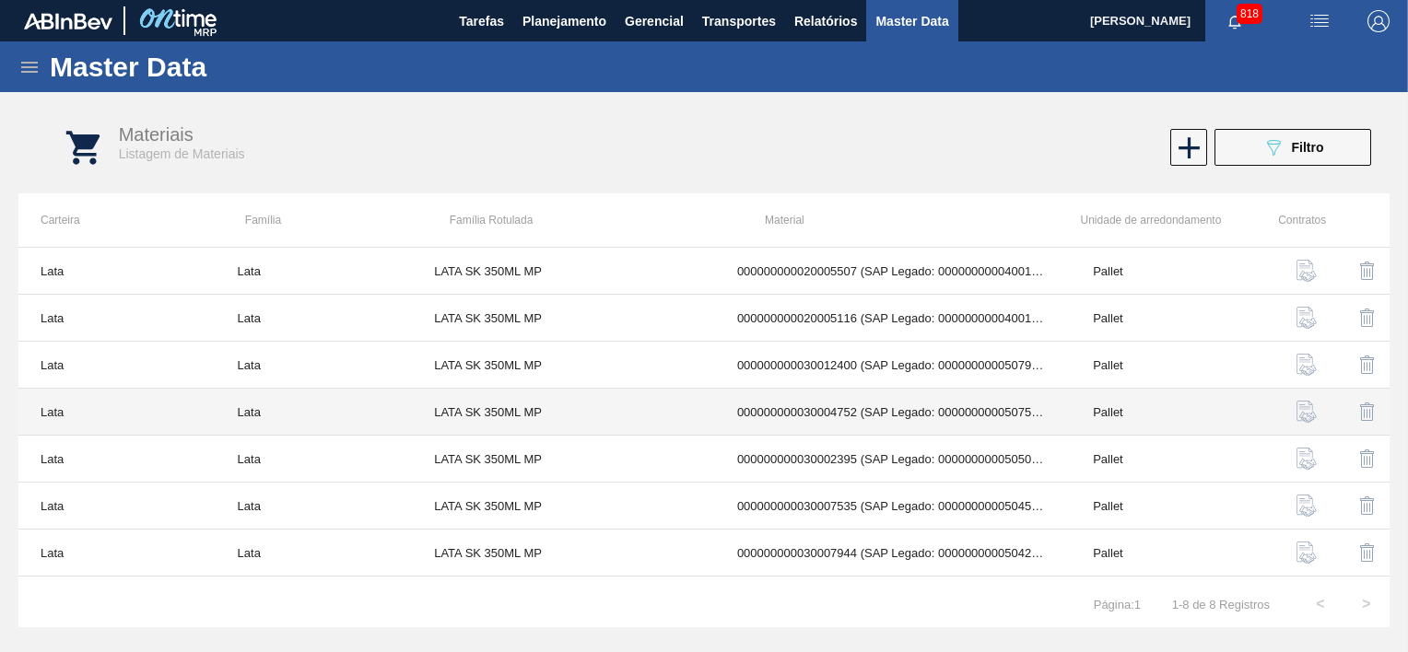
click at [848, 404] on td "000000000030004752 (SAP Legado: 000000000050757751) - LATA AL. 350ML SK MULTIPA…" at bounding box center [893, 412] width 356 height 47
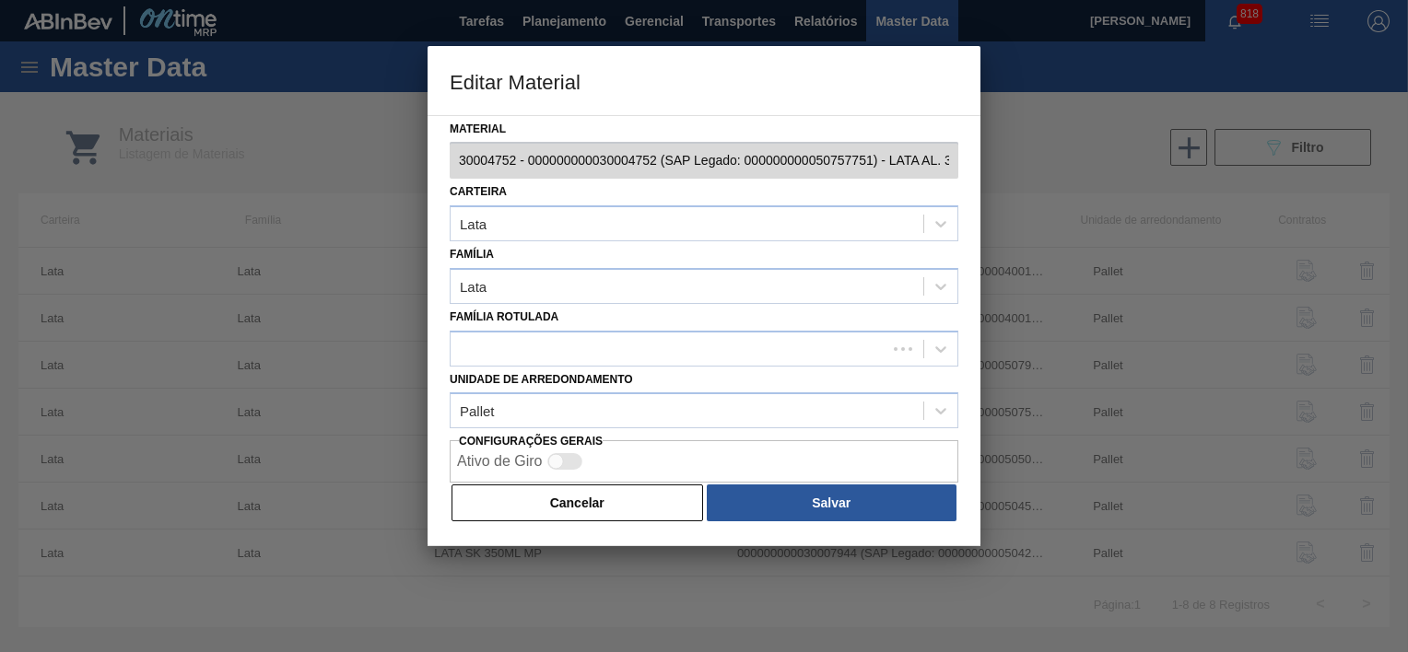
scroll to position [0, 170]
click at [1015, 173] on div "Editar Material Material 30004752 - 000000000030004752 (SAP Legado: 00000000005…" at bounding box center [704, 326] width 1408 height 652
click at [630, 487] on button "Cancelar" at bounding box center [578, 503] width 252 height 37
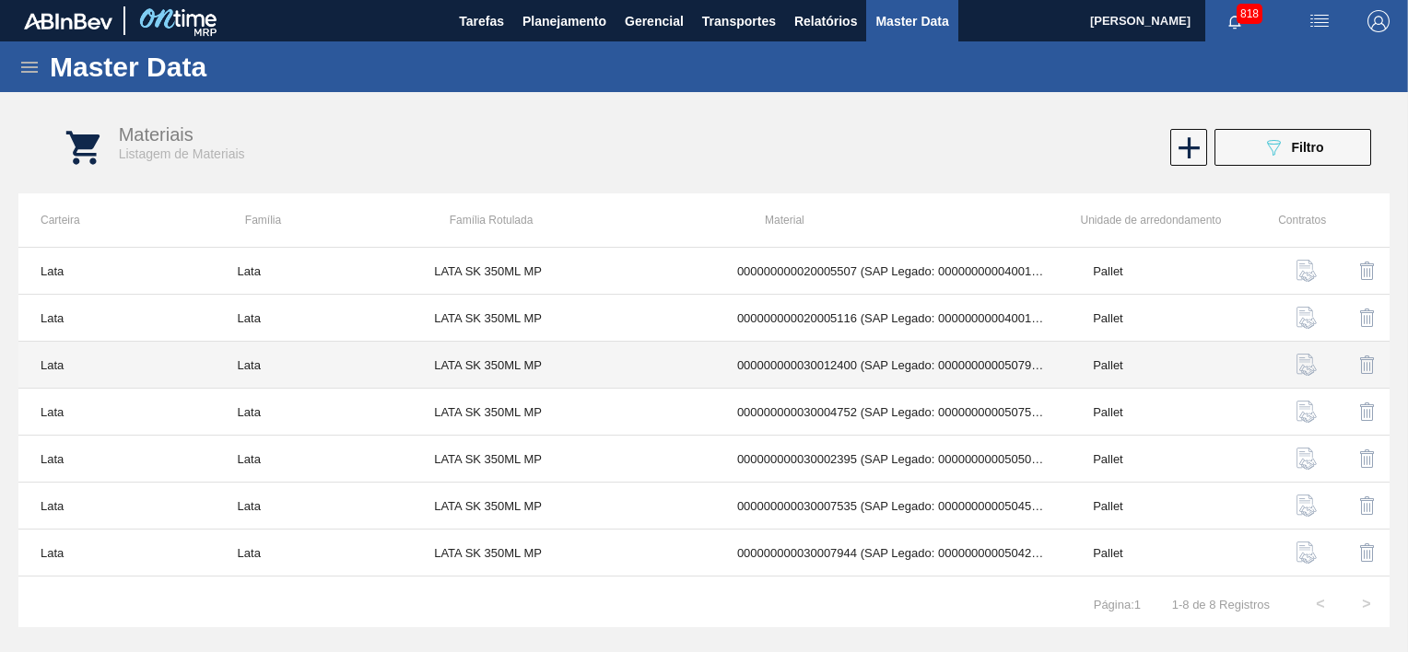
click at [855, 369] on td "000000000030012400 (SAP Legado: 000000000050798763) - LATA AL. 350ML SK MP 429" at bounding box center [893, 365] width 356 height 47
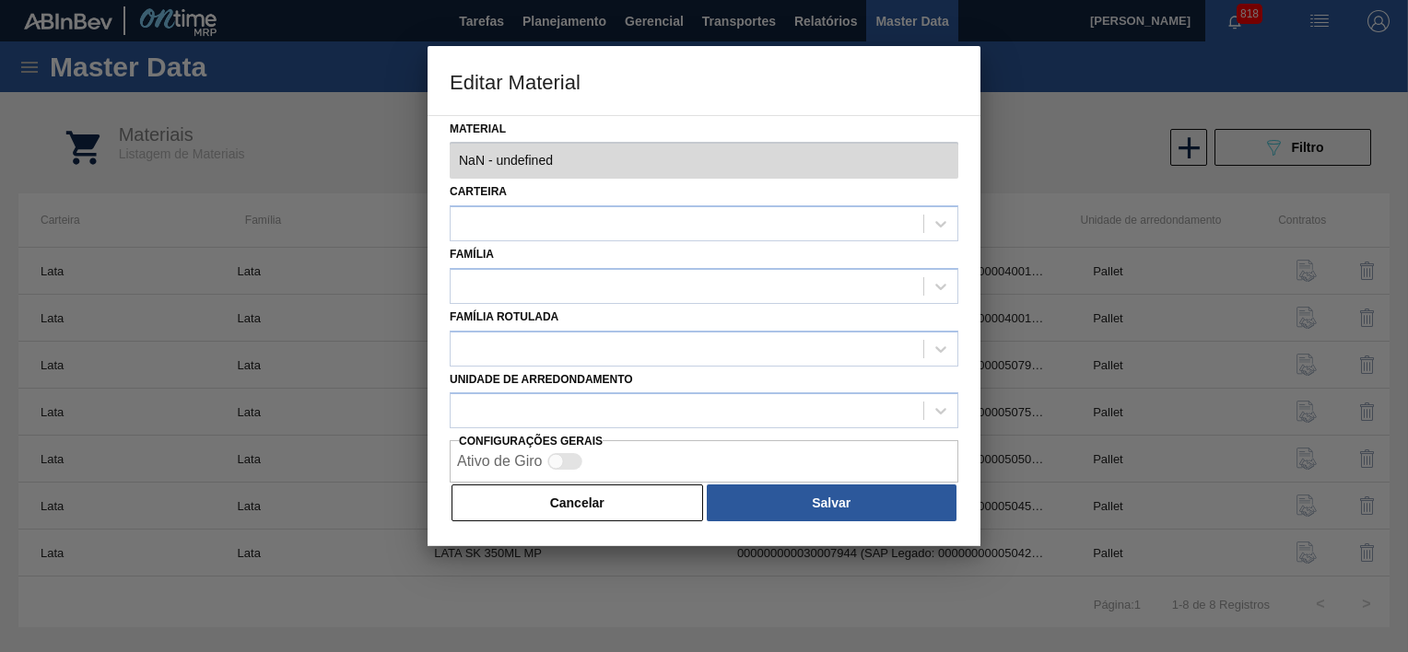
type input "30012400 - 000000000030012400 (SAP Legado: 000000000050798763) - LATA AL. 350ML…"
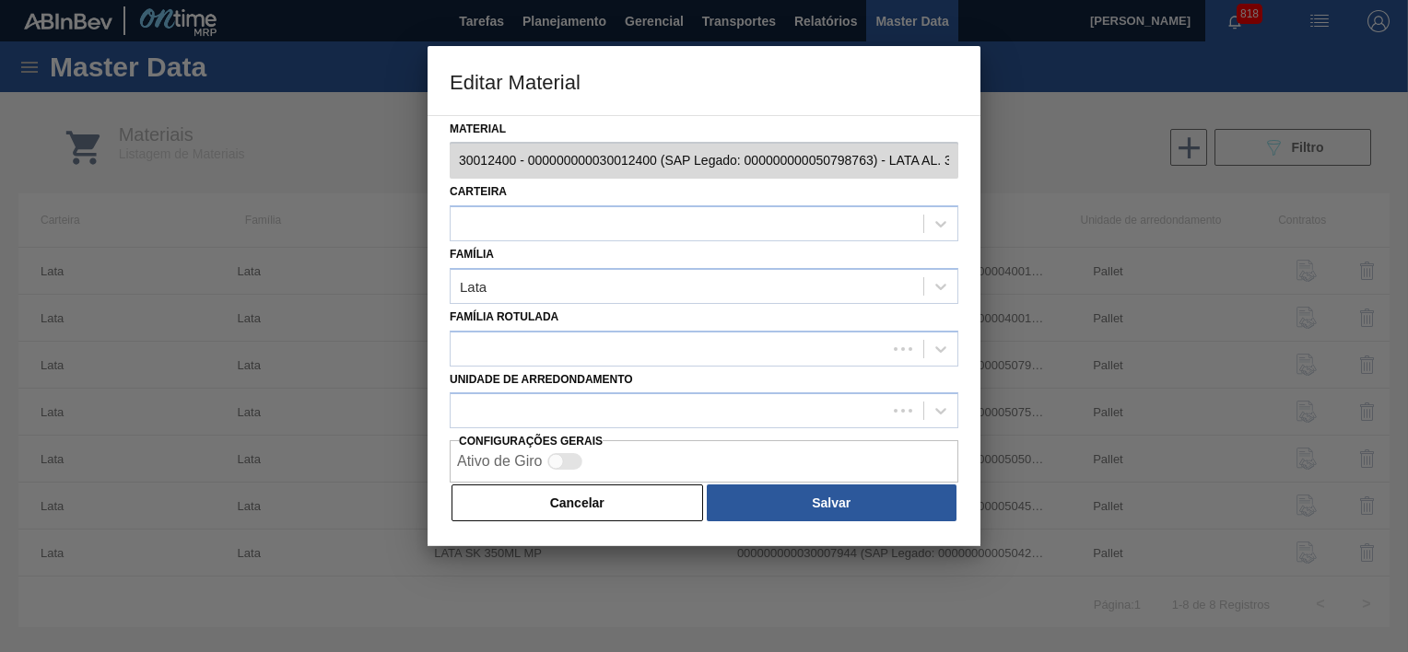
scroll to position [0, 103]
click at [1102, 179] on div "Editar Material Material 30012400 - 000000000030012400 (SAP Legado: 00000000005…" at bounding box center [704, 326] width 1408 height 652
click at [266, 166] on div "Editar Material Material 30012400 - 000000000030012400 (SAP Legado: 00000000005…" at bounding box center [704, 326] width 1408 height 652
click at [541, 496] on button "Cancelar" at bounding box center [578, 503] width 252 height 37
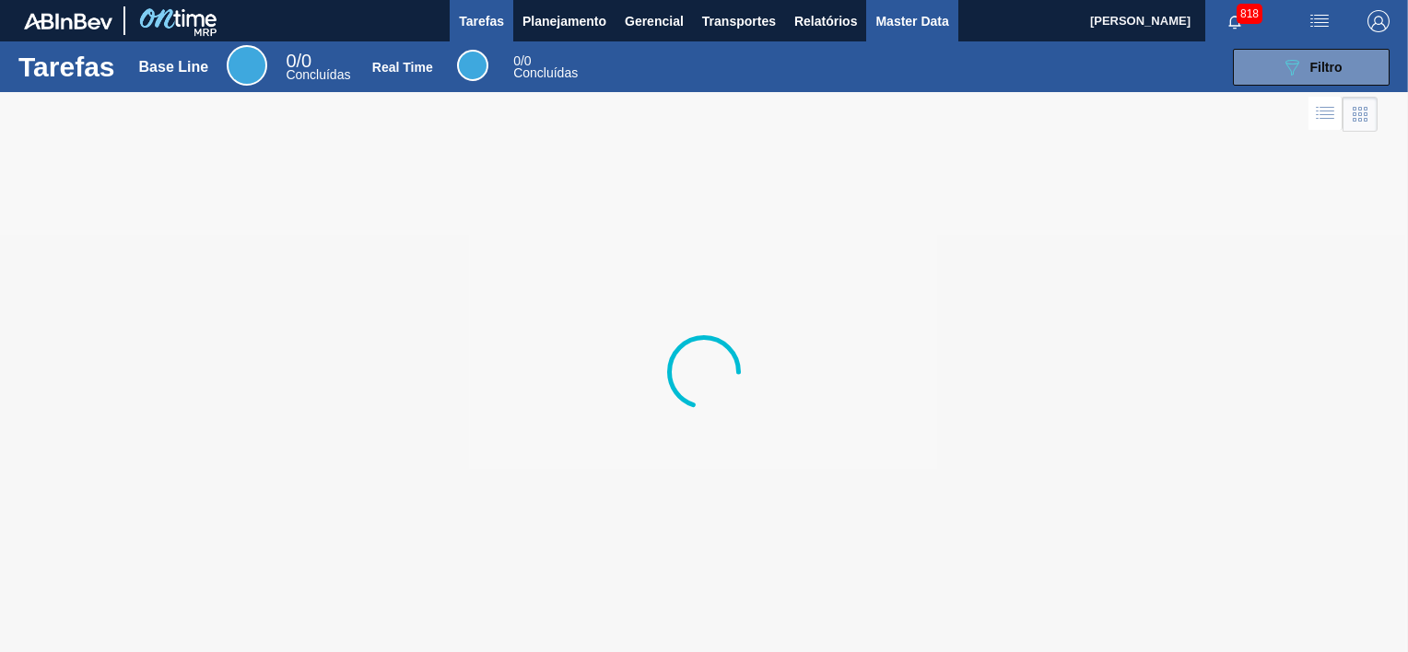
click at [893, 12] on span "Master Data" at bounding box center [911, 21] width 73 height 22
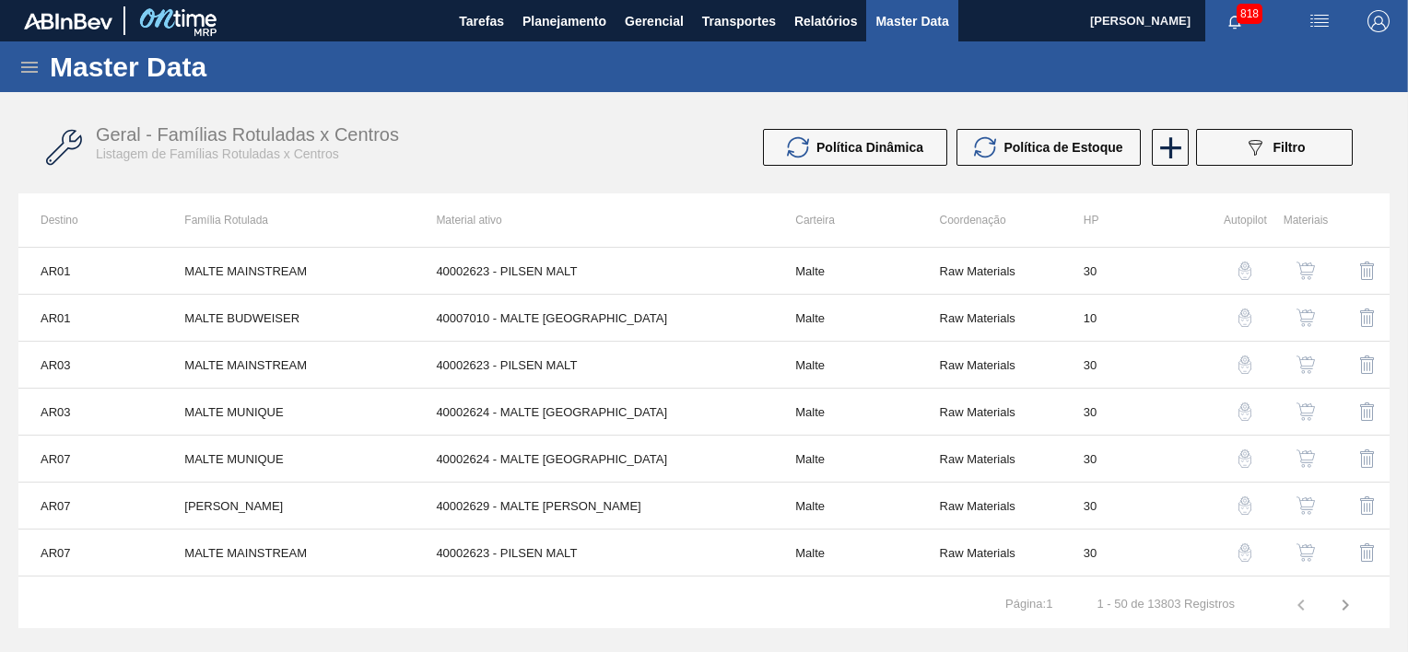
click at [20, 67] on icon at bounding box center [29, 67] width 22 height 22
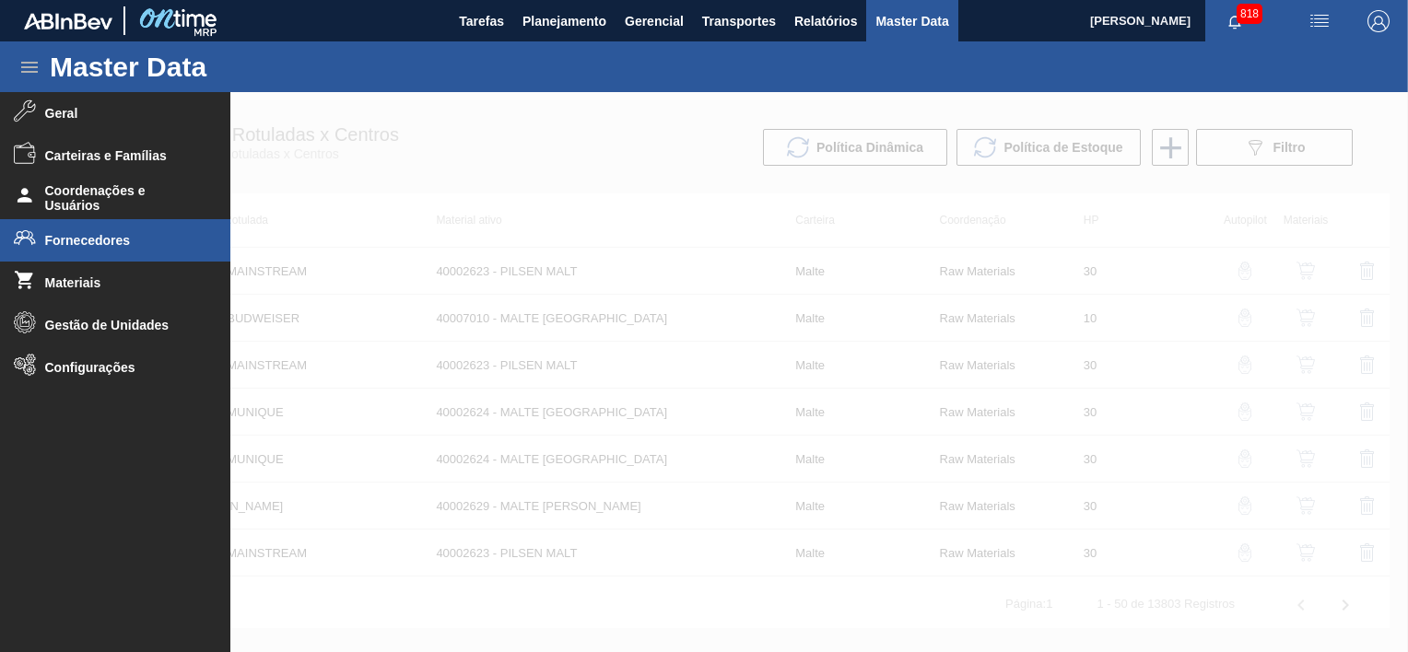
click at [104, 245] on span "Fornecedores" at bounding box center [121, 240] width 152 height 15
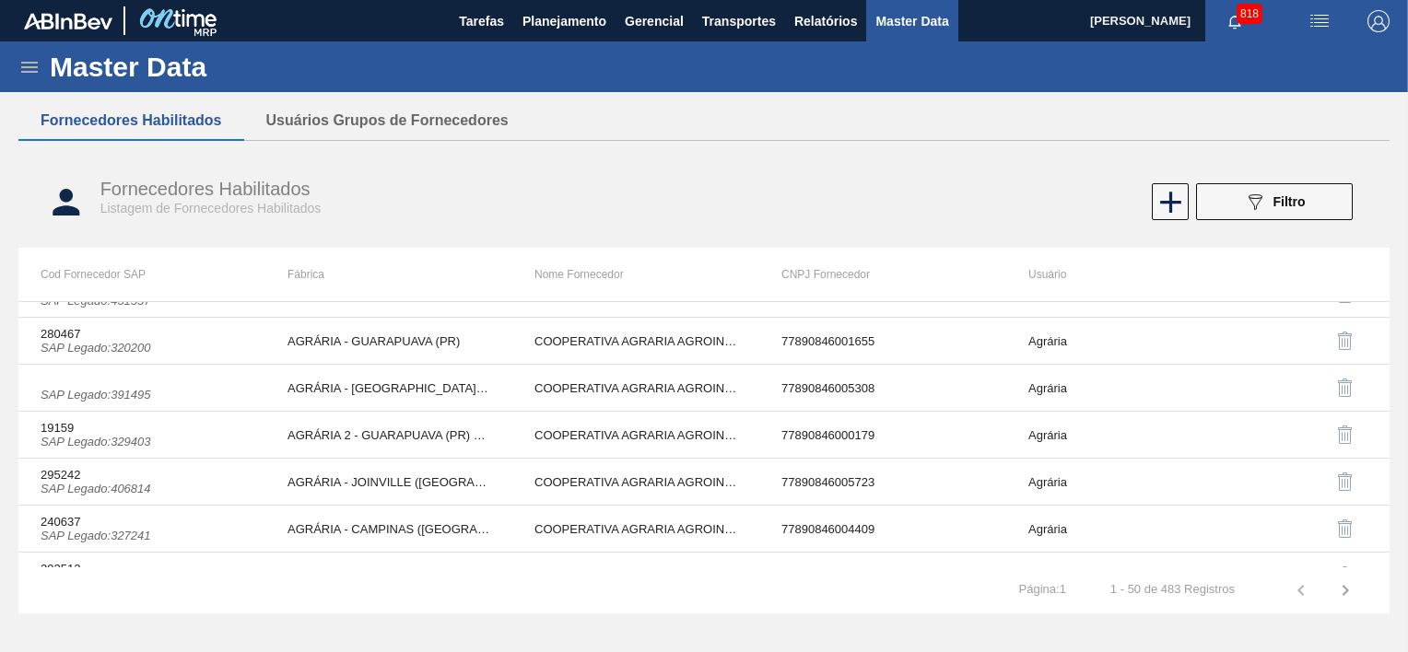
scroll to position [1228, 0]
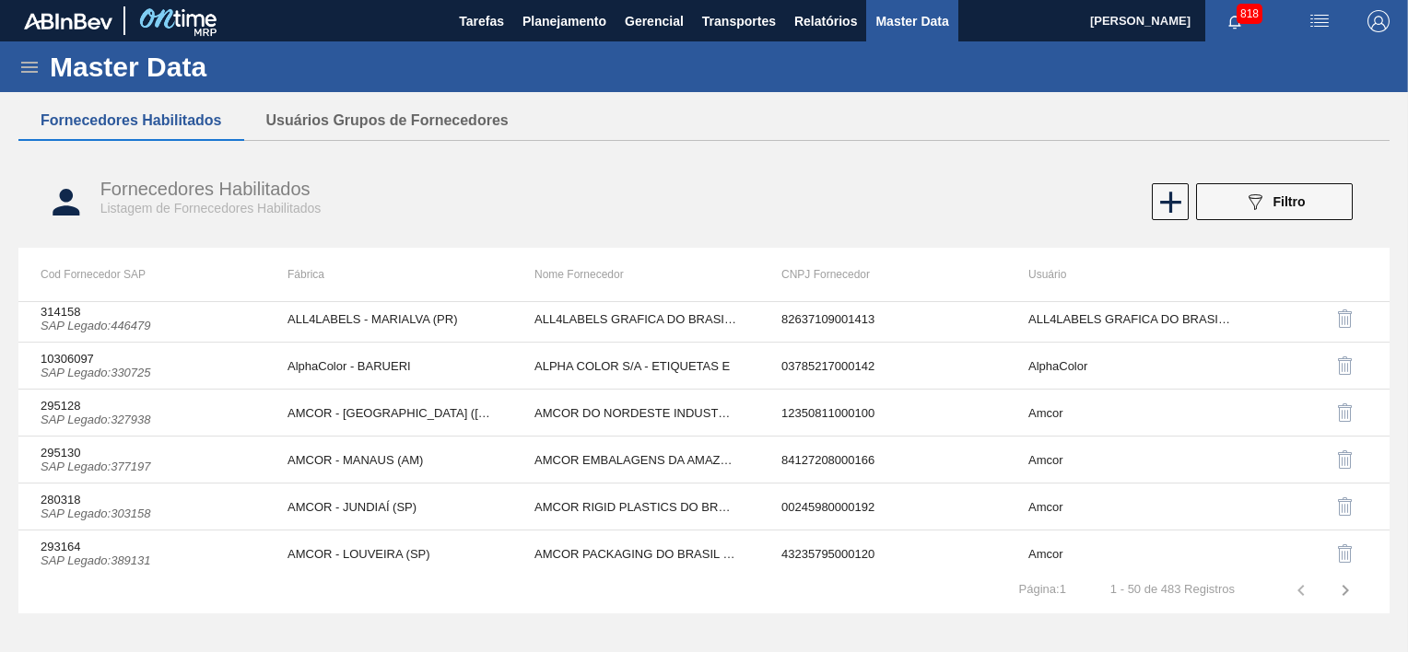
click at [1283, 225] on div "Fornecedores Habilitados Listagem de Fornecedores Habilitados 089F7B8B-B2A5-4AF…" at bounding box center [703, 202] width 1371 height 69
click at [1289, 206] on span "Filtro" at bounding box center [1290, 201] width 32 height 15
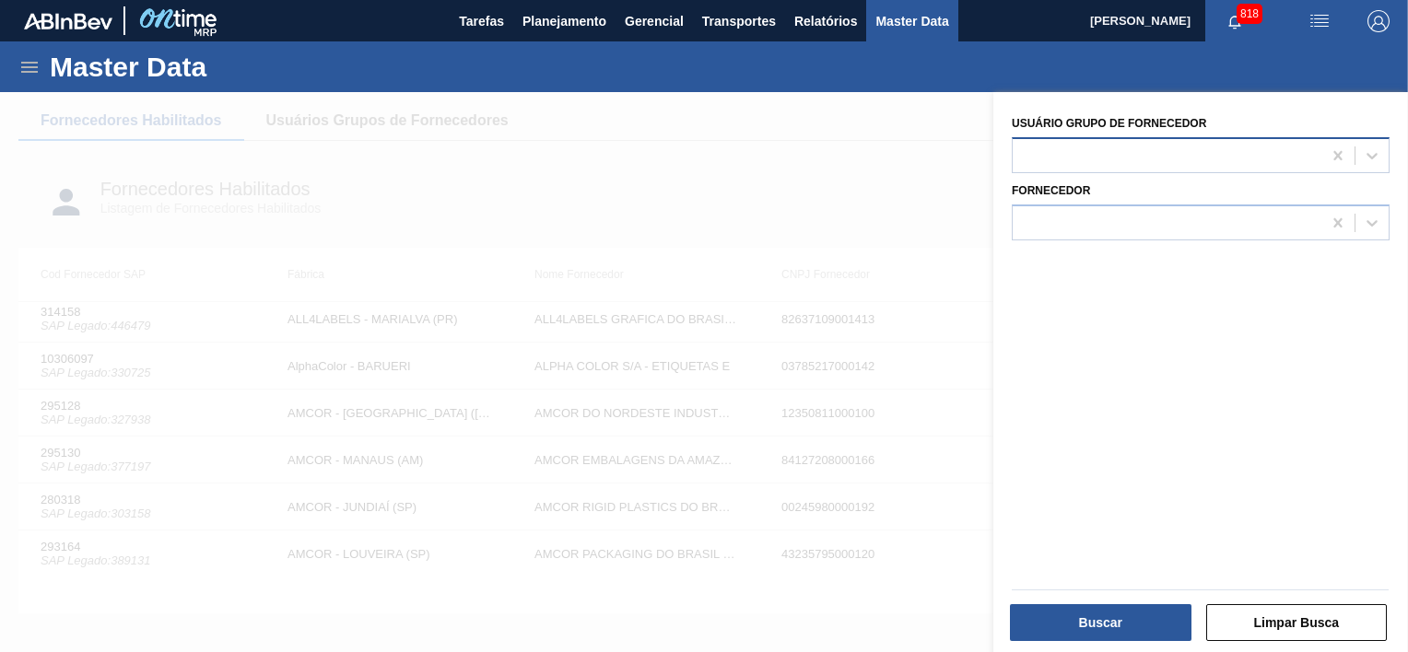
click at [1186, 164] on div at bounding box center [1167, 155] width 309 height 27
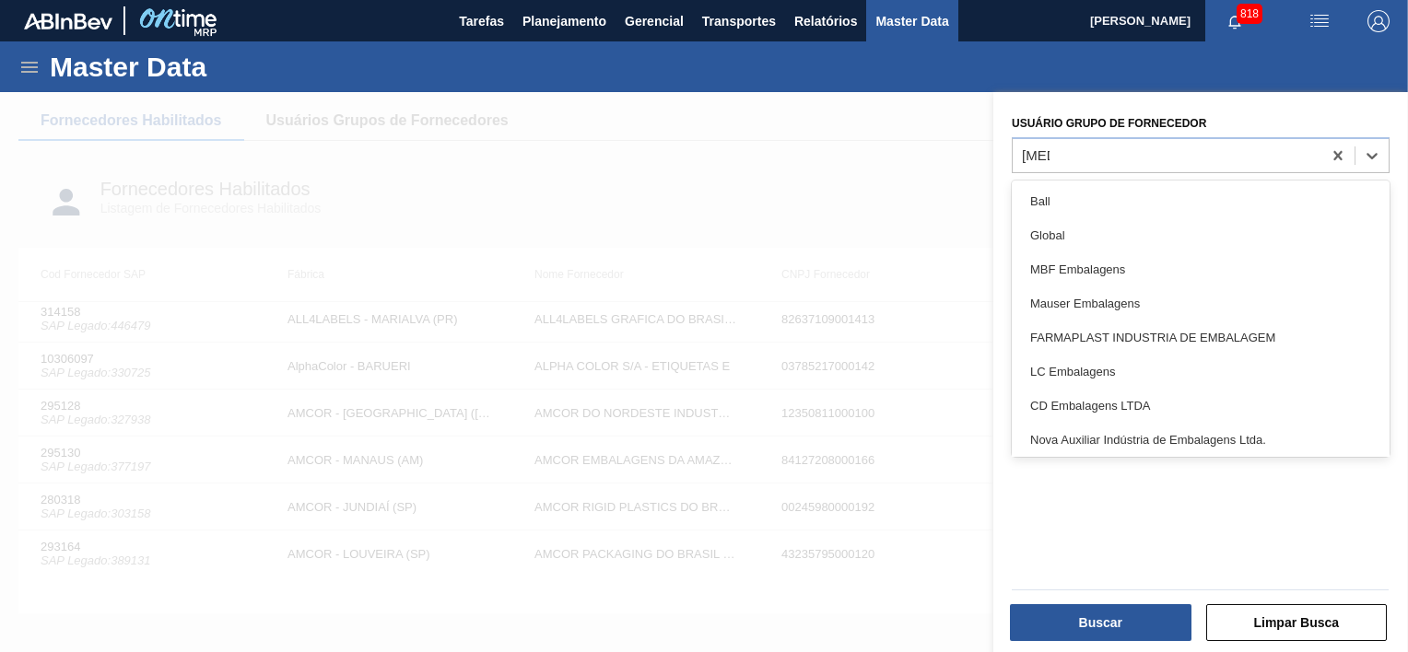
type Fornecedor "BALL"
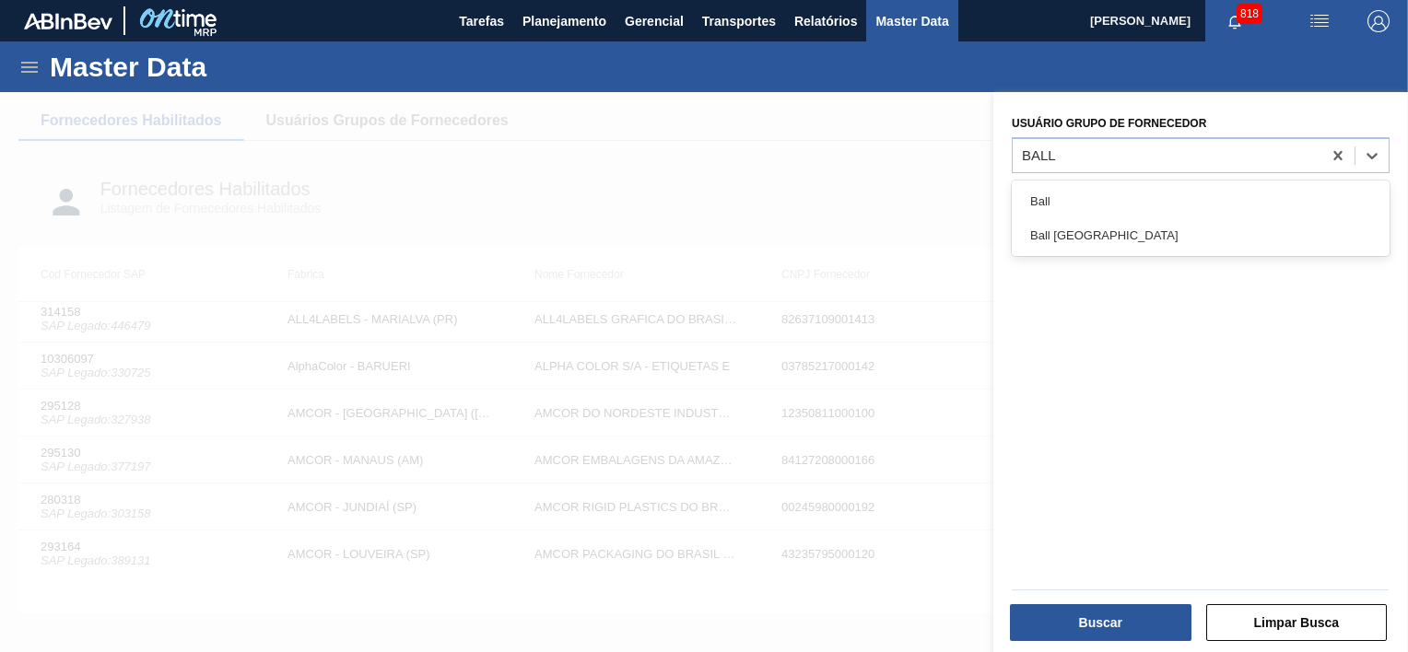
drag, startPoint x: 1134, startPoint y: 192, endPoint x: 1135, endPoint y: 208, distance: 16.7
click at [1134, 191] on div "Ball" at bounding box center [1201, 201] width 378 height 34
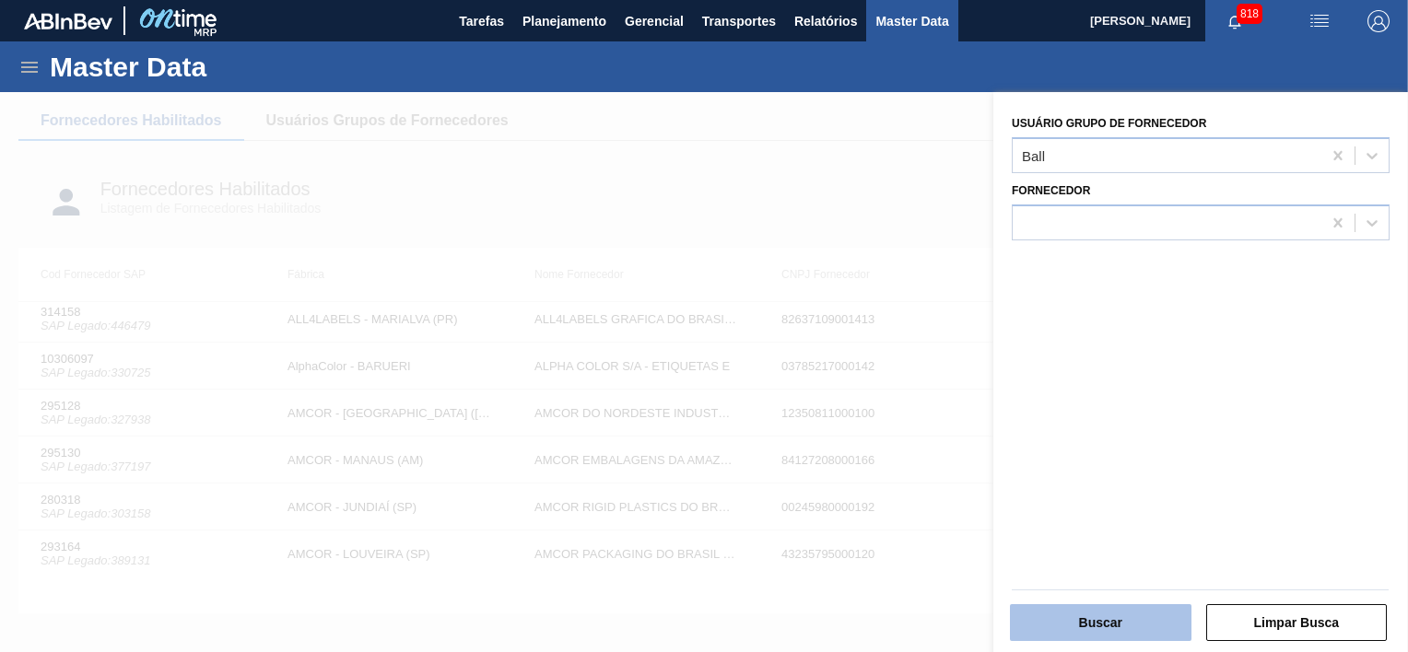
click at [1102, 614] on button "Buscar" at bounding box center [1101, 623] width 182 height 37
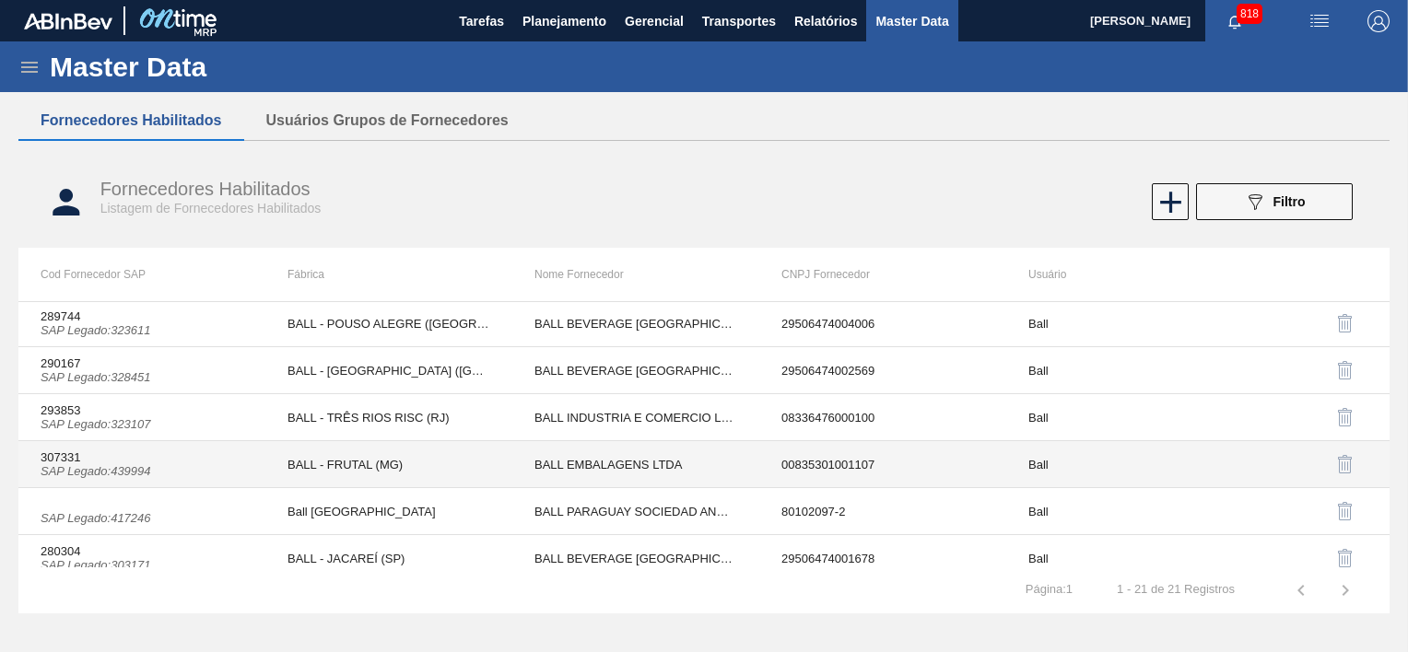
scroll to position [225, 0]
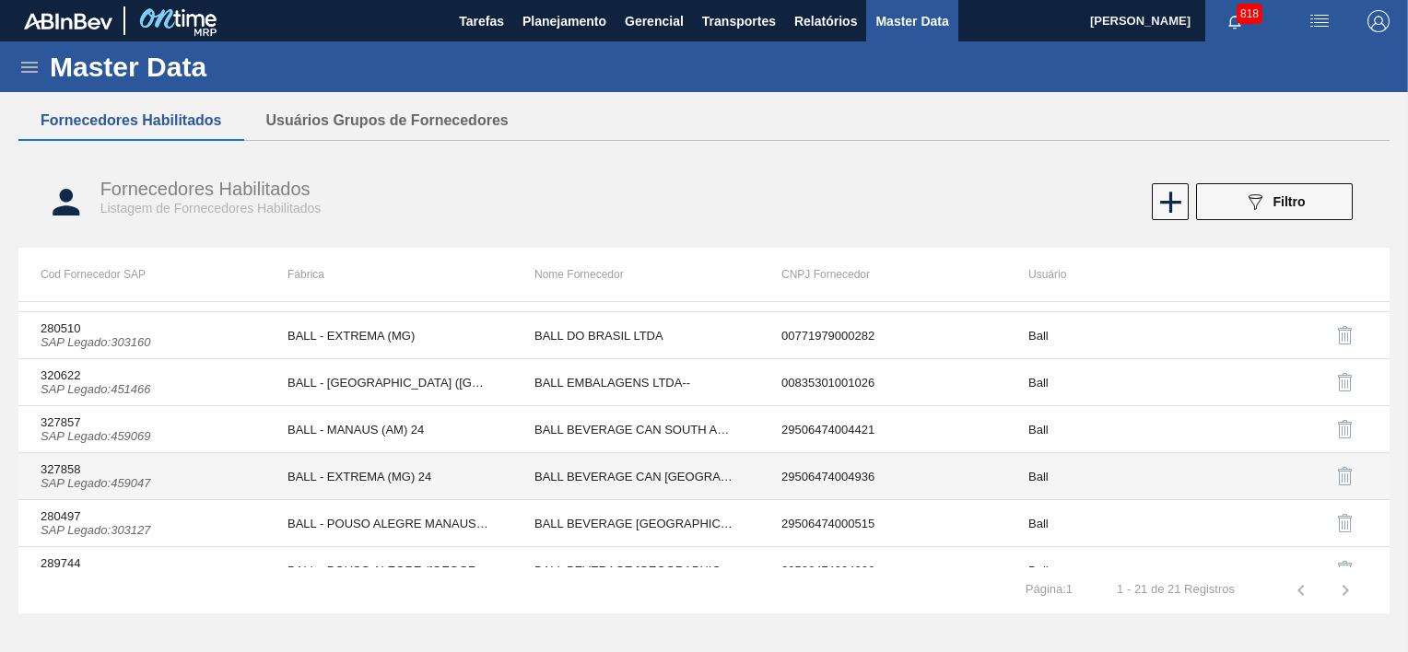
click at [265, 471] on td "BALL - EXTREMA (MG) 24" at bounding box center [388, 476] width 247 height 47
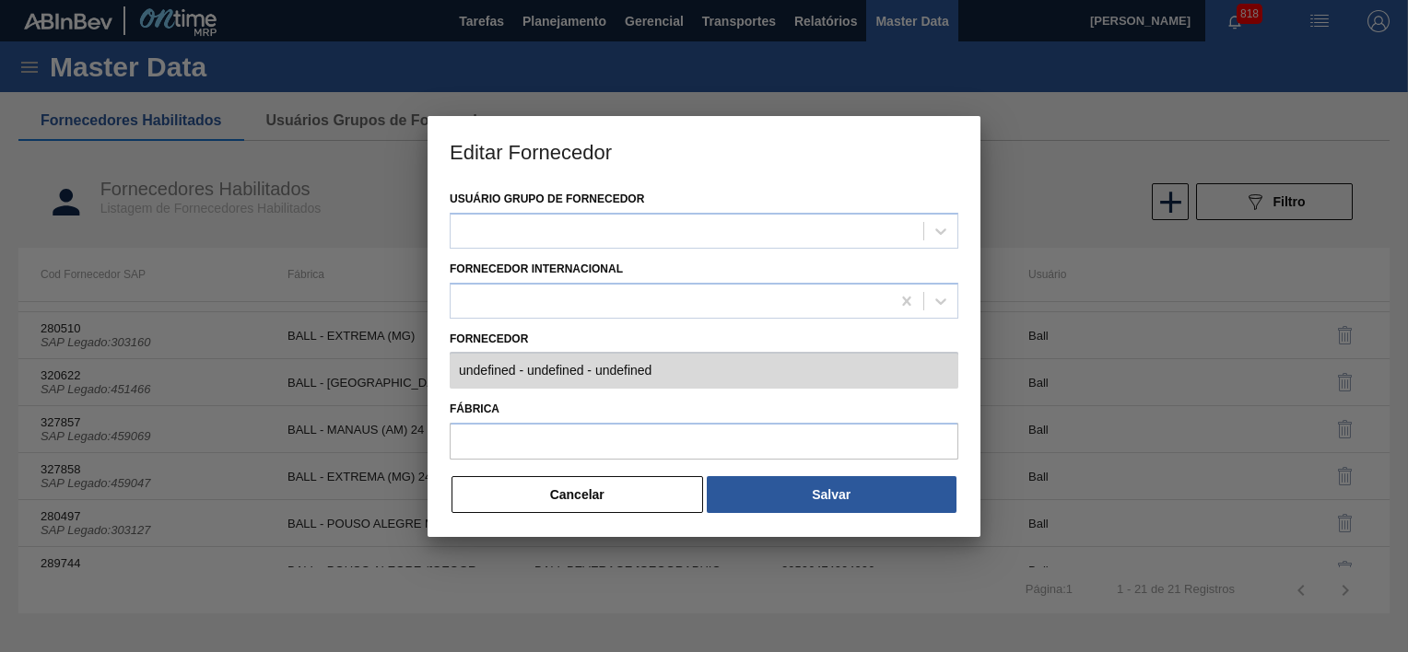
type input "327858 (SAP Legado: 459047) - BALL BEVERAGE [GEOGRAPHIC_DATA] - 29506474004936"
type input "BALL - EXTREMA (MG) 24"
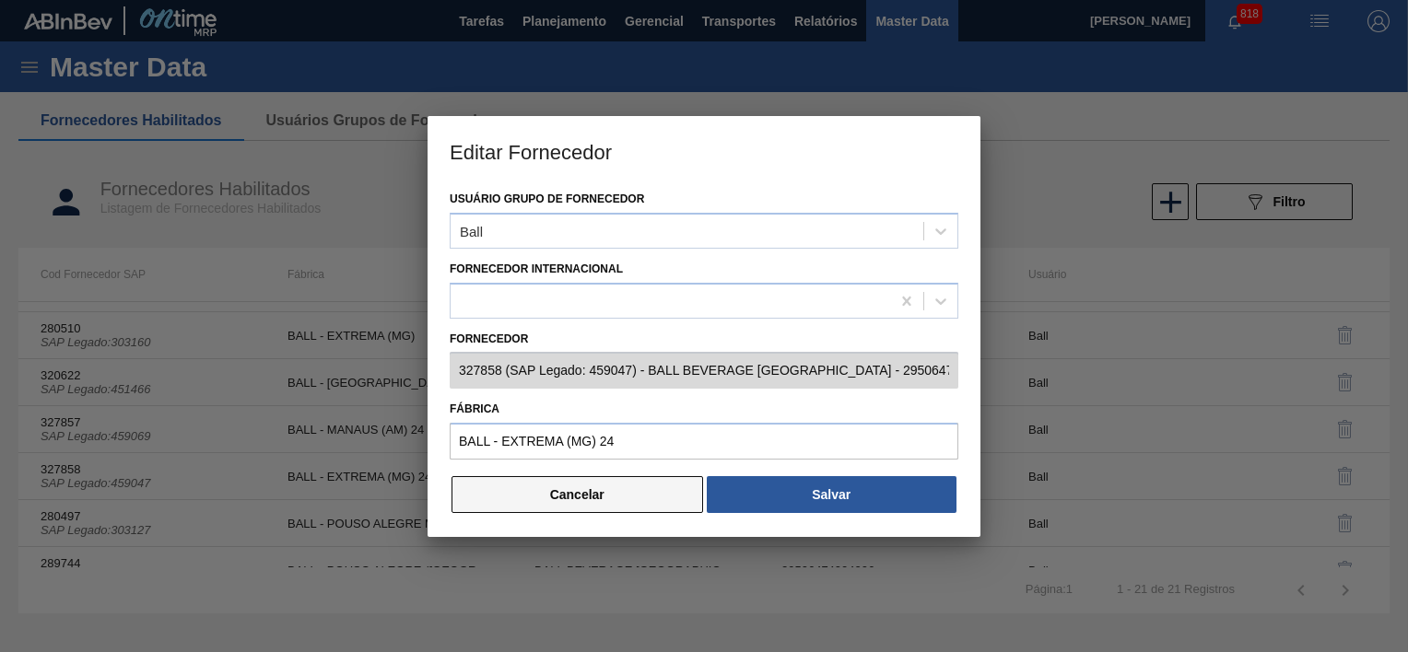
click at [575, 499] on button "Cancelar" at bounding box center [578, 494] width 252 height 37
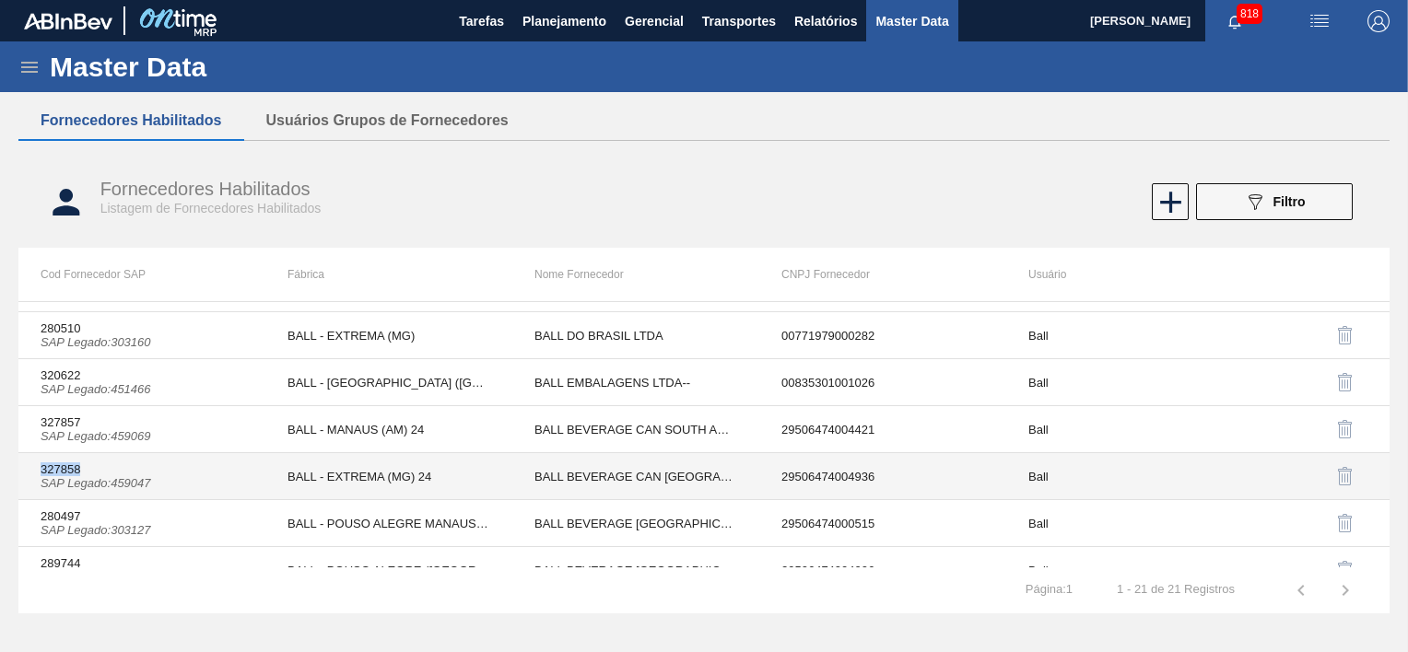
copy td "327858"
drag, startPoint x: 41, startPoint y: 464, endPoint x: 81, endPoint y: 464, distance: 40.5
click at [81, 464] on td "327858 SAP Legado : 459047" at bounding box center [141, 476] width 247 height 47
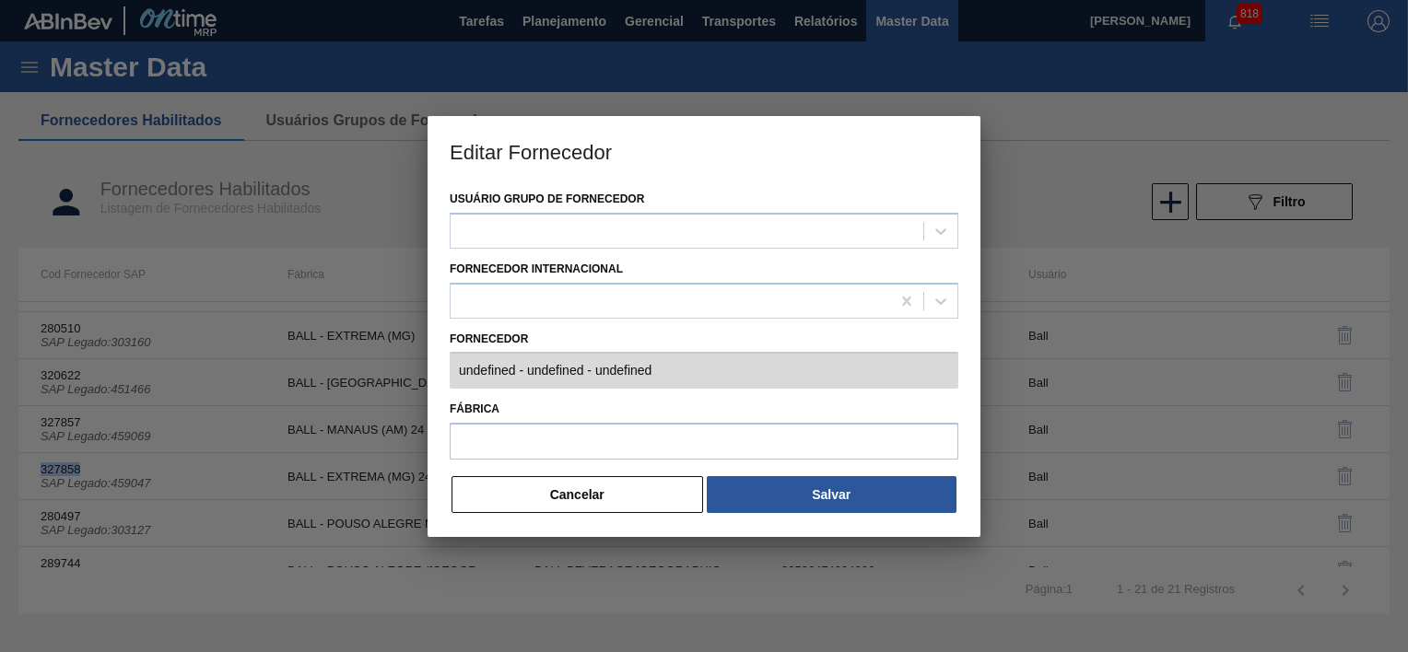
type input "327858 (SAP Legado: 459047) - BALL BEVERAGE [GEOGRAPHIC_DATA] - 29506474004936"
type input "BALL - EXTREMA (MG) 24"
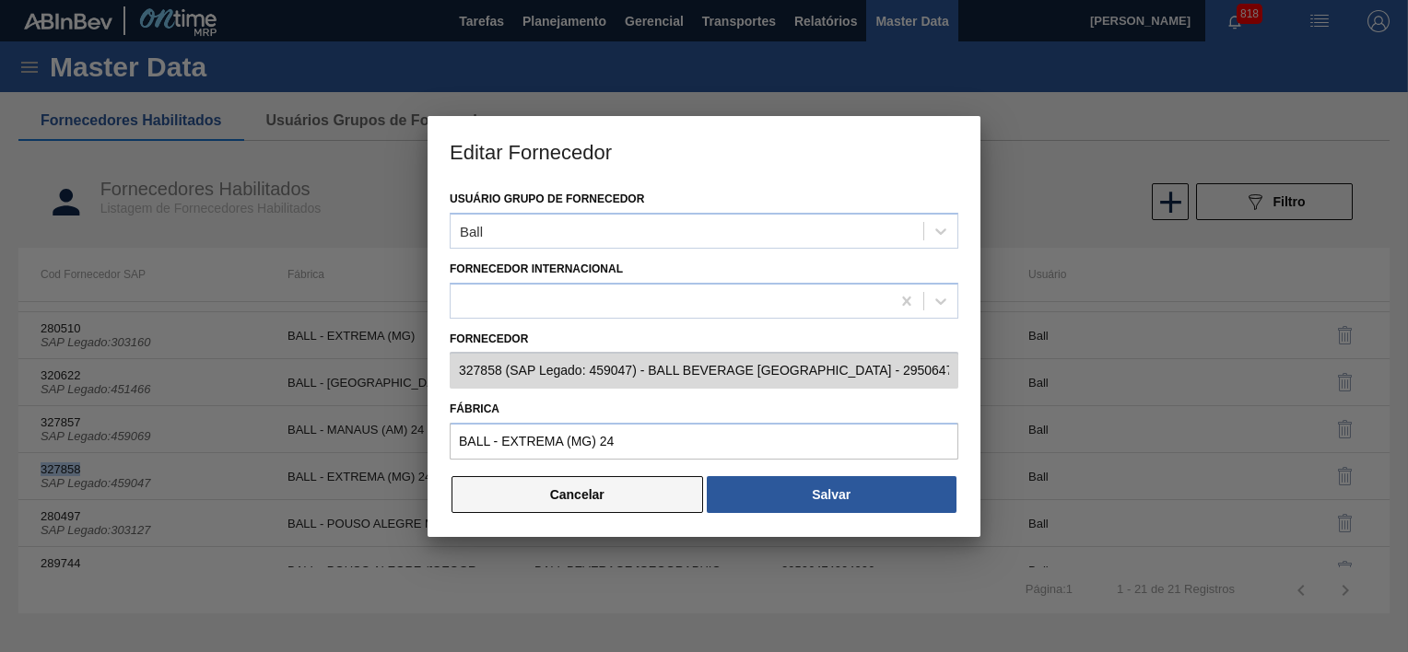
click at [612, 494] on button "Cancelar" at bounding box center [578, 494] width 252 height 37
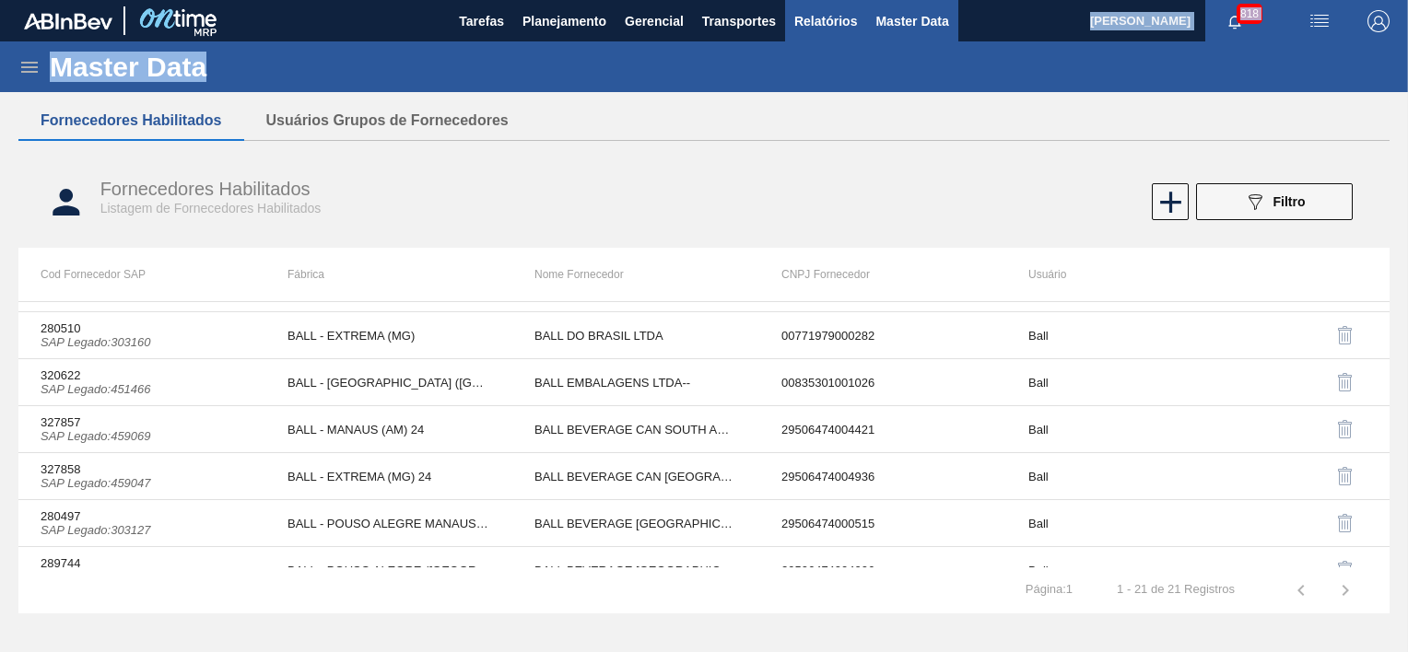
click at [828, 41] on main "Tarefas Planejamento Gerencial Transportes Relatórios Master Data Alisson R Da …" at bounding box center [704, 326] width 1408 height 652
drag, startPoint x: 828, startPoint y: 41, endPoint x: 821, endPoint y: 34, distance: 9.8
click at [819, 26] on span "Relatórios" at bounding box center [825, 21] width 63 height 22
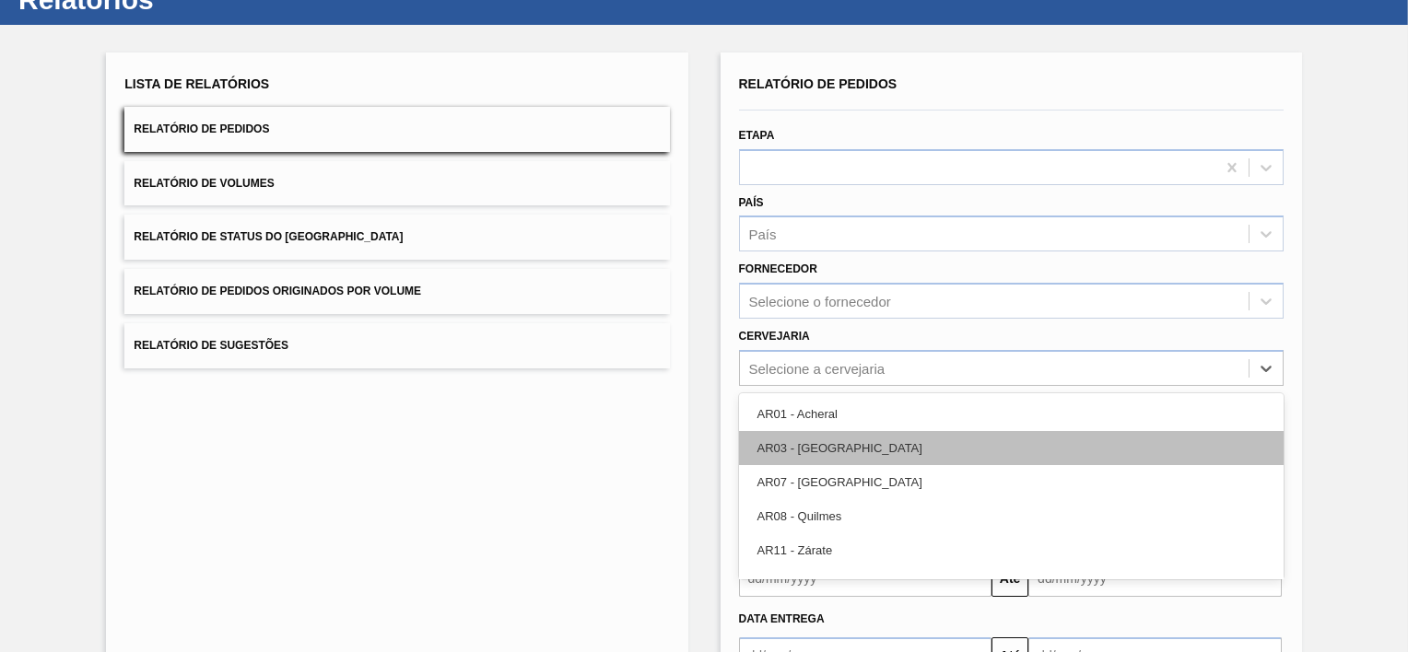
click at [804, 386] on div "option AR01 - Acheral focused, 1 of 92. 92 results available. Use Up and Down t…" at bounding box center [1011, 368] width 545 height 36
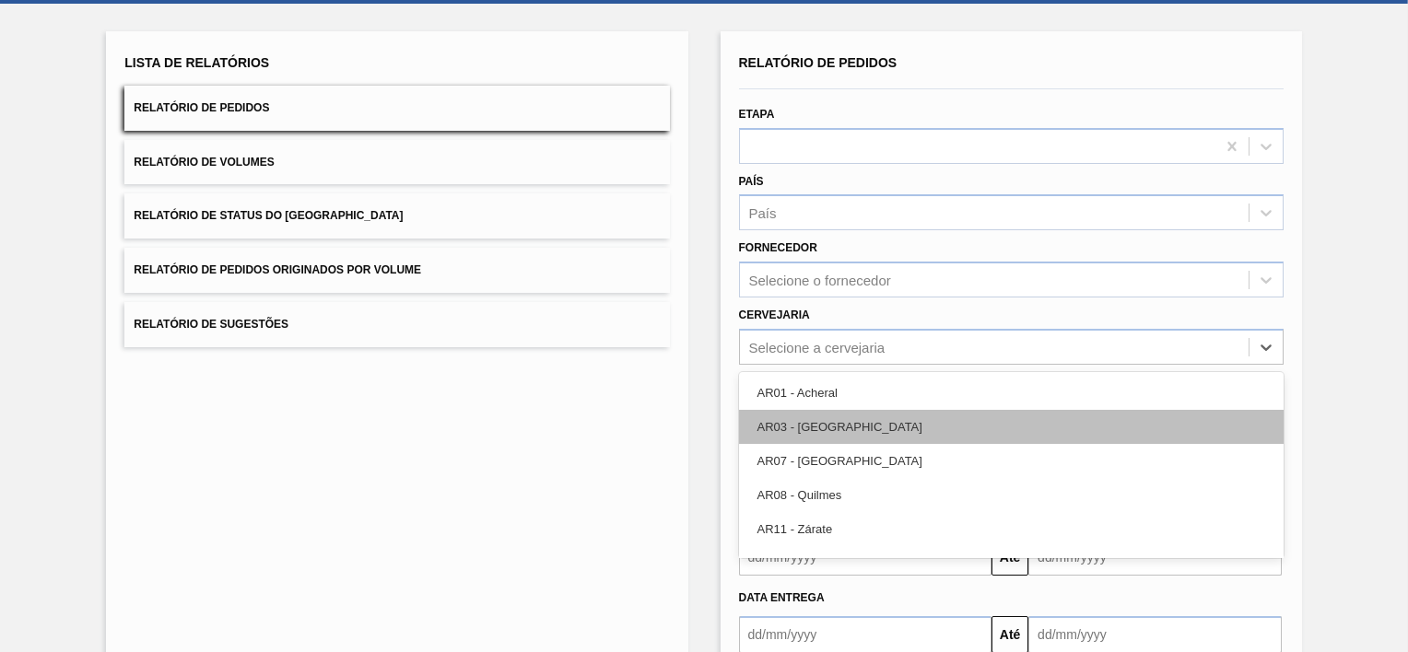
scroll to position [89, 0]
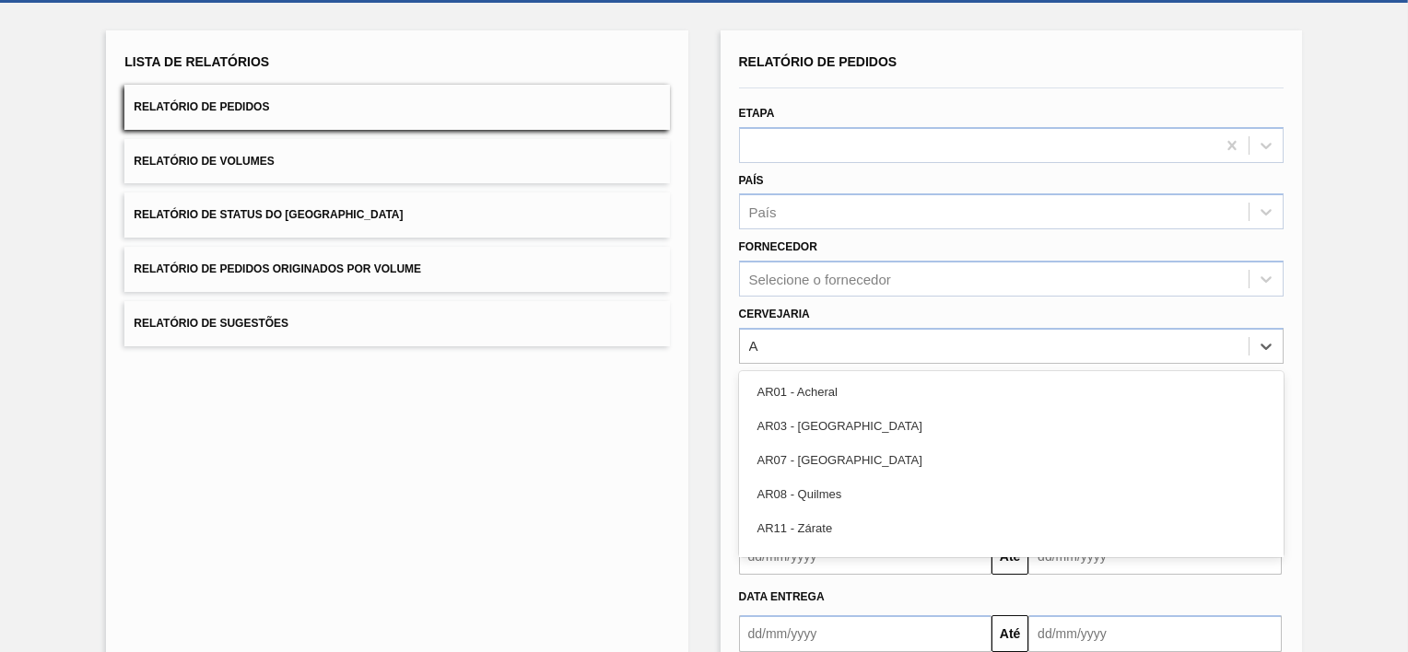
type input "AG"
click at [822, 385] on div "BR09 - Agudos" at bounding box center [1011, 392] width 545 height 34
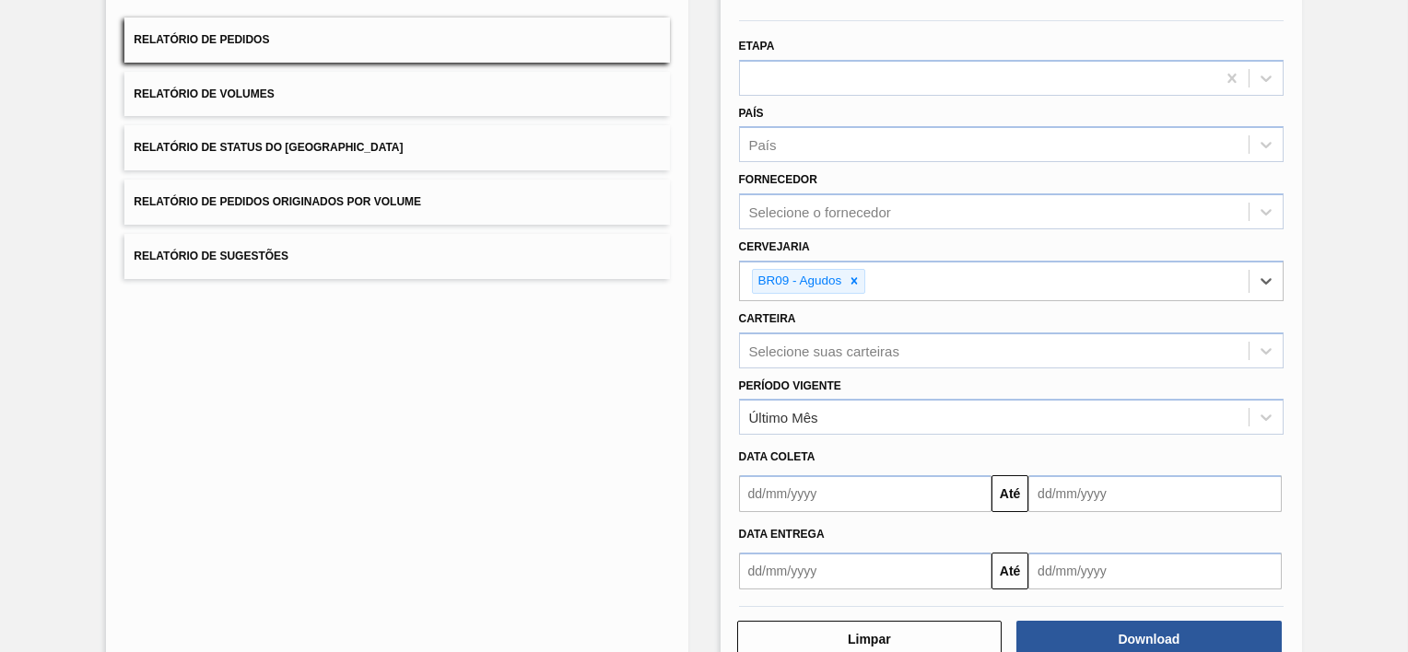
scroll to position [202, 0]
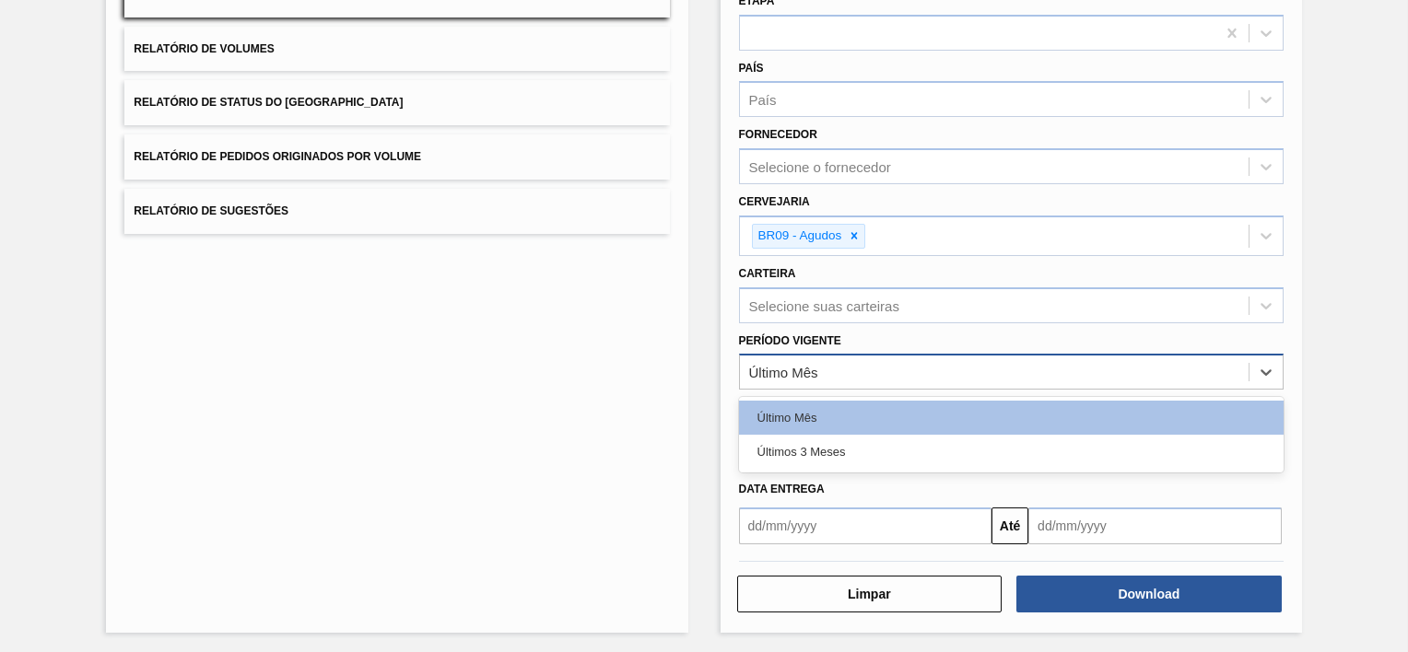
click at [815, 371] on div "Último Mês" at bounding box center [783, 373] width 69 height 16
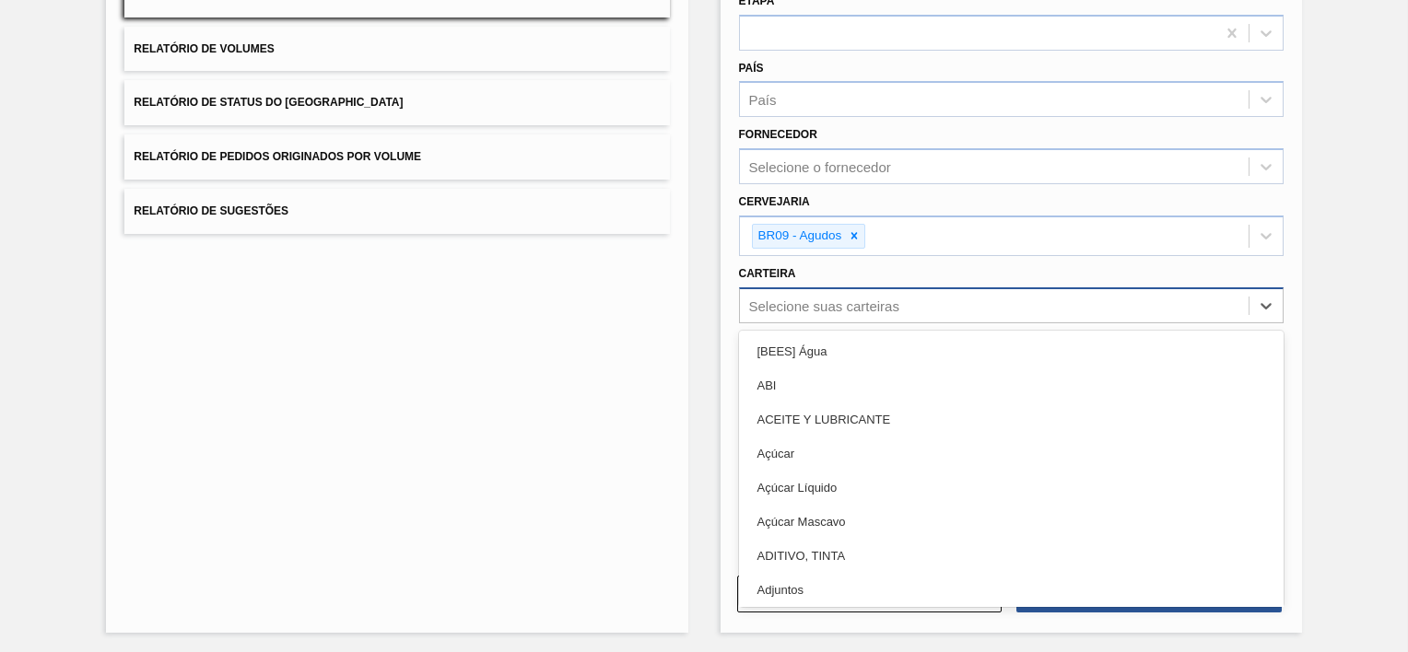
click at [789, 299] on div "Selecione suas carteiras" at bounding box center [824, 306] width 150 height 16
type input "LATA"
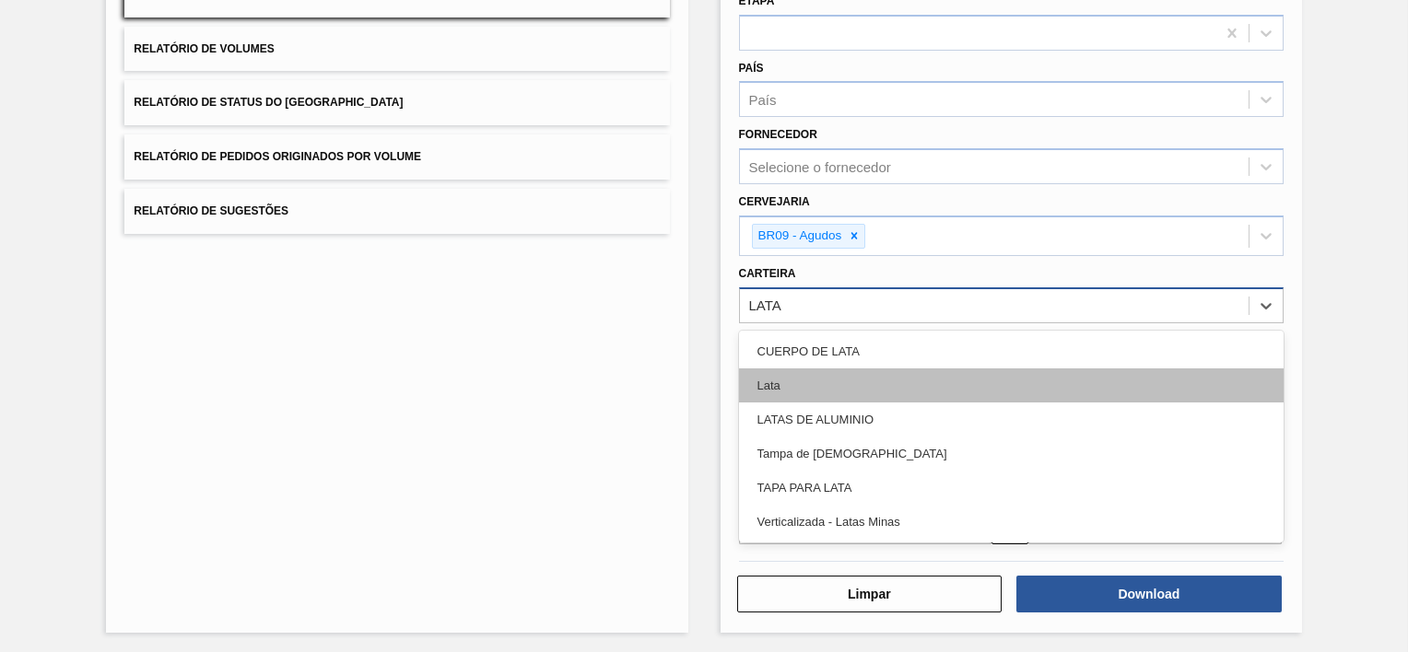
click at [779, 391] on div "Lata" at bounding box center [1011, 386] width 545 height 34
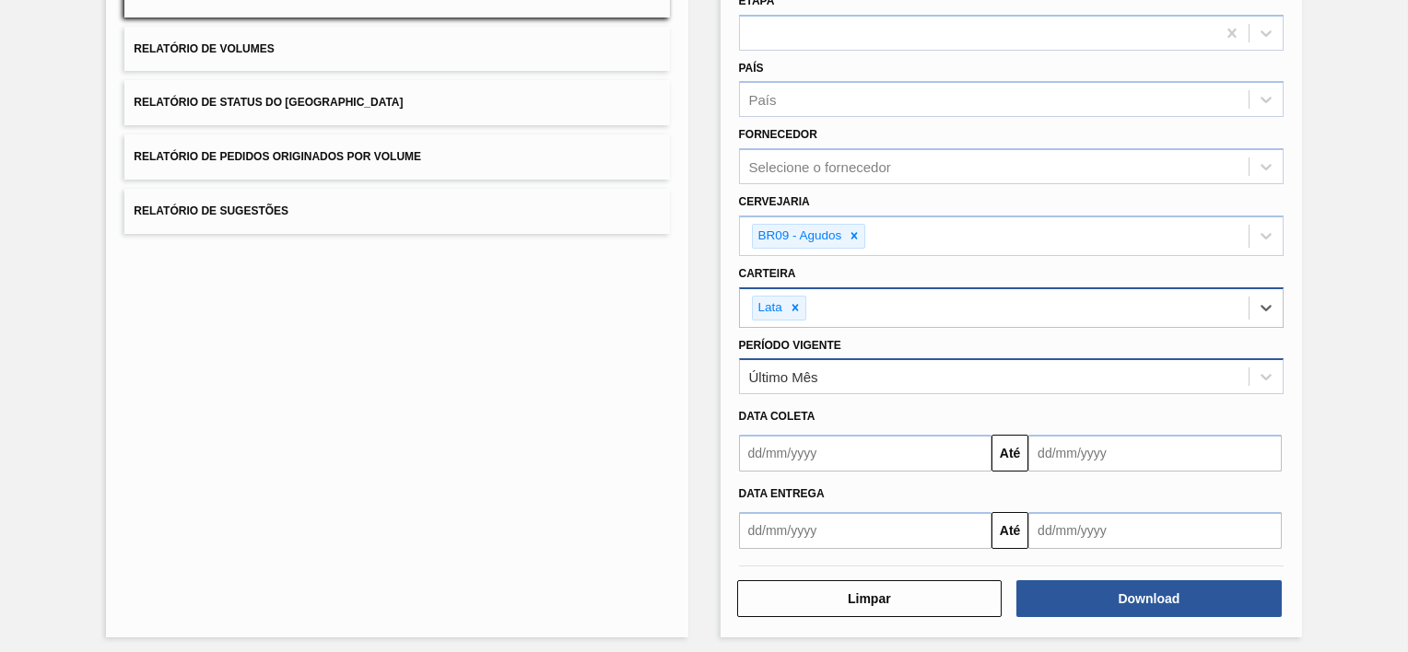
click at [815, 374] on div "Último Mês" at bounding box center [783, 378] width 69 height 16
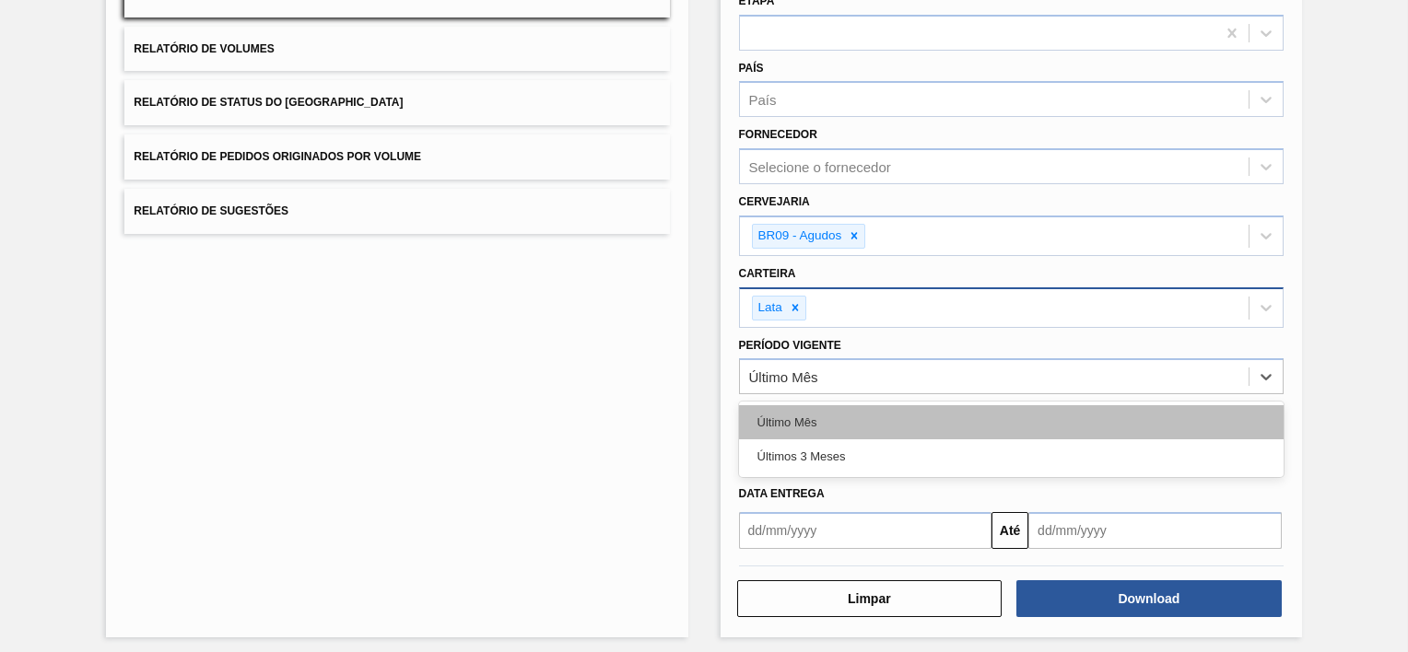
click at [808, 417] on div "Último Mês" at bounding box center [1011, 422] width 545 height 34
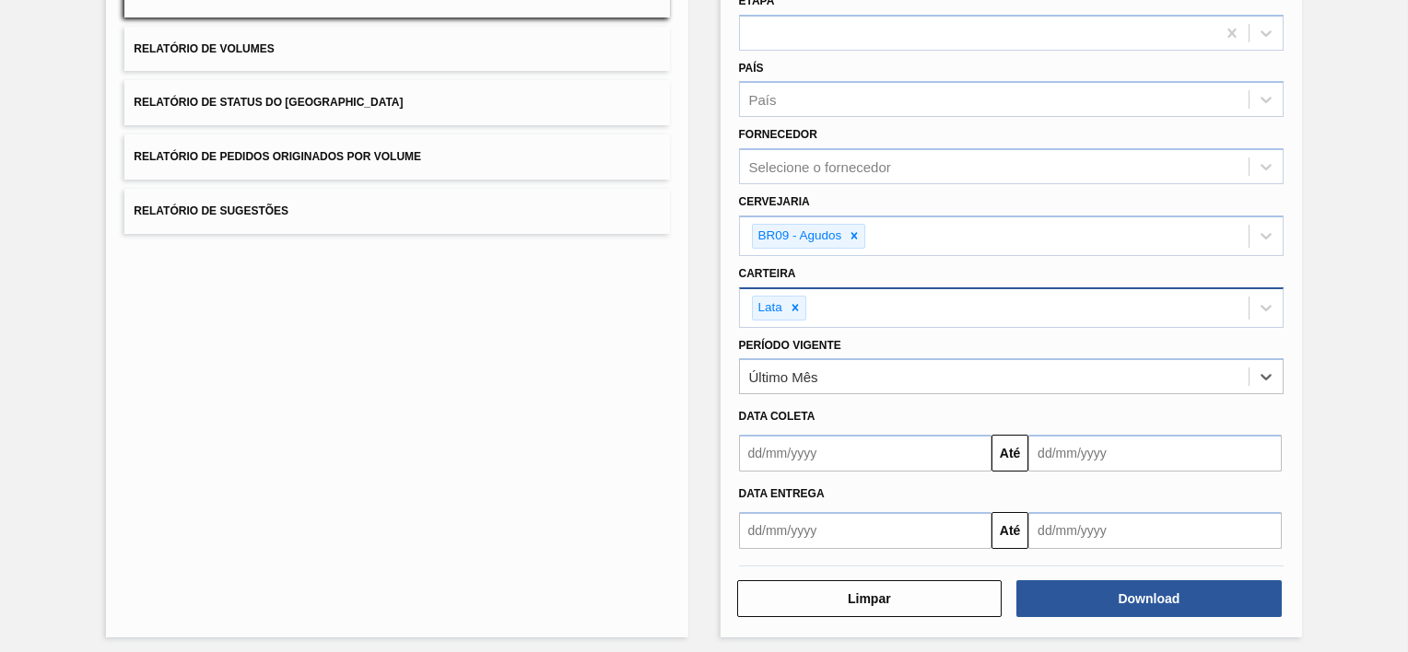
click at [889, 450] on input "text" at bounding box center [865, 453] width 253 height 37
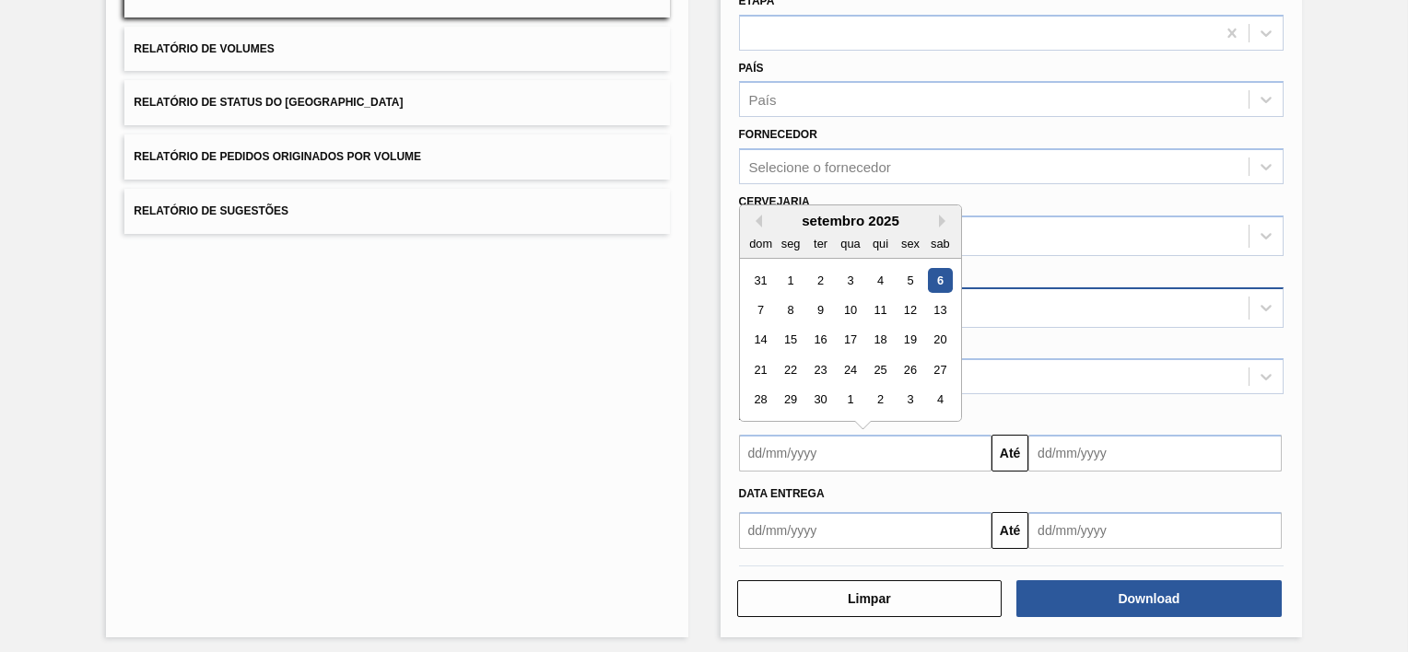
drag, startPoint x: 793, startPoint y: 273, endPoint x: 853, endPoint y: 317, distance: 75.2
click at [793, 273] on div "1" at bounding box center [790, 280] width 25 height 25
type input "[DATE]"
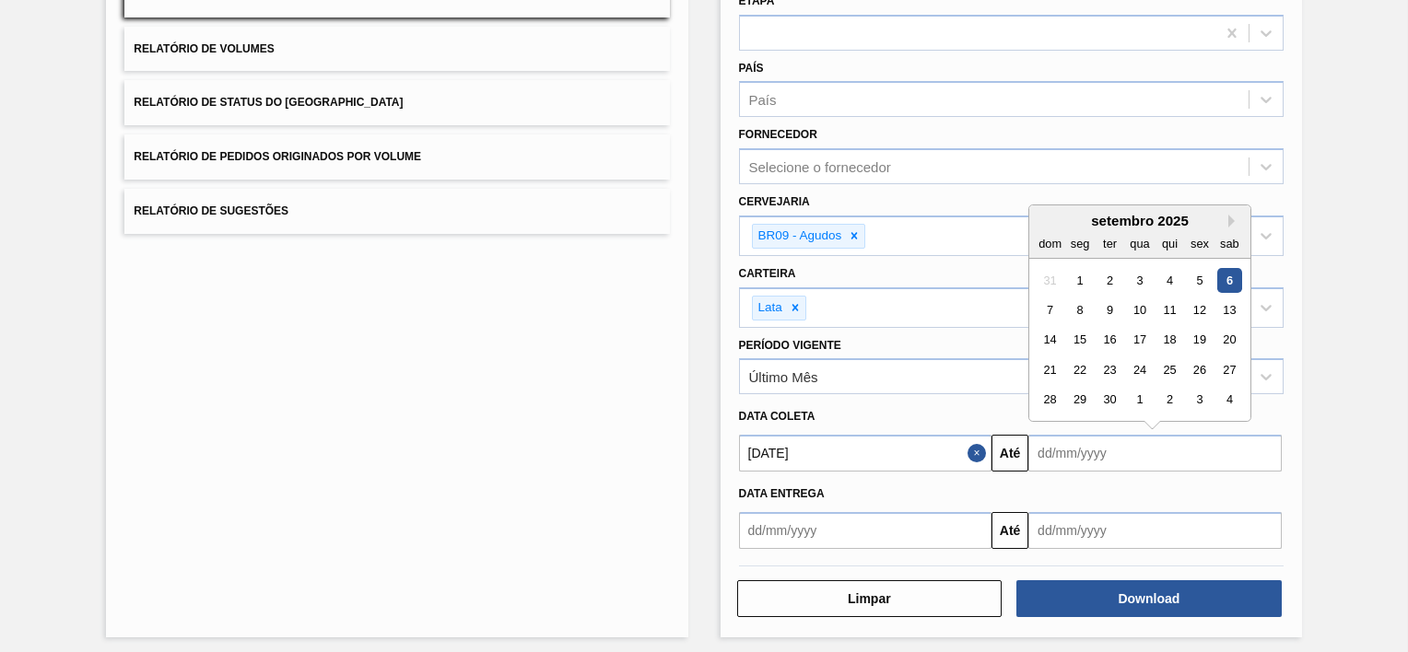
click at [1074, 441] on input "text" at bounding box center [1154, 453] width 253 height 37
click at [1051, 335] on div "14" at bounding box center [1050, 340] width 25 height 25
type input "[DATE]"
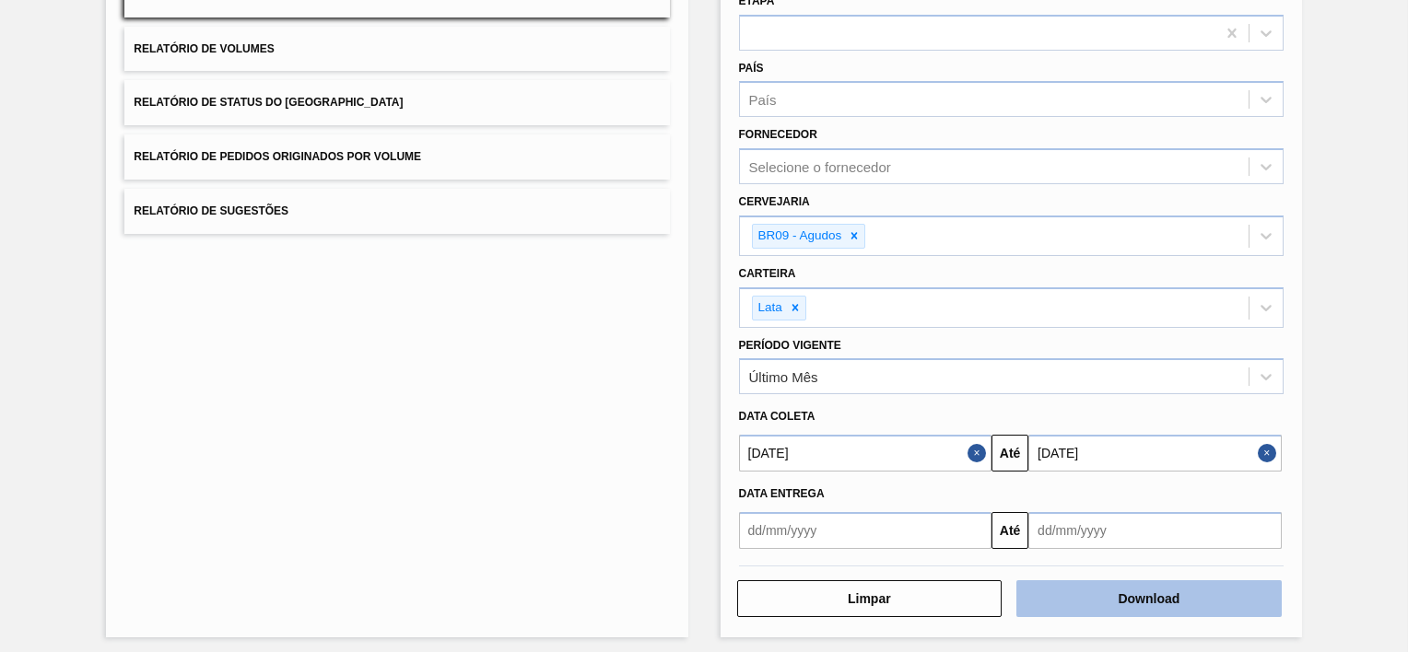
click at [1145, 593] on button "Download" at bounding box center [1148, 599] width 265 height 37
